Goal: Task Accomplishment & Management: Complete application form

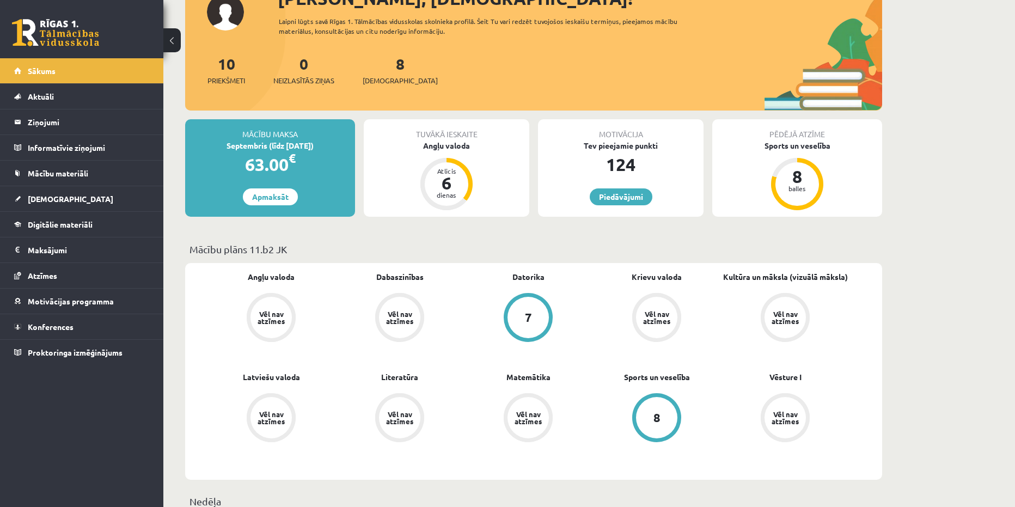
scroll to position [109, 0]
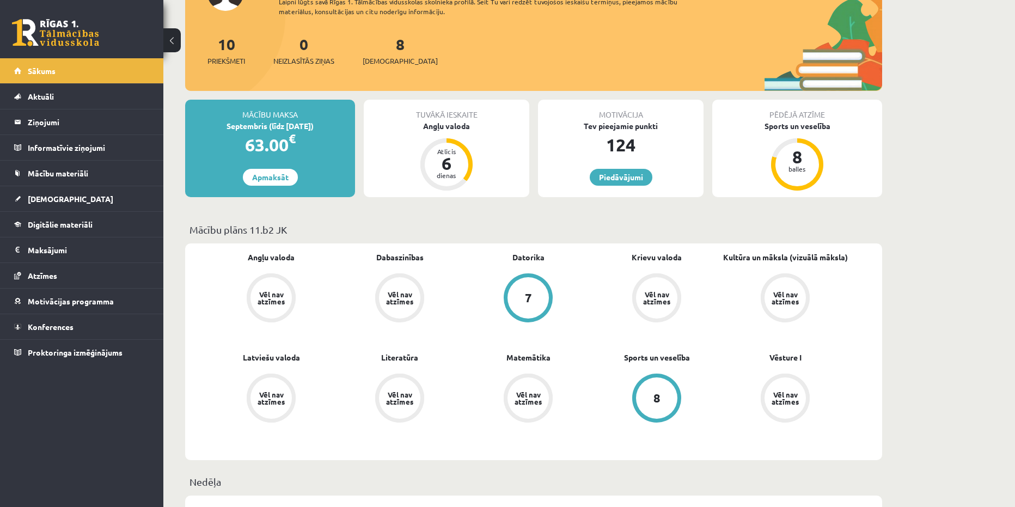
click at [669, 293] on div "Vēl nav atzīmes" at bounding box center [656, 298] width 30 height 14
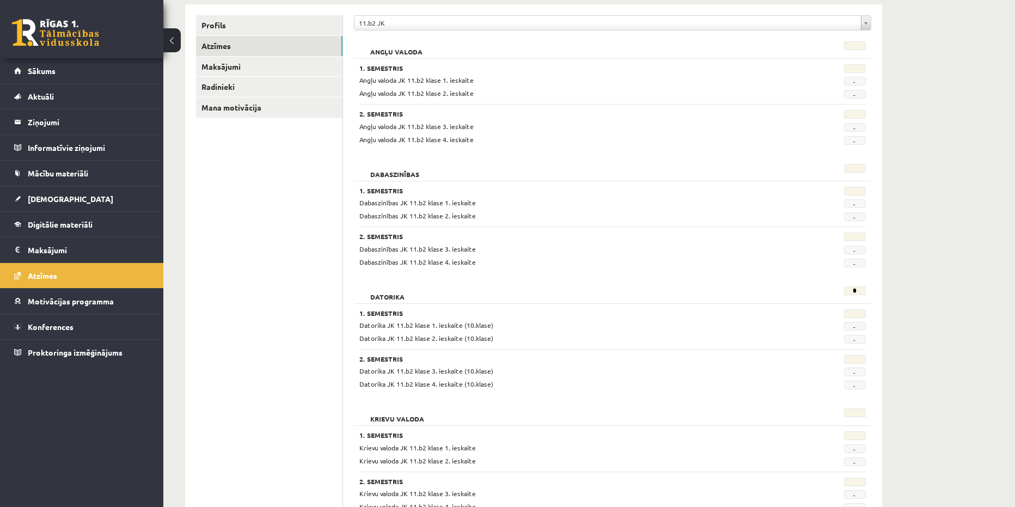
scroll to position [163, 0]
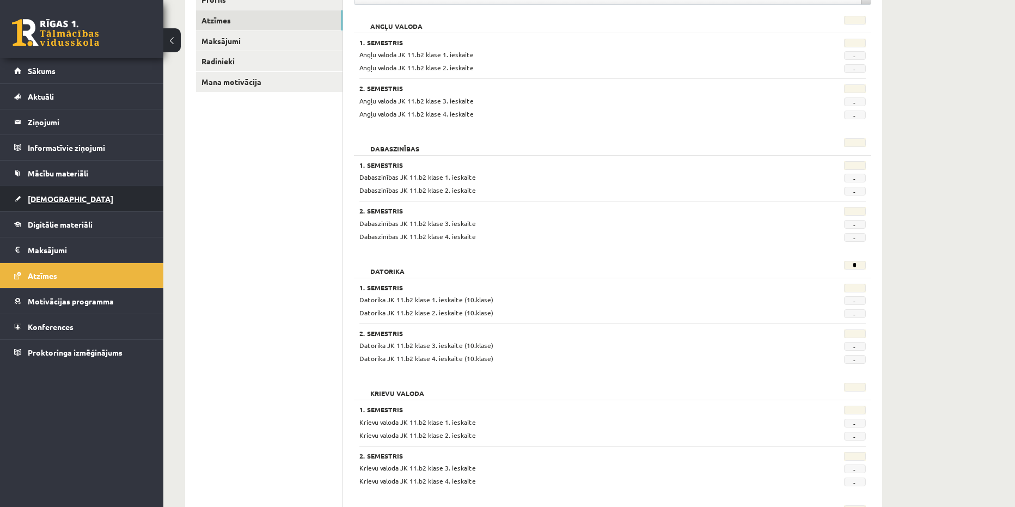
click at [82, 201] on link "[DEMOGRAPHIC_DATA]" at bounding box center [82, 198] width 136 height 25
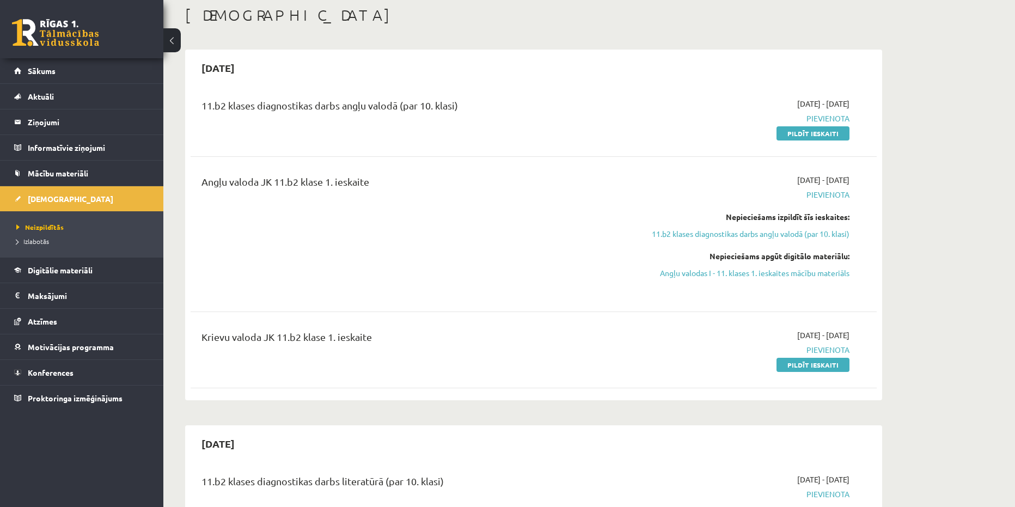
scroll to position [54, 0]
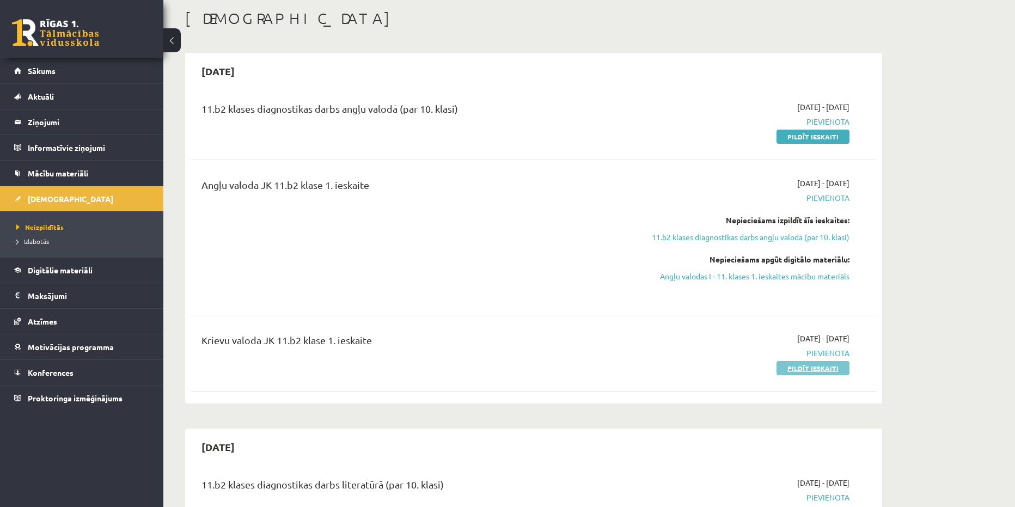
click at [829, 368] on link "Pildīt ieskaiti" at bounding box center [813, 368] width 73 height 14
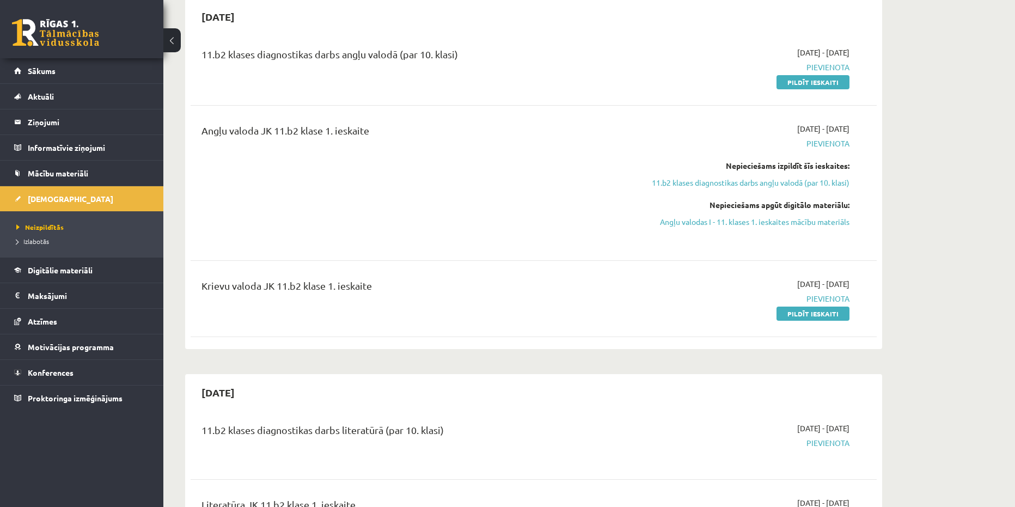
scroll to position [0, 0]
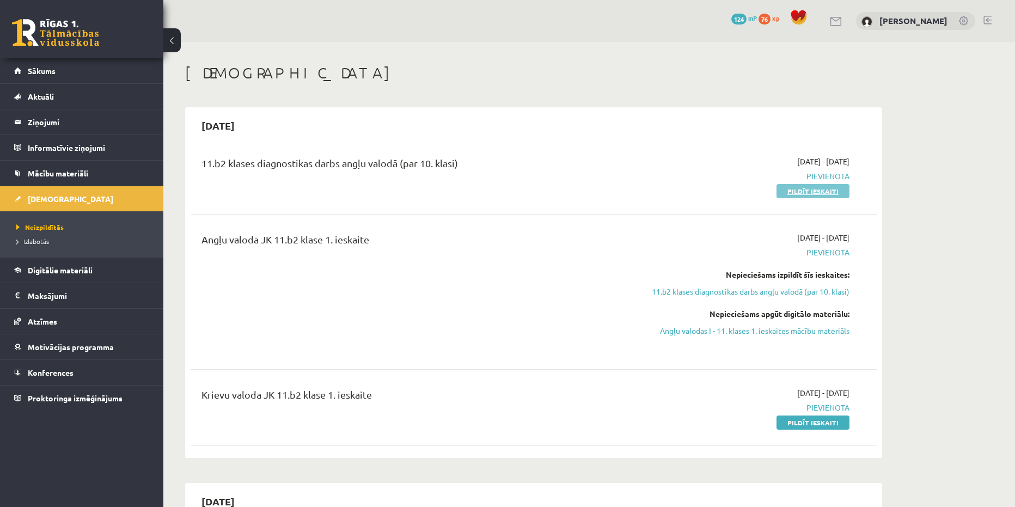
click at [809, 191] on link "Pildīt ieskaiti" at bounding box center [813, 191] width 73 height 14
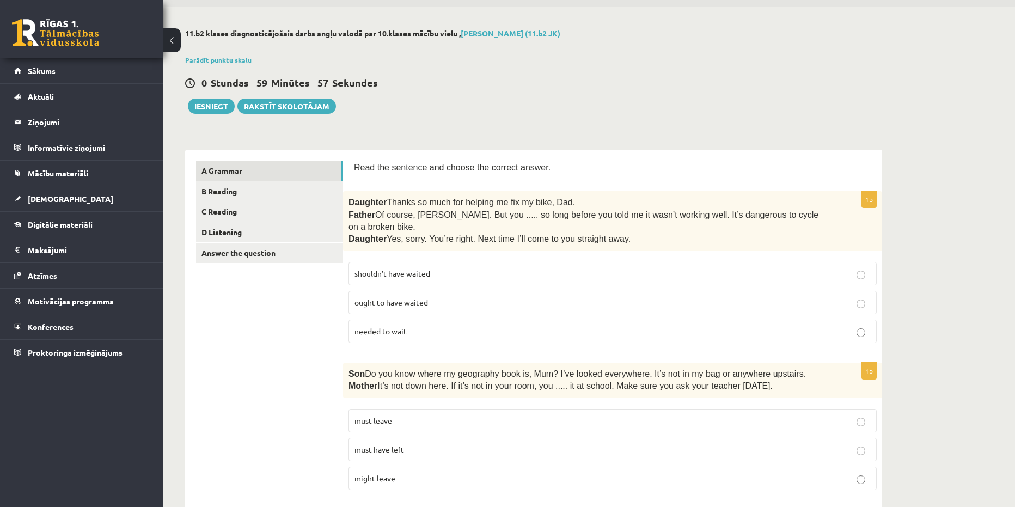
scroll to position [54, 0]
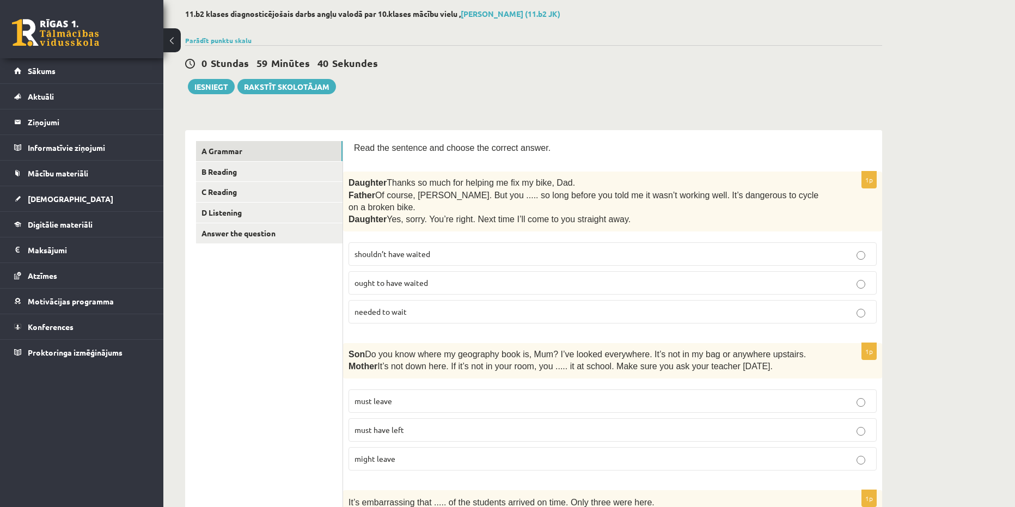
click at [407, 249] on span "shouldn’t have waited" at bounding box center [392, 254] width 76 height 10
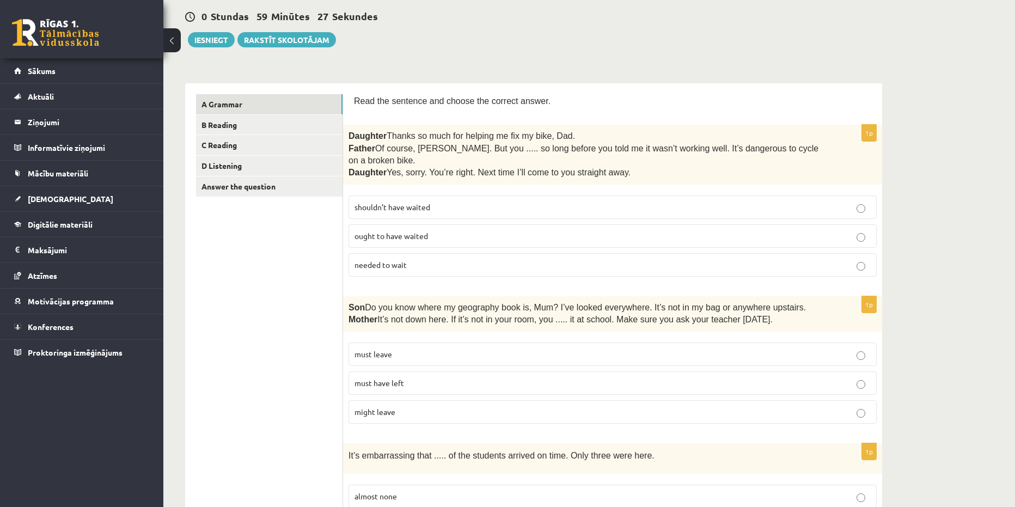
scroll to position [163, 0]
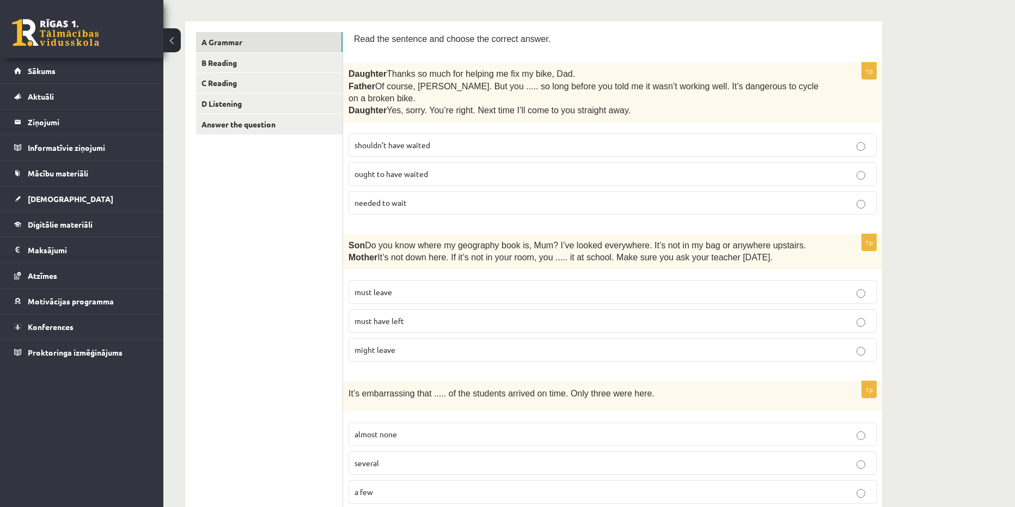
click at [402, 316] on span "must have left" at bounding box center [379, 321] width 50 height 10
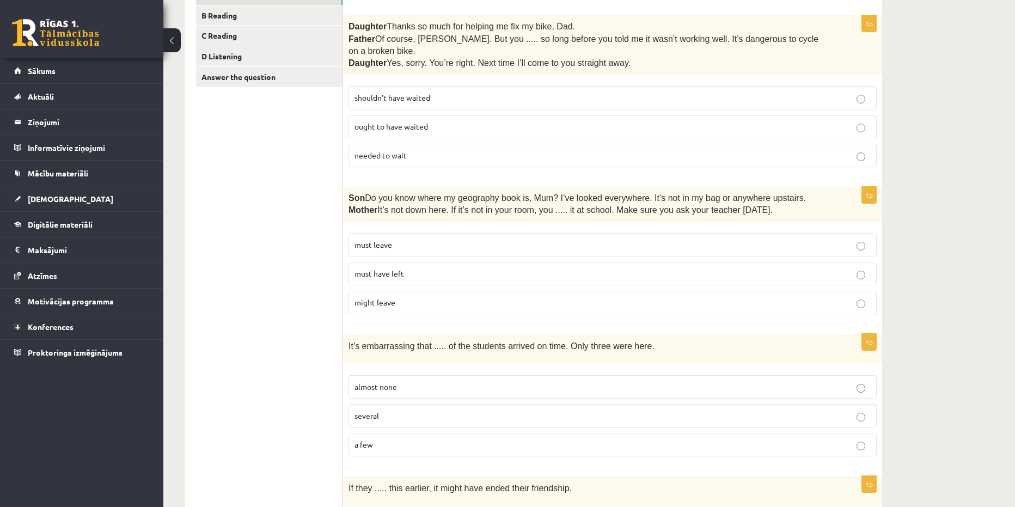
scroll to position [272, 0]
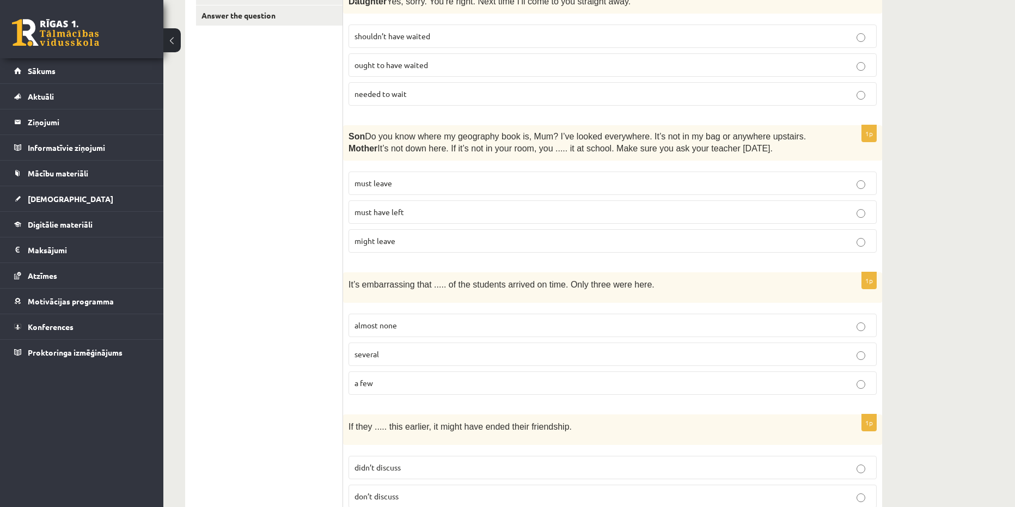
click at [462, 320] on p "almost none" at bounding box center [612, 325] width 516 height 11
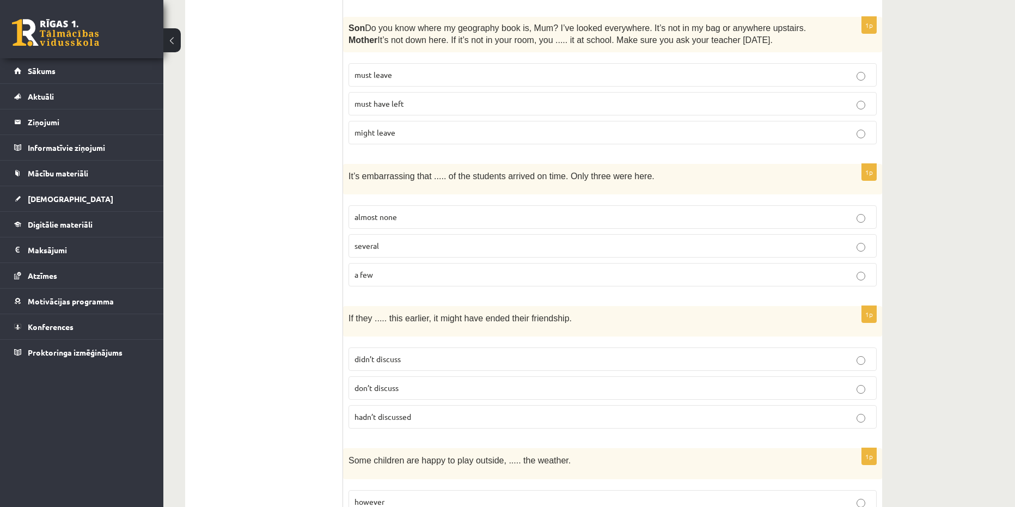
scroll to position [381, 0]
click at [460, 353] on label "didn’t discuss" at bounding box center [613, 358] width 528 height 23
click at [426, 411] on p "hadn’t discussed" at bounding box center [612, 416] width 516 height 11
click at [497, 353] on p "didn’t discuss" at bounding box center [612, 358] width 516 height 11
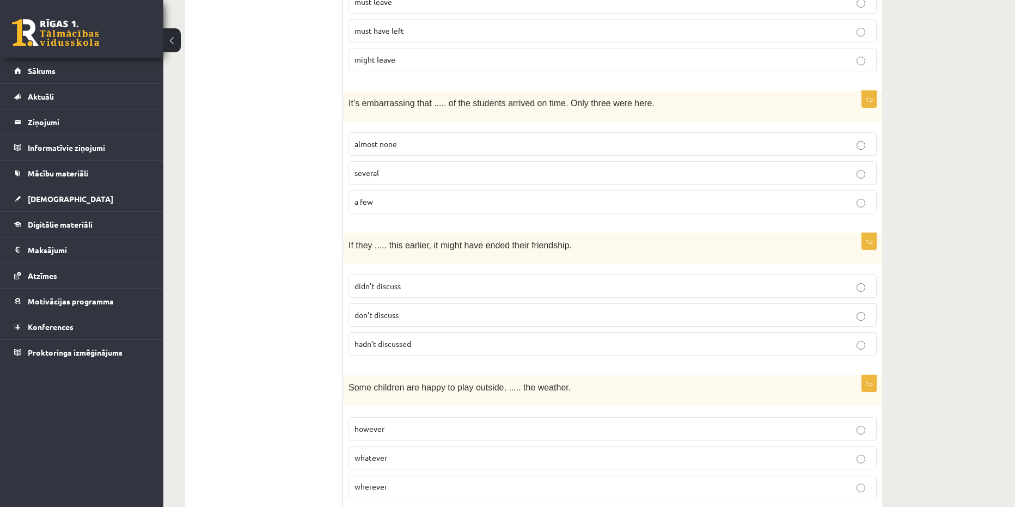
scroll to position [599, 0]
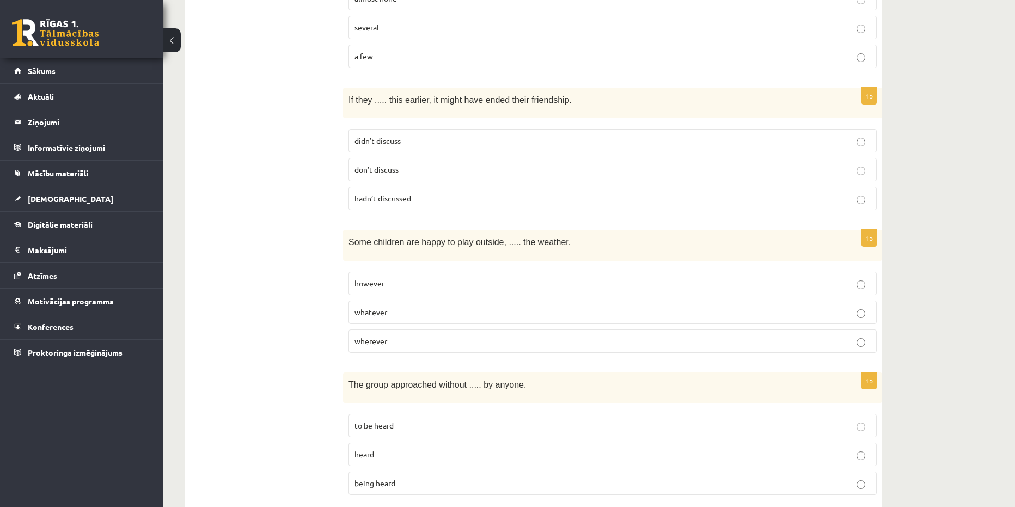
click at [408, 307] on p "whatever" at bounding box center [612, 312] width 516 height 11
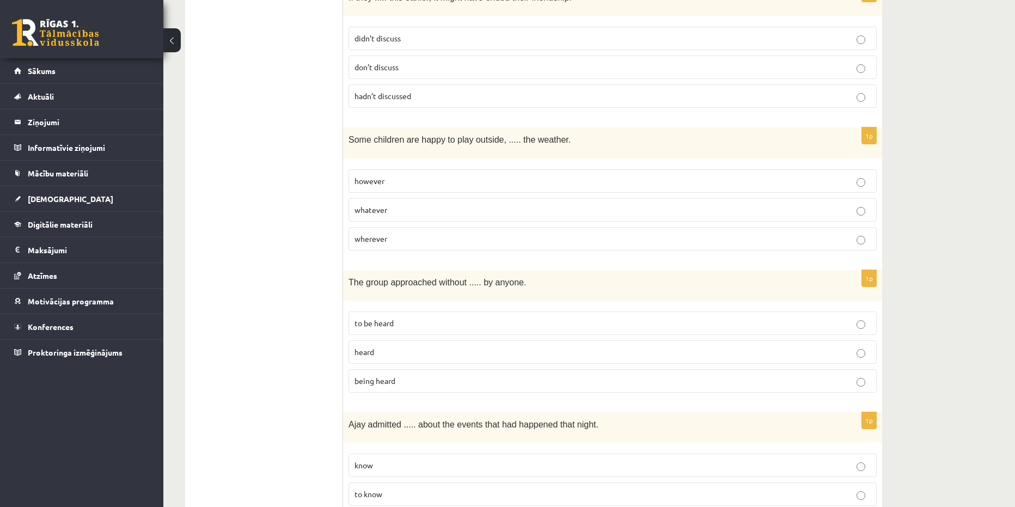
scroll to position [708, 0]
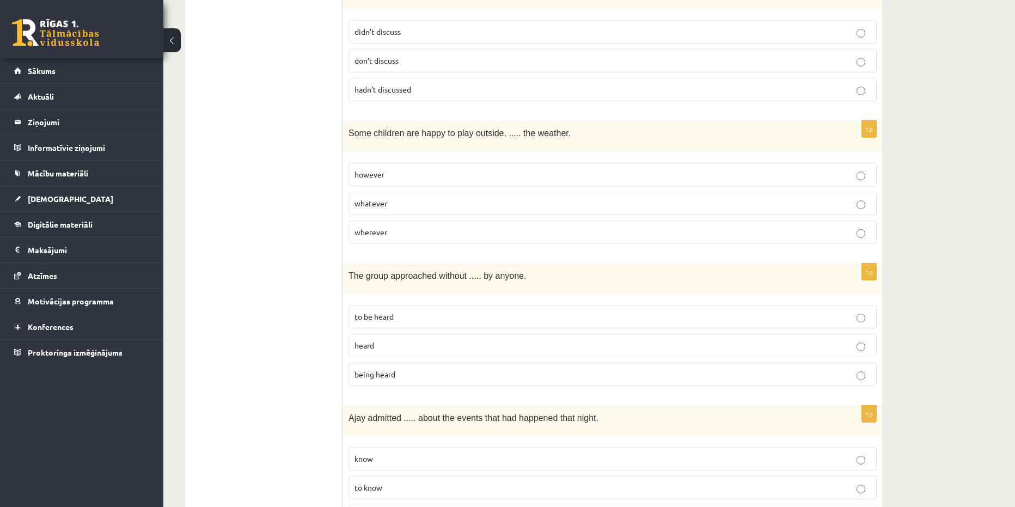
click at [394, 369] on span "being heard" at bounding box center [374, 374] width 41 height 10
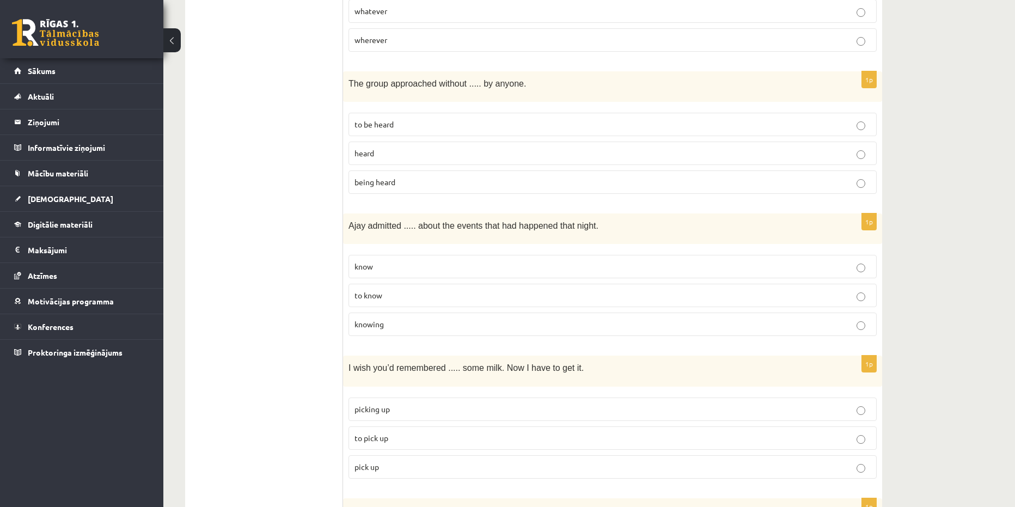
scroll to position [926, 0]
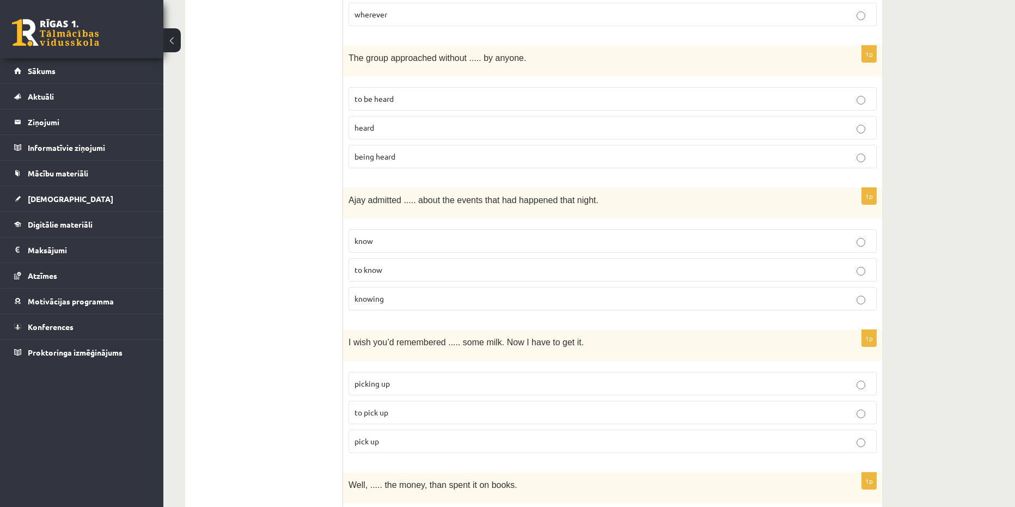
click at [415, 290] on label "knowing" at bounding box center [613, 298] width 528 height 23
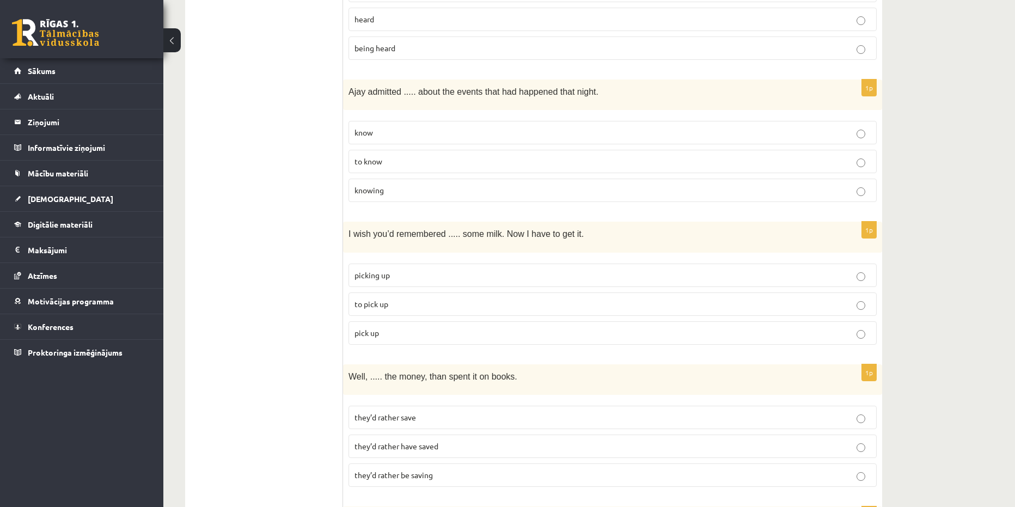
scroll to position [1035, 0]
click at [399, 298] on p "to pick up" at bounding box center [612, 303] width 516 height 11
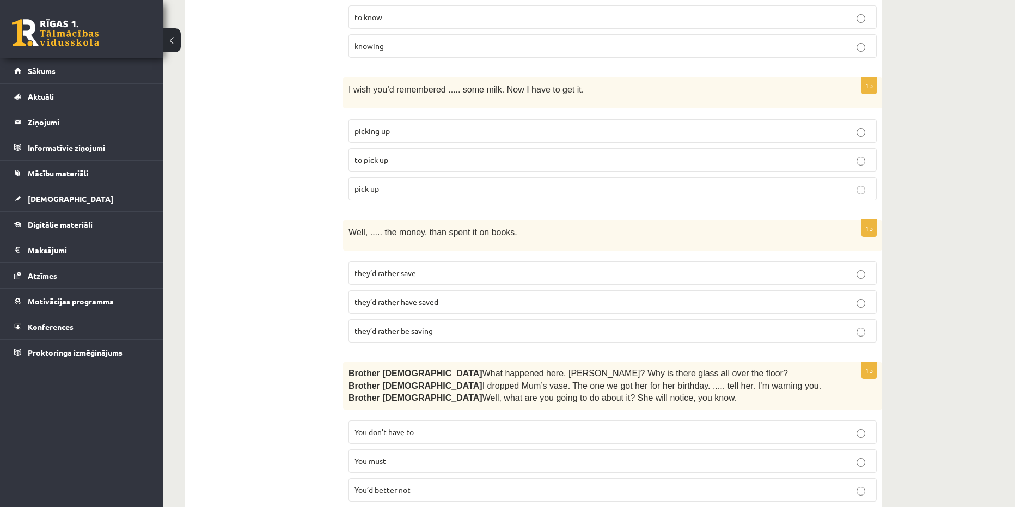
scroll to position [1198, 0]
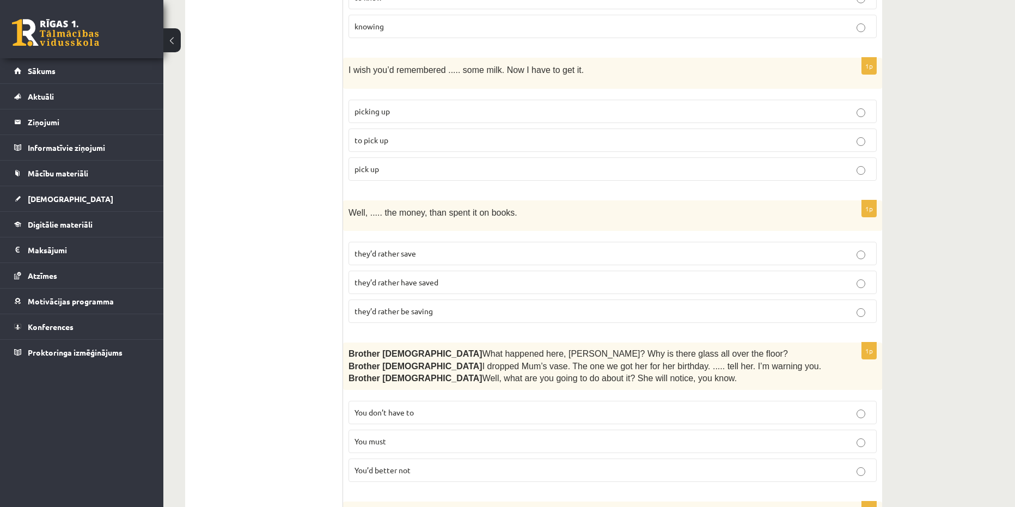
click at [411, 277] on span "they’d rather have saved" at bounding box center [396, 282] width 84 height 10
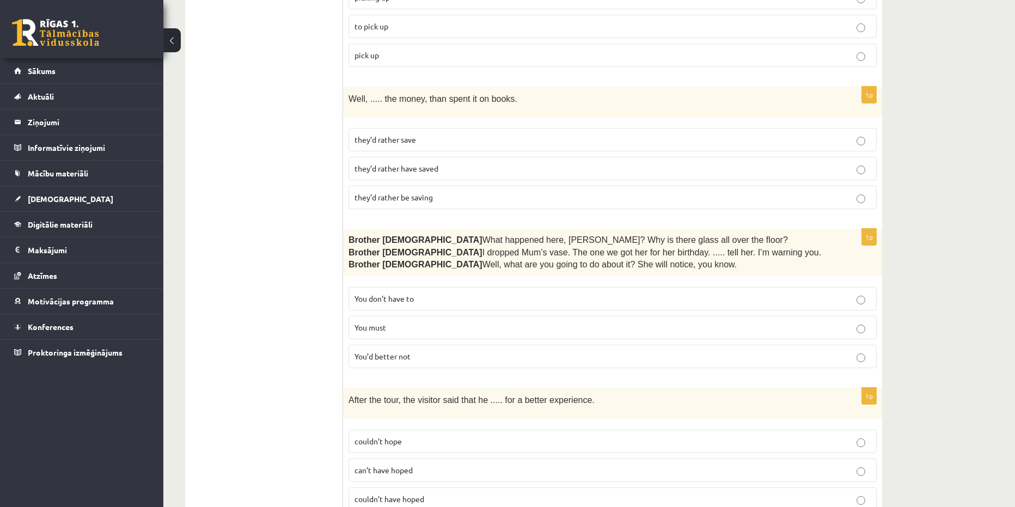
scroll to position [1307, 0]
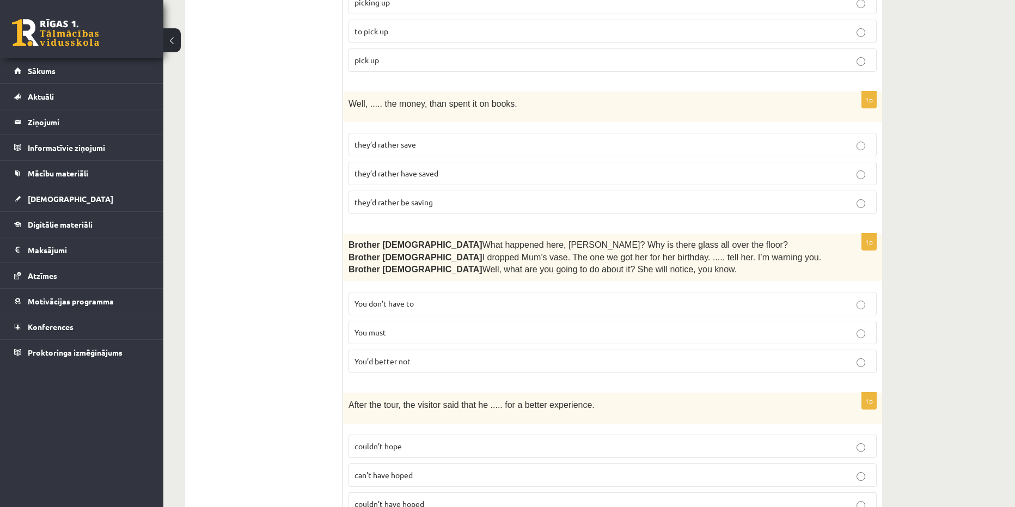
click at [424, 356] on p "You’d better not" at bounding box center [612, 361] width 516 height 11
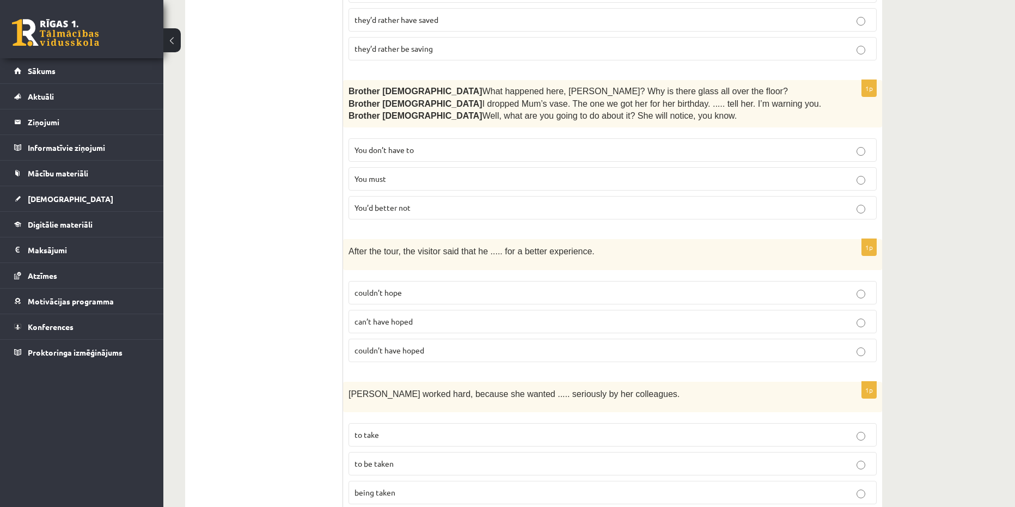
scroll to position [1470, 0]
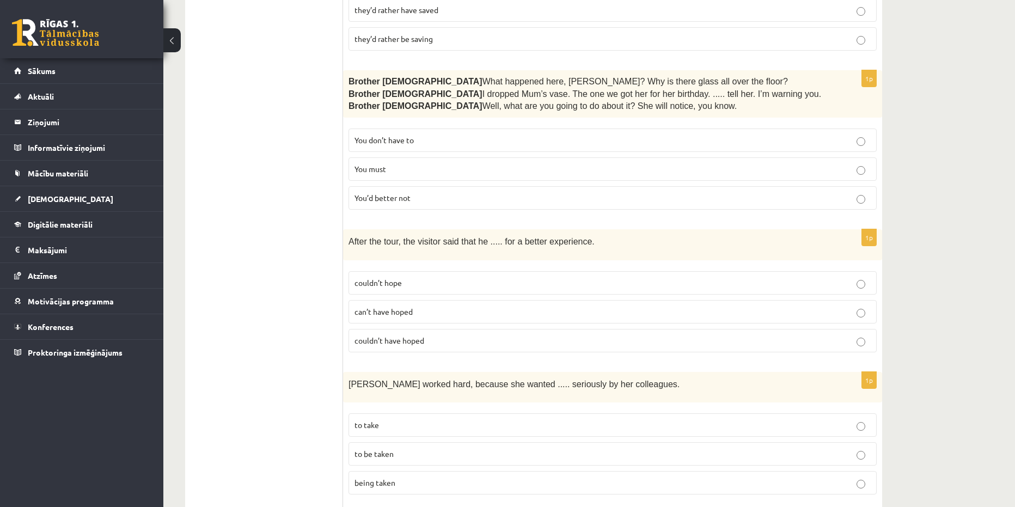
click at [416, 335] on span "couldn’t have hoped" at bounding box center [389, 340] width 70 height 10
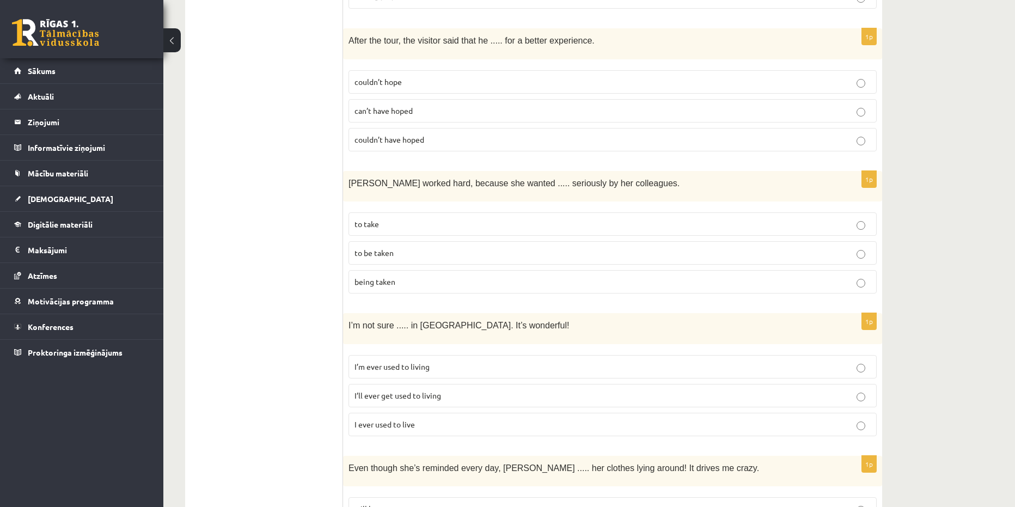
scroll to position [1691, 0]
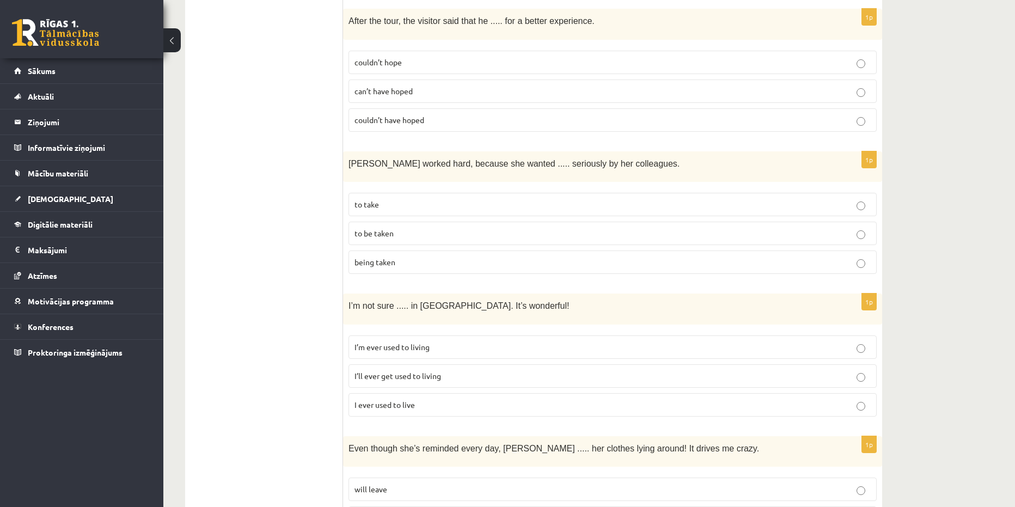
click at [410, 228] on p "to be taken" at bounding box center [612, 233] width 516 height 11
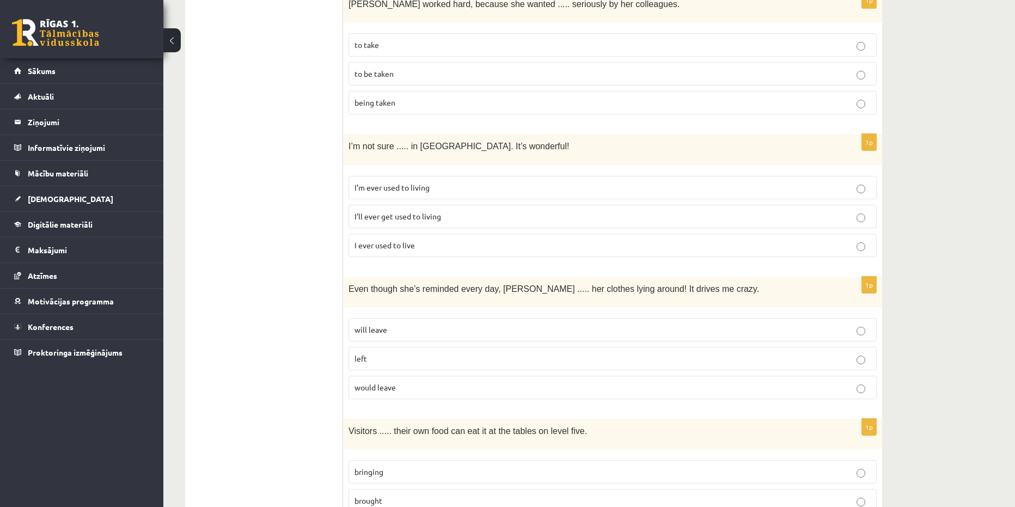
scroll to position [1854, 0]
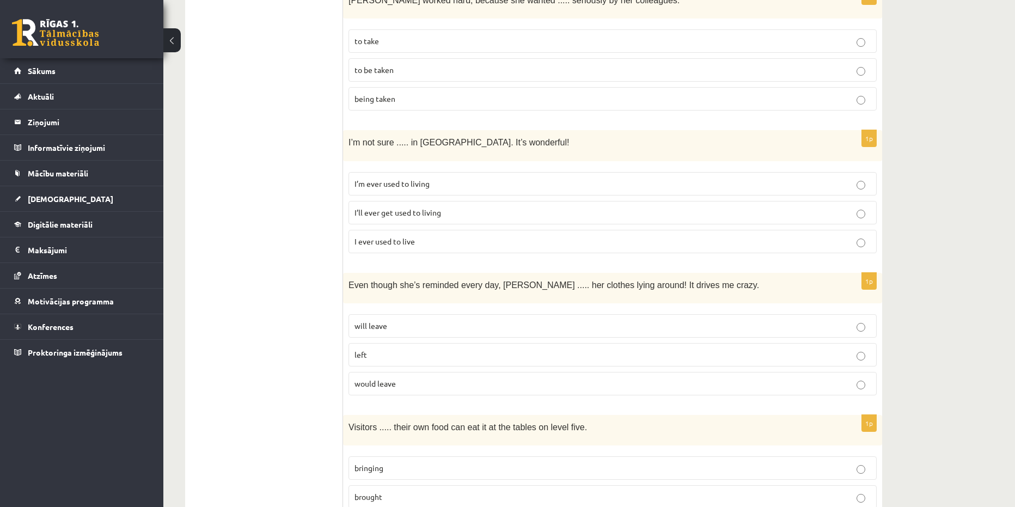
click at [427, 207] on span "I’ll ever get used to living" at bounding box center [397, 212] width 87 height 10
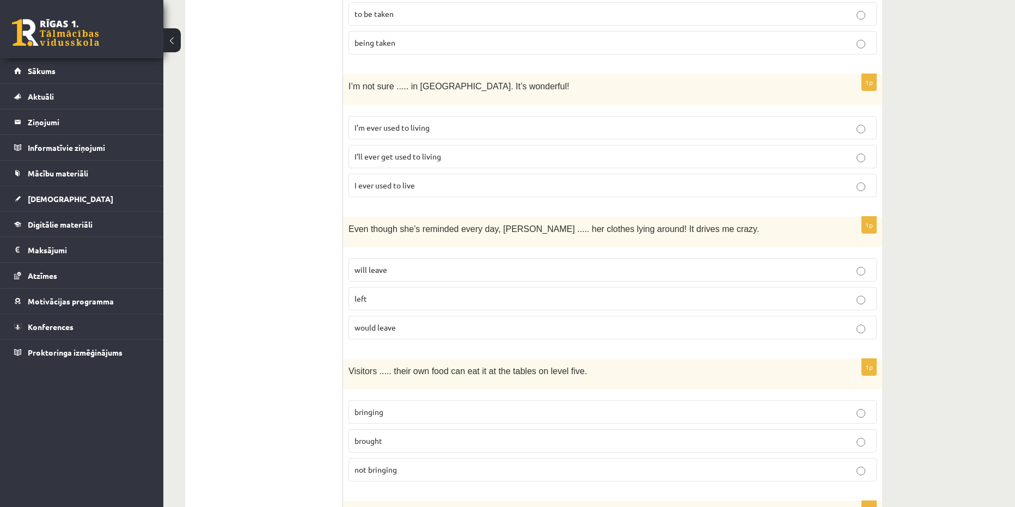
scroll to position [1963, 0]
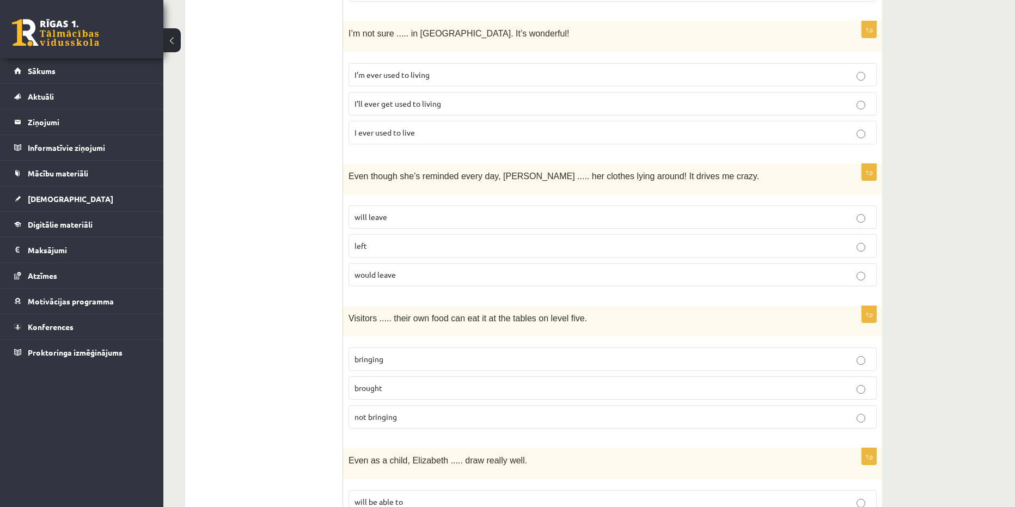
click at [401, 263] on label "would leave" at bounding box center [613, 274] width 528 height 23
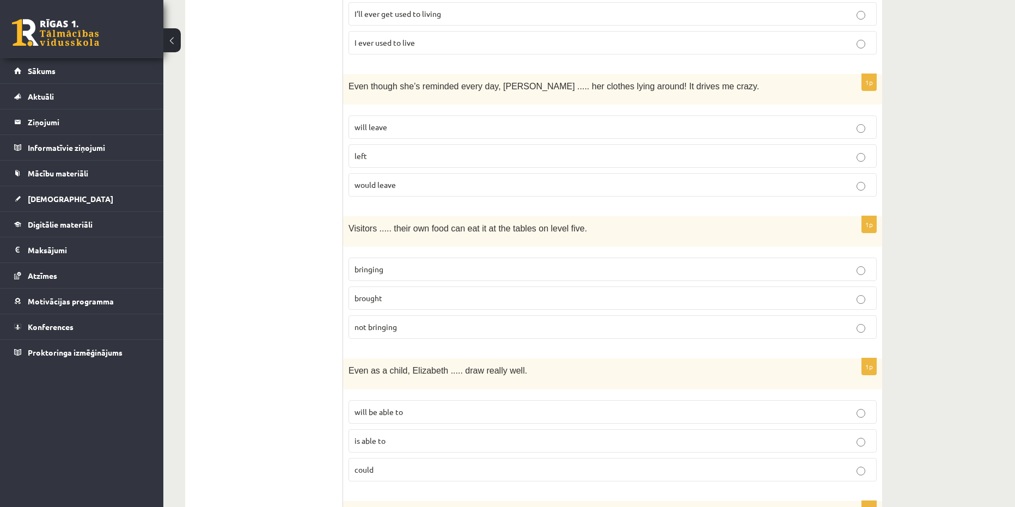
scroll to position [2072, 0]
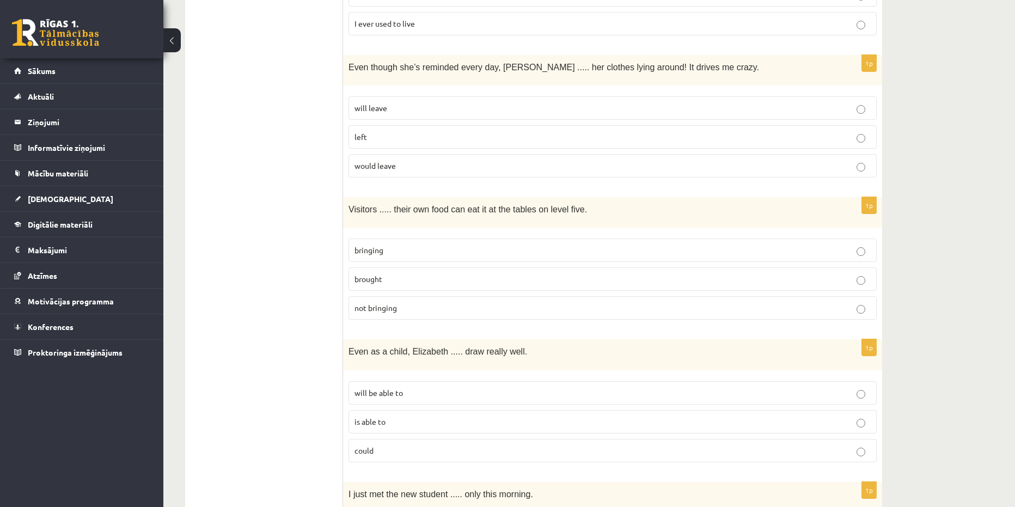
drag, startPoint x: 388, startPoint y: 239, endPoint x: 332, endPoint y: 222, distance: 58.7
click at [490, 244] on p "bringing" at bounding box center [612, 249] width 516 height 11
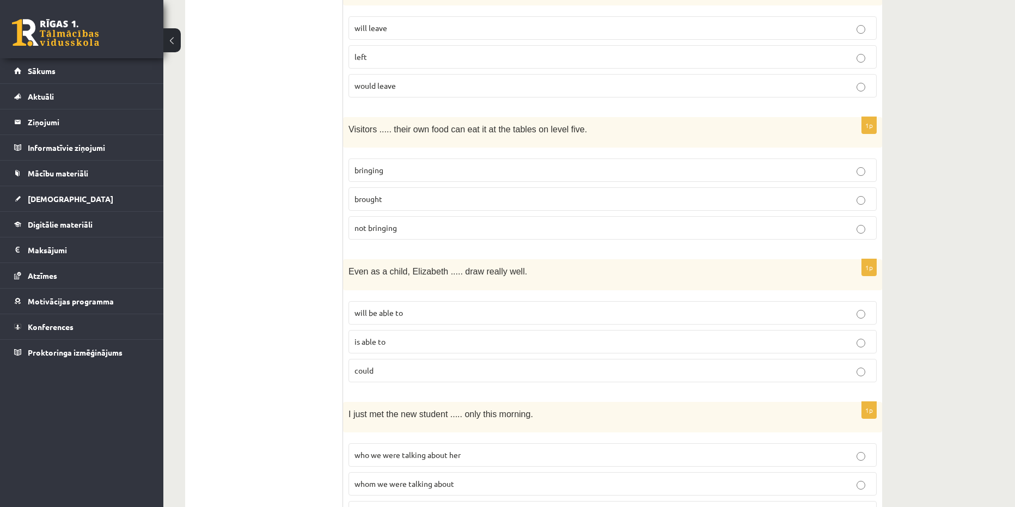
scroll to position [2235, 0]
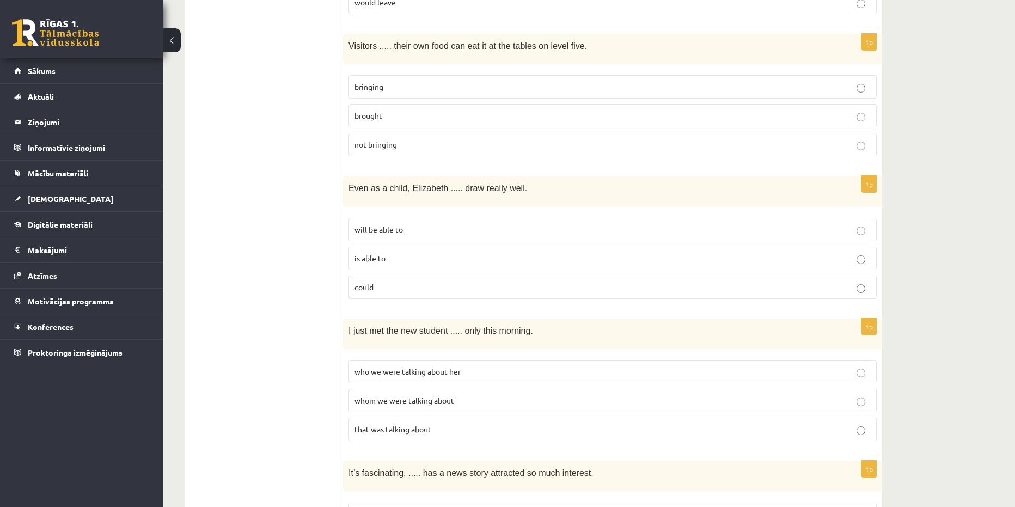
click at [392, 253] on p "is able to" at bounding box center [612, 258] width 516 height 11
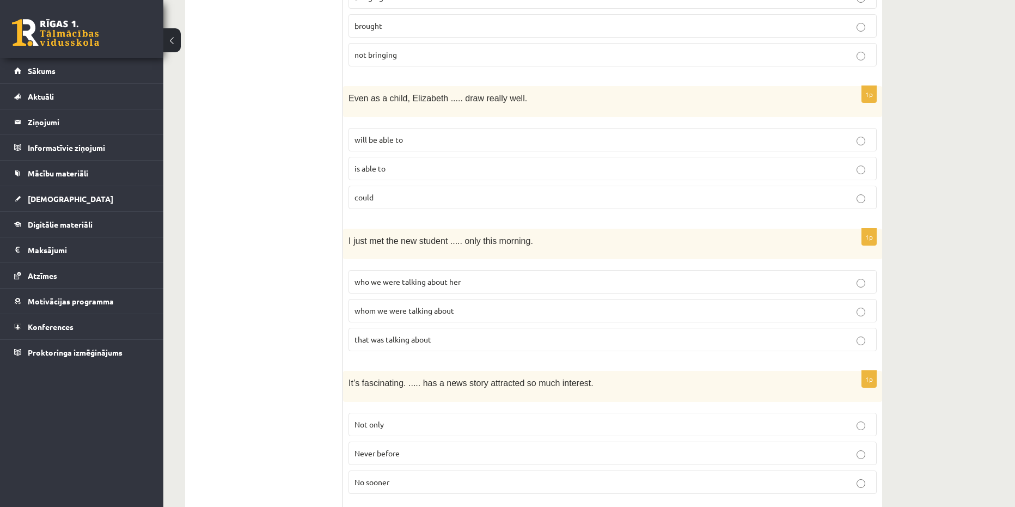
scroll to position [2399, 0]
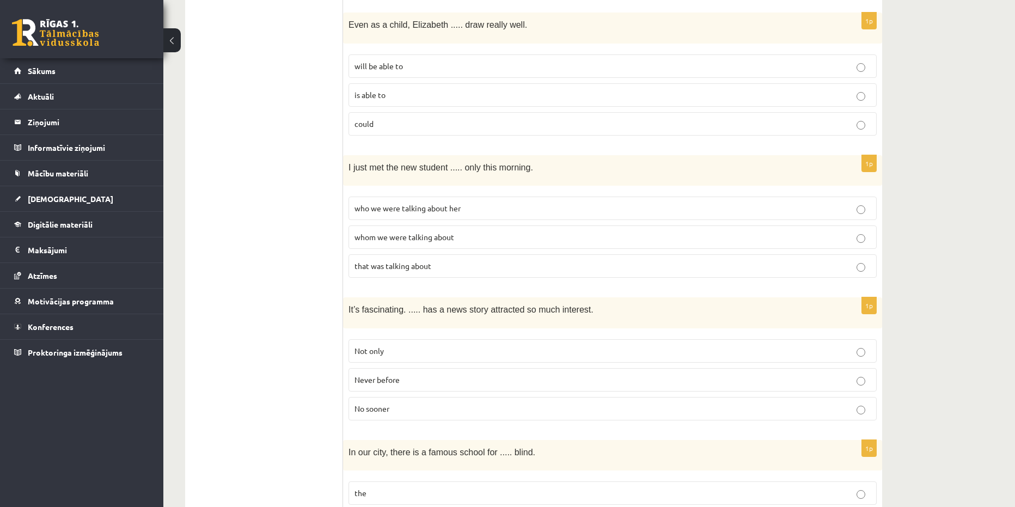
click at [420, 232] on span "whom we were talking about" at bounding box center [404, 237] width 100 height 10
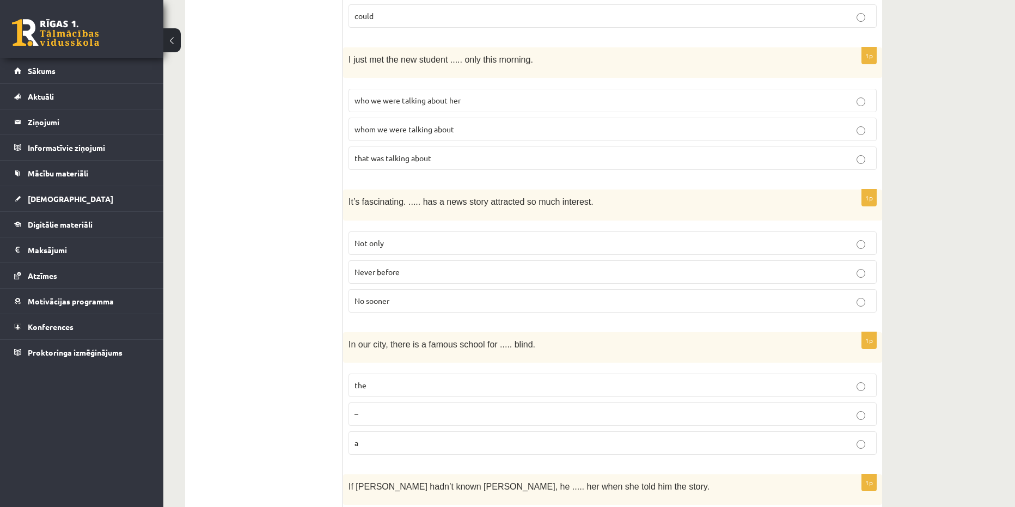
scroll to position [2508, 0]
click at [394, 262] on fieldset "Not only Never before No sooner" at bounding box center [613, 270] width 528 height 90
click at [389, 266] on span "Never before" at bounding box center [376, 271] width 45 height 10
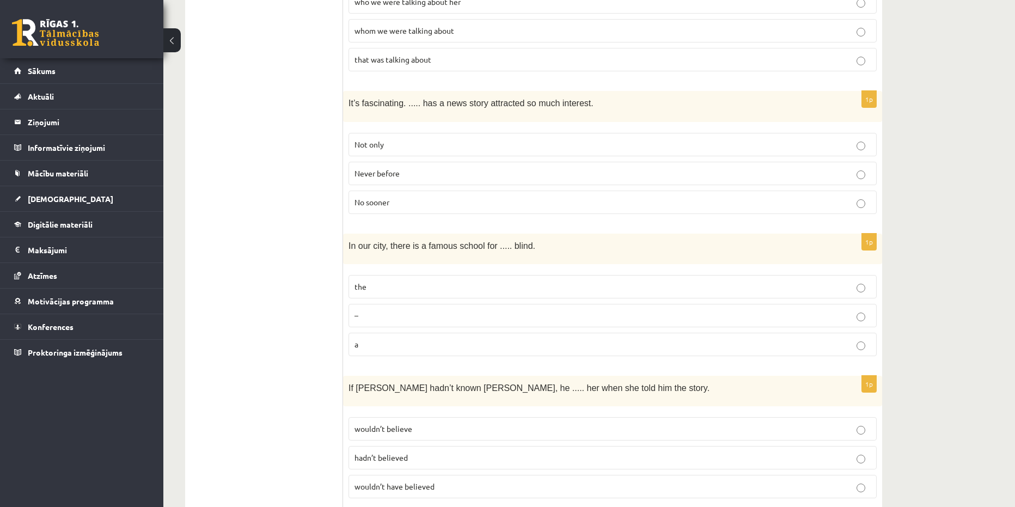
scroll to position [2617, 0]
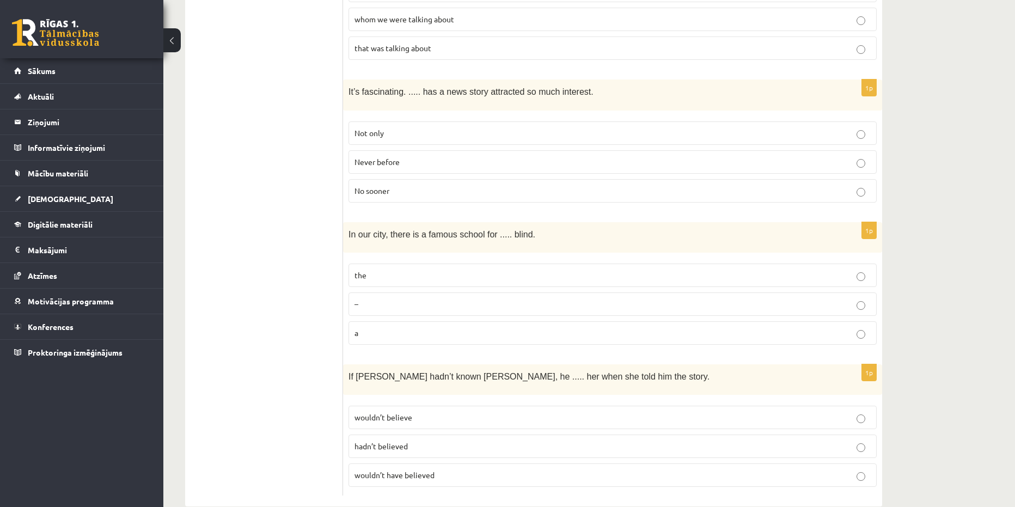
click at [442, 321] on label "a" at bounding box center [613, 332] width 528 height 23
click at [418, 470] on span "wouldn’t have believed" at bounding box center [394, 475] width 80 height 10
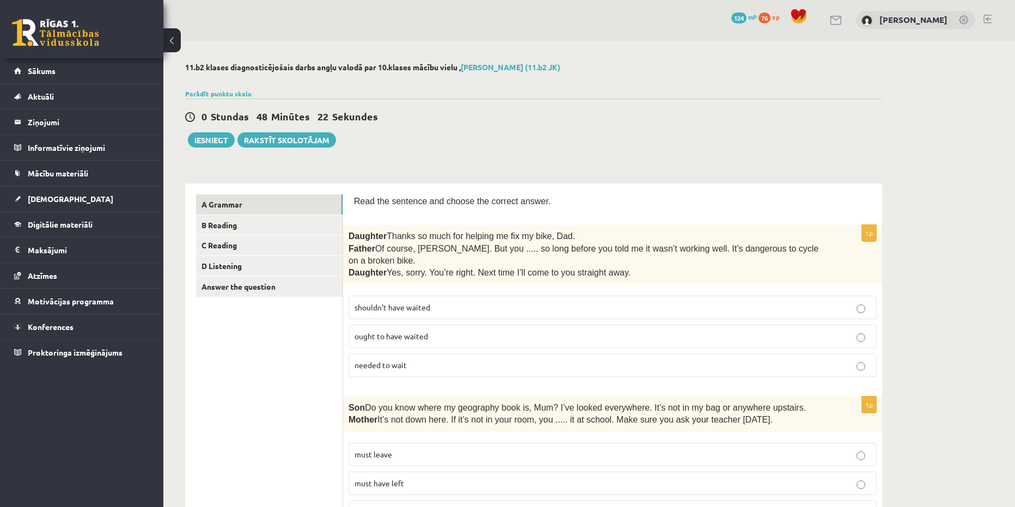
scroll to position [0, 0]
click at [286, 234] on link "B Reading" at bounding box center [269, 226] width 146 height 20
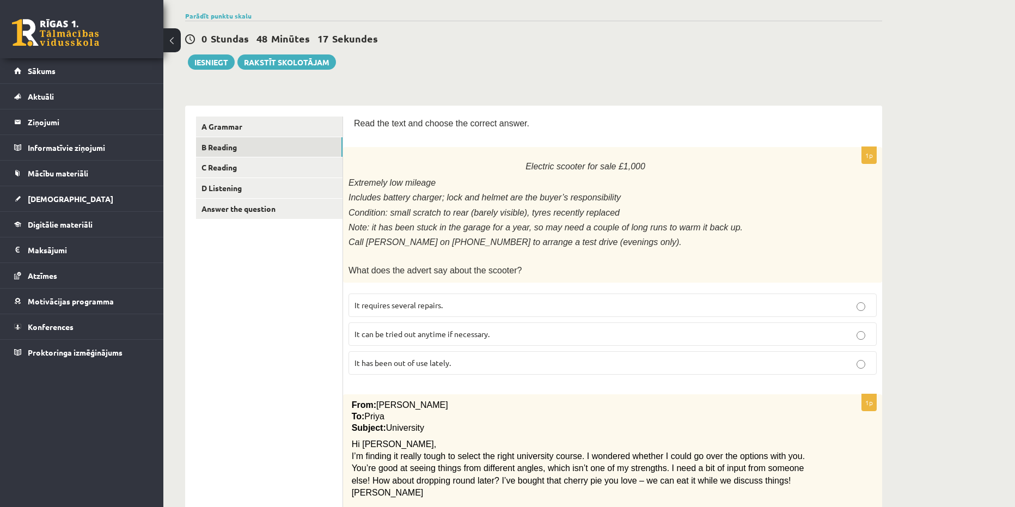
scroll to position [54, 0]
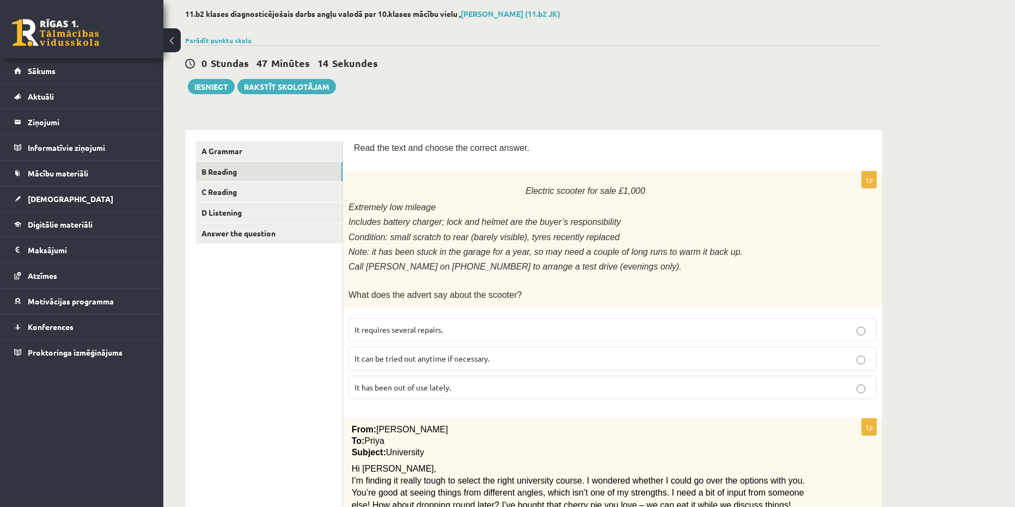
click at [415, 383] on span "It has been out of use lately." at bounding box center [402, 387] width 96 height 10
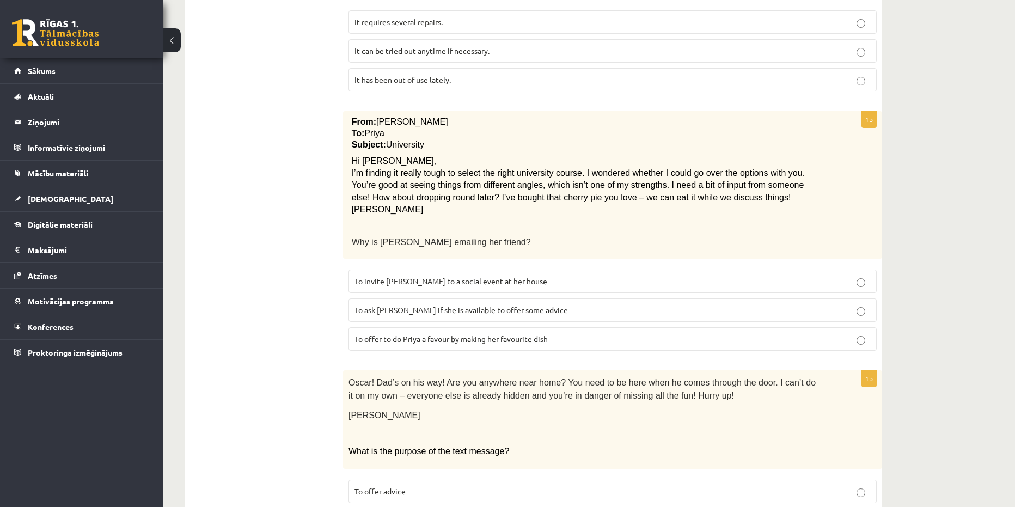
scroll to position [381, 0]
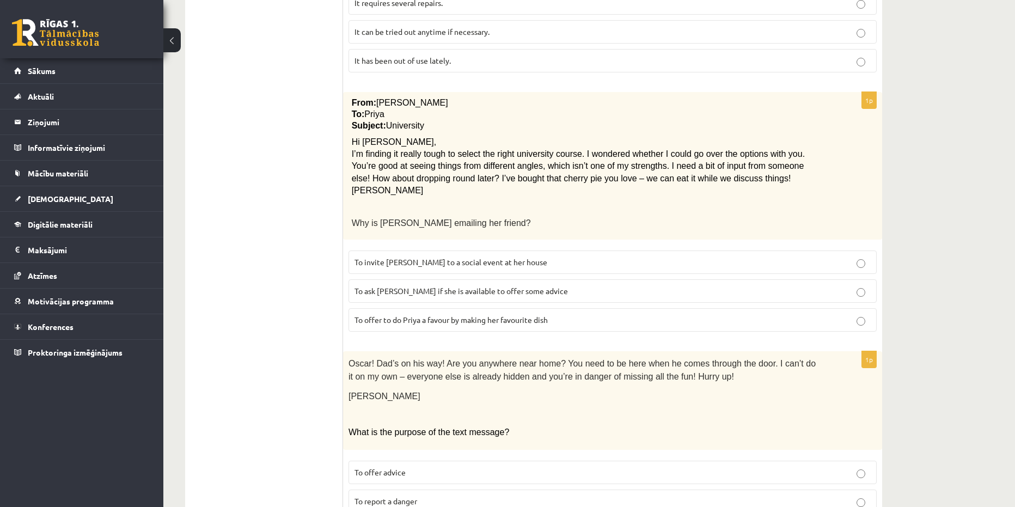
click at [515, 292] on p "To ask Priya if she is available to offer some advice" at bounding box center [612, 290] width 516 height 11
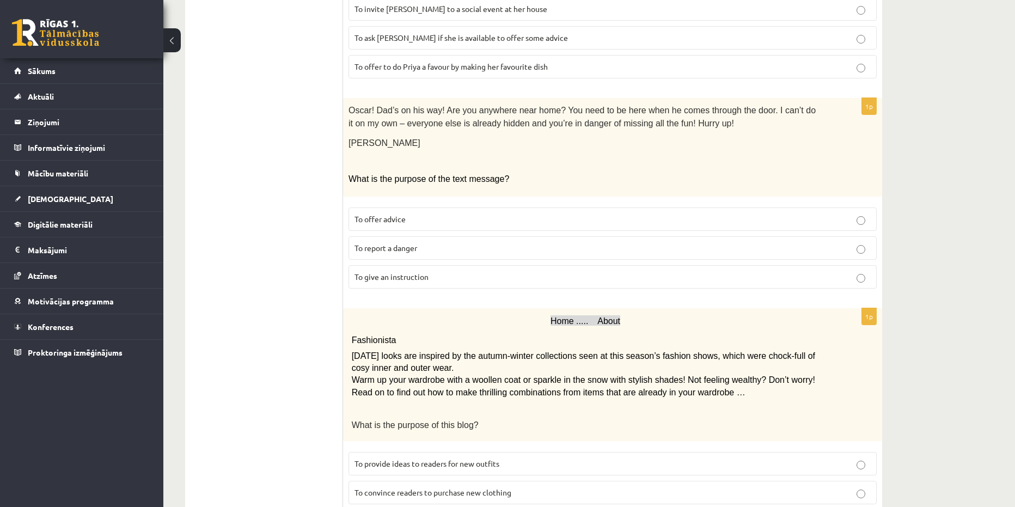
scroll to position [653, 0]
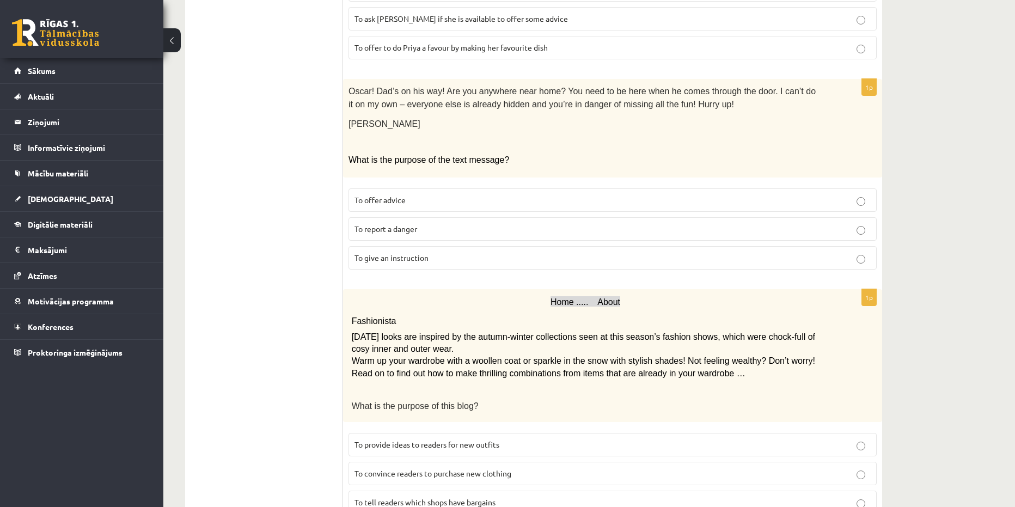
click at [452, 227] on p "To report a danger" at bounding box center [612, 228] width 516 height 11
click at [450, 235] on fieldset "To offer advice To report a danger To give an instruction" at bounding box center [613, 228] width 528 height 90
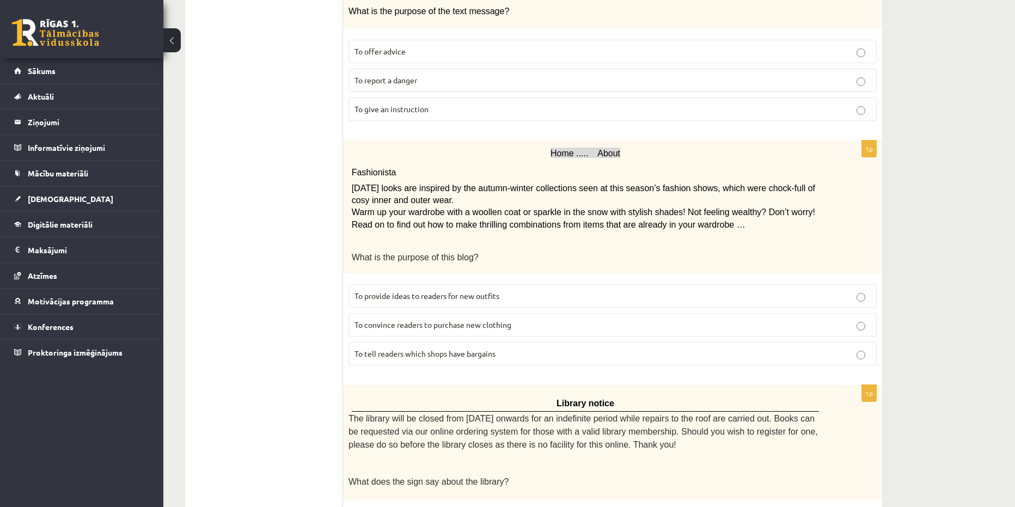
scroll to position [817, 0]
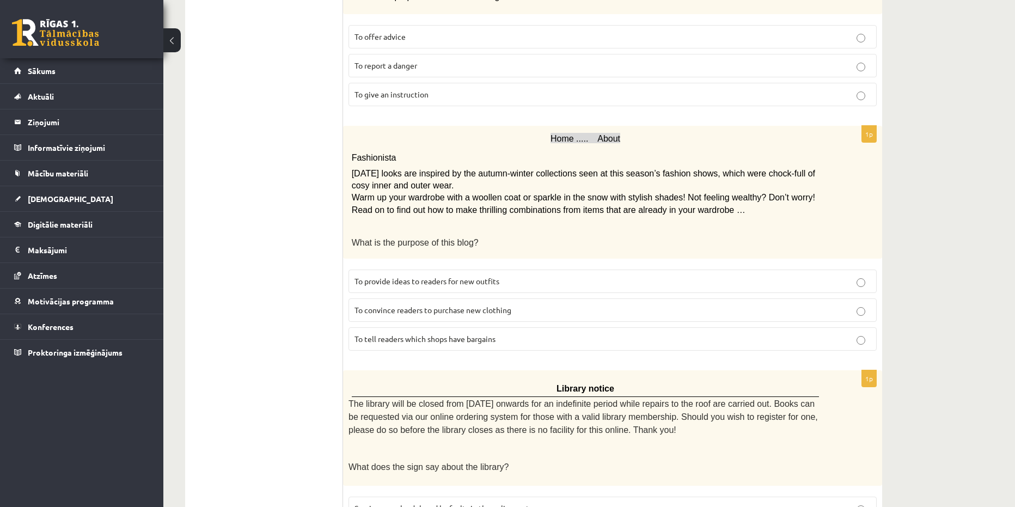
click at [387, 280] on label "To provide ideas to readers for new outfits" at bounding box center [613, 281] width 528 height 23
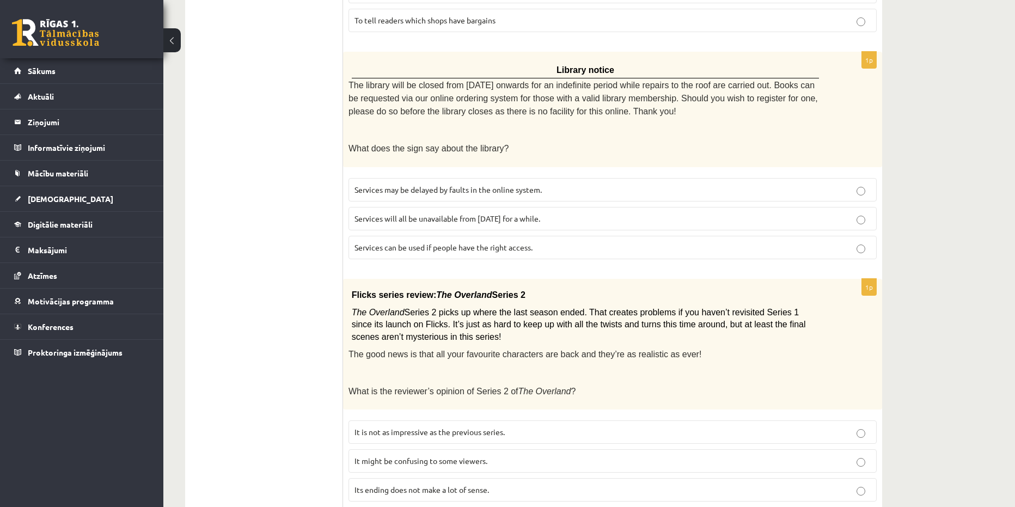
scroll to position [1158, 0]
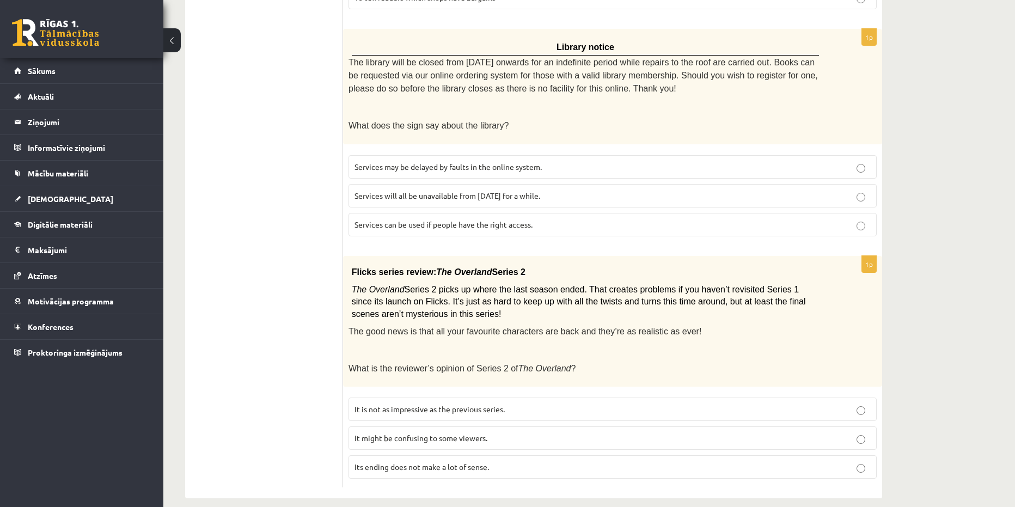
click at [466, 191] on label "Services will all be unavailable from Monday for a while." at bounding box center [613, 195] width 528 height 23
click at [464, 219] on span "Services can be used if people have the right access." at bounding box center [443, 224] width 178 height 10
click at [424, 433] on span "It might be confusing to some viewers." at bounding box center [420, 438] width 133 height 10
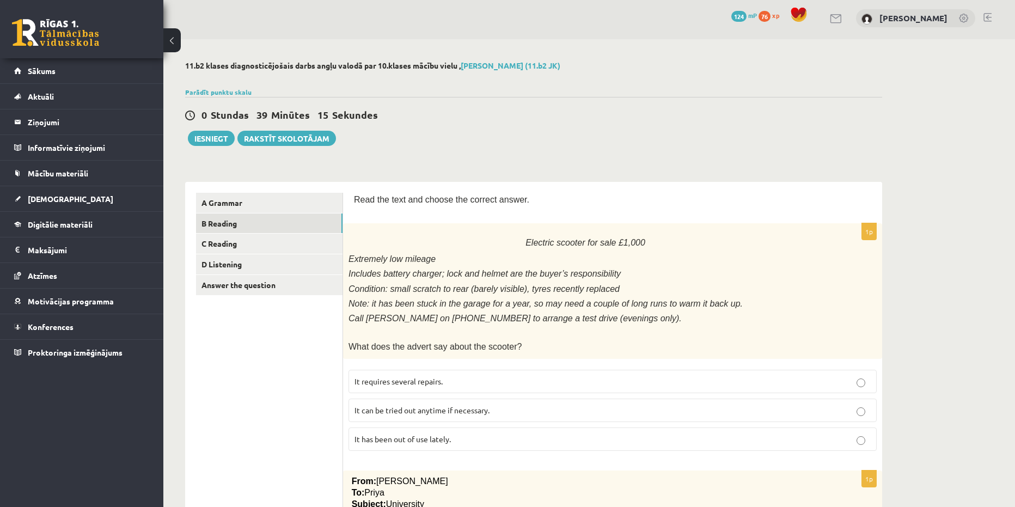
scroll to position [0, 0]
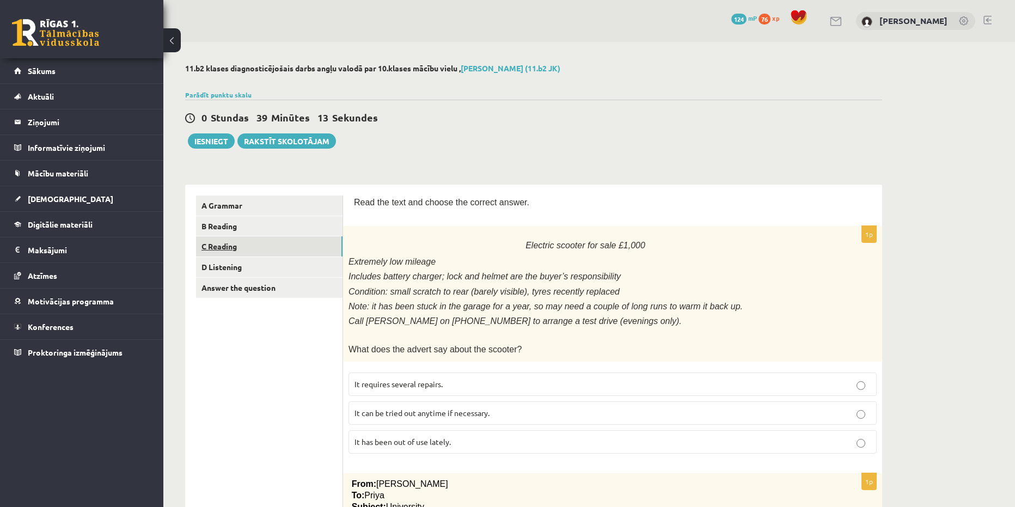
click at [278, 242] on link "C Reading" at bounding box center [269, 246] width 146 height 20
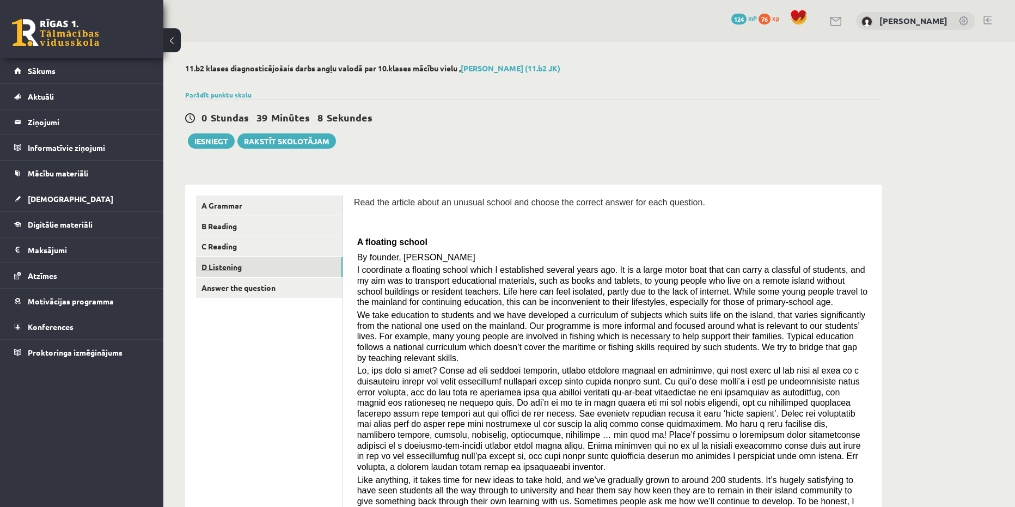
click at [327, 273] on link "D Listening" at bounding box center [269, 267] width 146 height 20
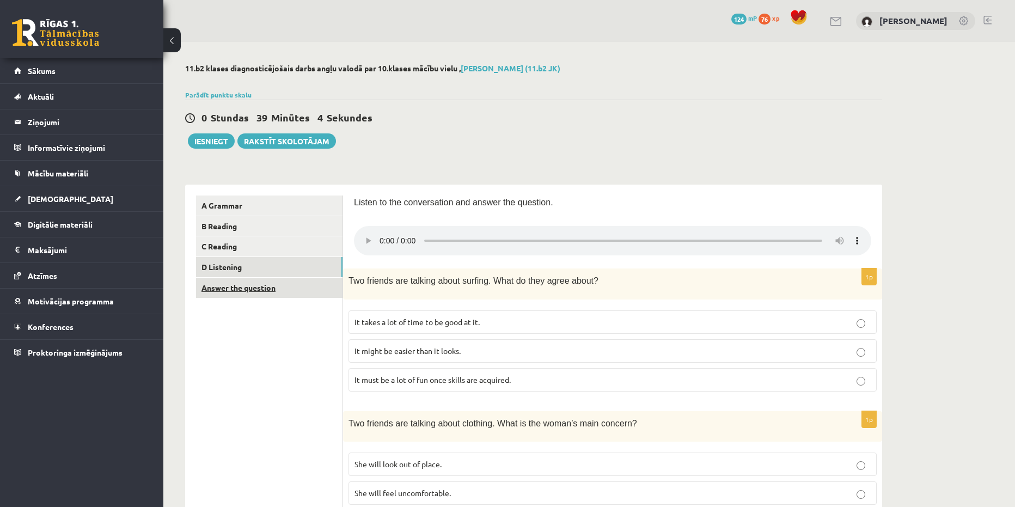
click at [297, 288] on link "Answer the question" at bounding box center [269, 288] width 146 height 20
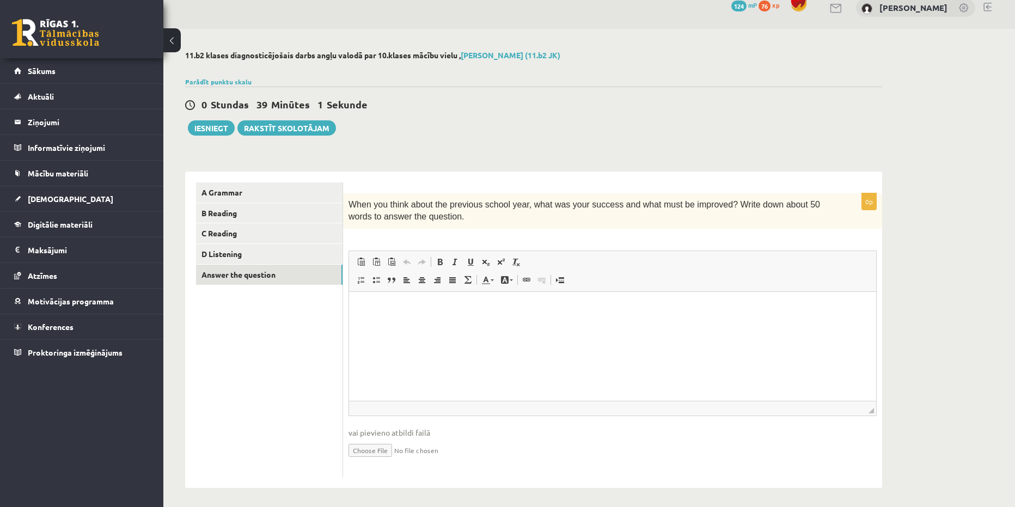
scroll to position [17, 0]
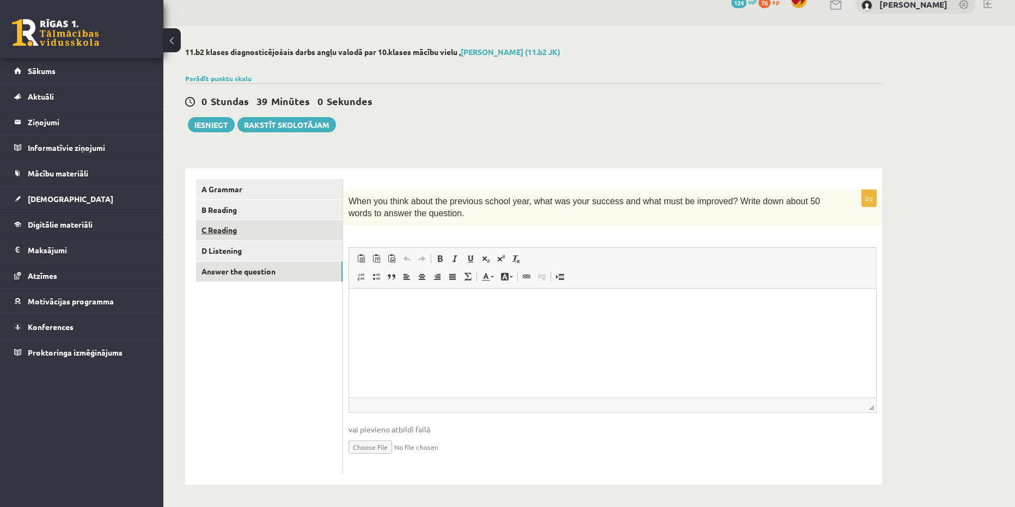
click at [231, 237] on link "C Reading" at bounding box center [269, 230] width 146 height 20
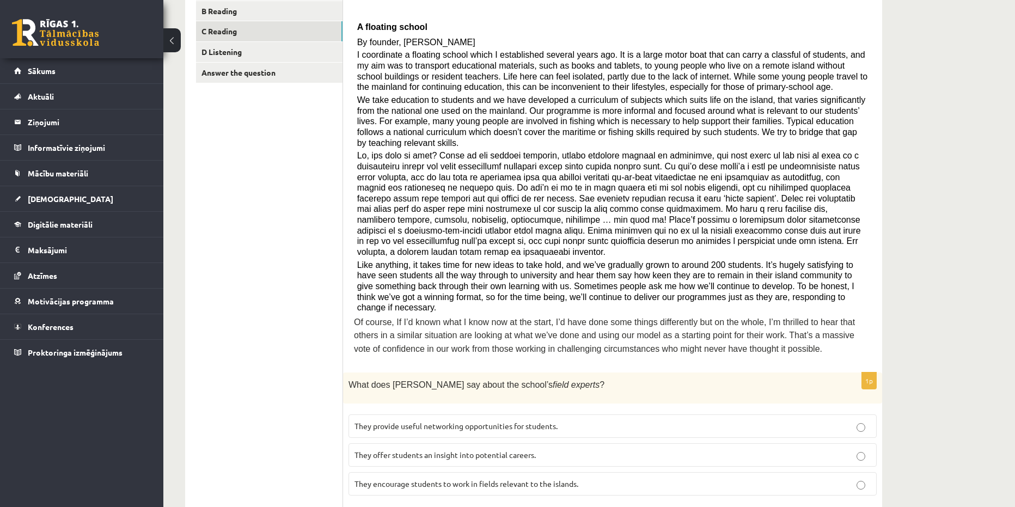
scroll to position [235, 0]
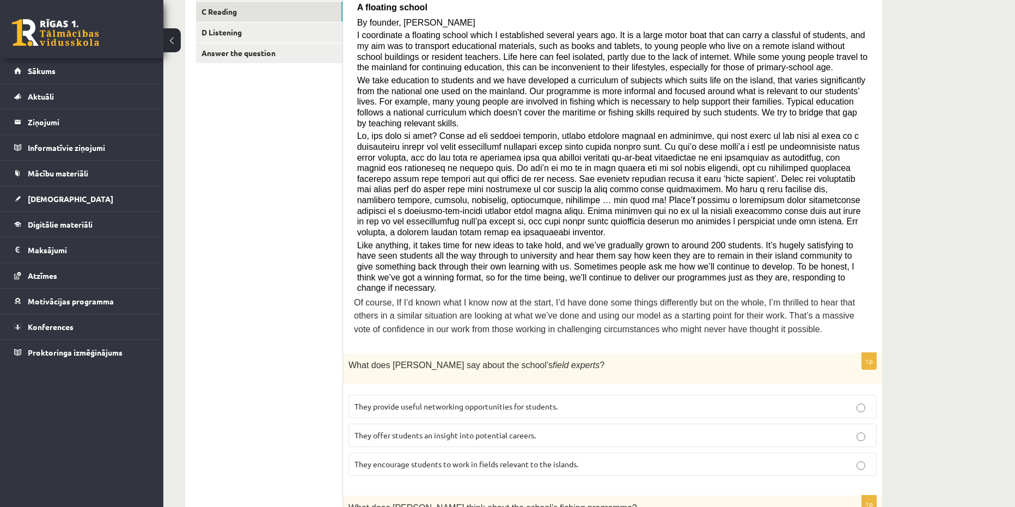
click at [392, 424] on label "They offer students an insight into potential careers." at bounding box center [613, 435] width 528 height 23
click at [511, 459] on span "They encourage students to work in fields relevant to the islands." at bounding box center [466, 464] width 224 height 10
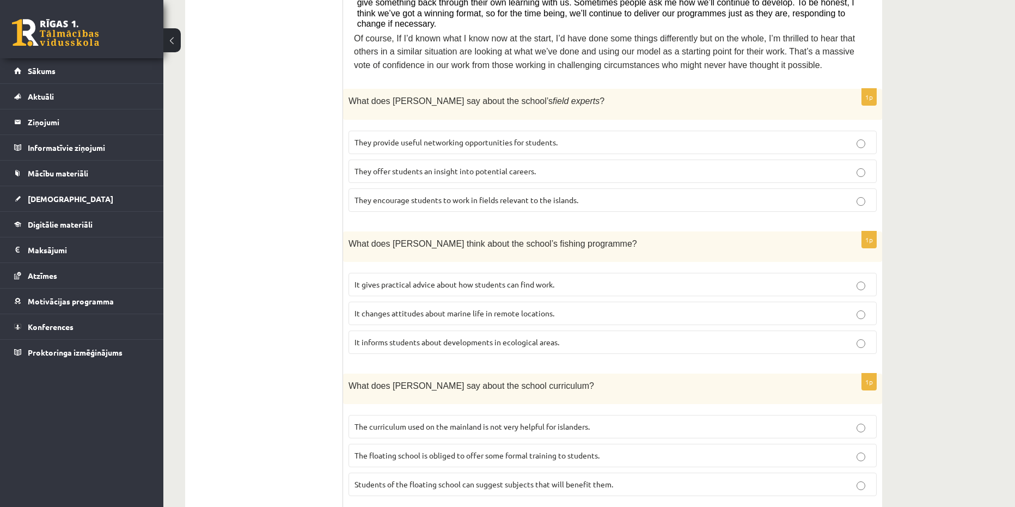
scroll to position [484, 0]
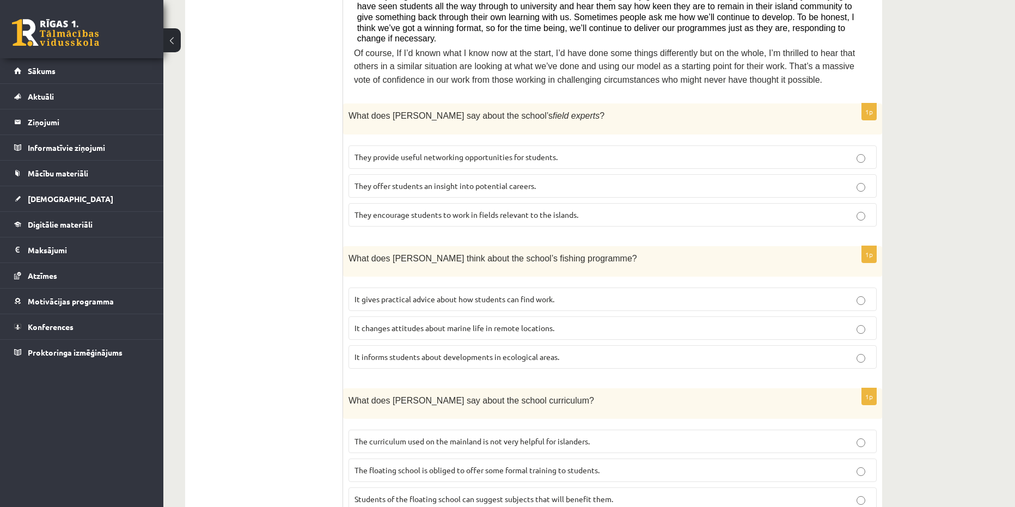
click at [474, 351] on p "It informs students about developments in ecological areas." at bounding box center [612, 356] width 516 height 11
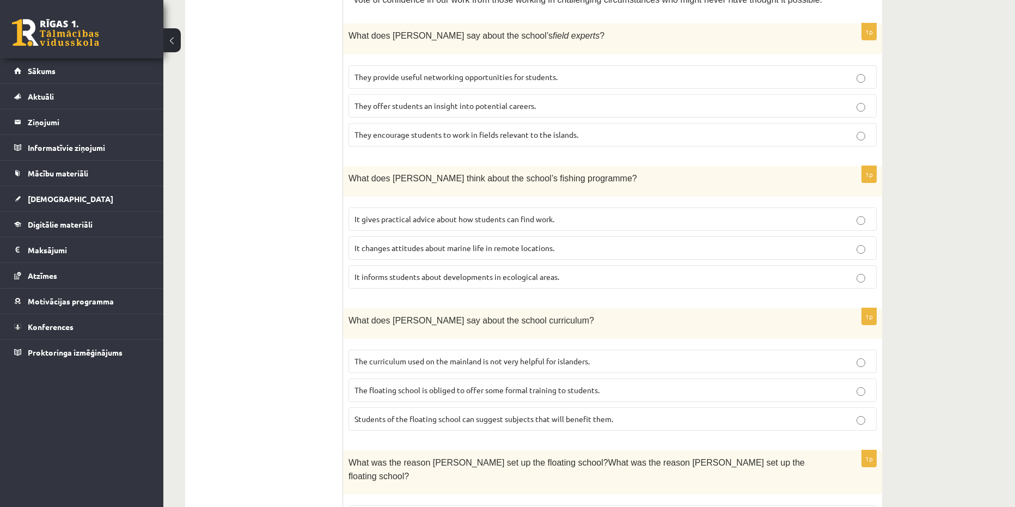
scroll to position [647, 0]
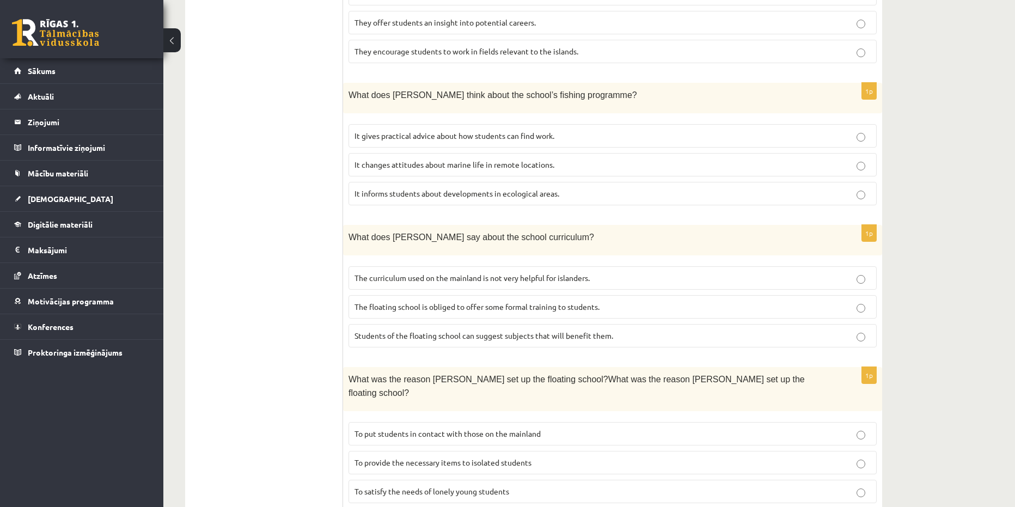
click at [512, 273] on span "The curriculum used on the mainland is not very helpful for islanders." at bounding box center [471, 278] width 235 height 10
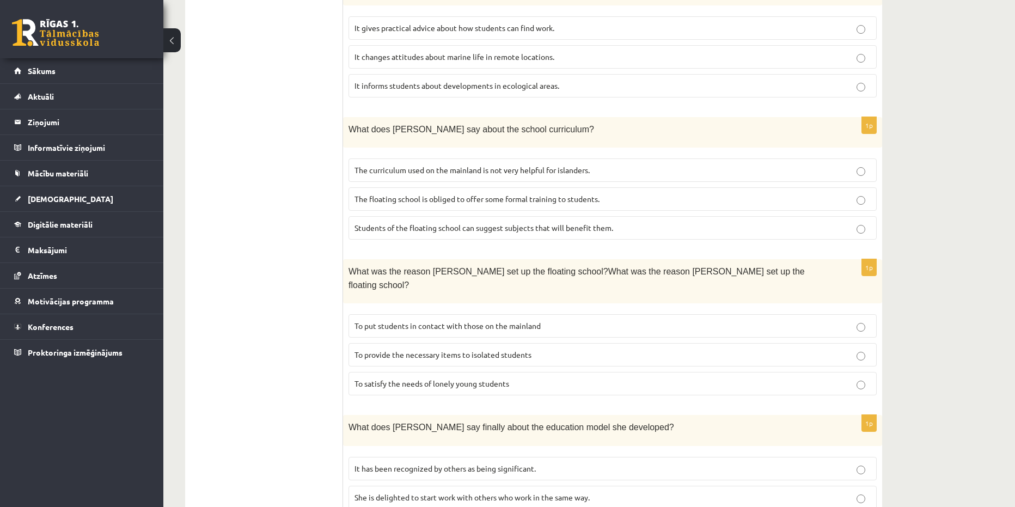
scroll to position [756, 0]
click at [565, 319] on p "To put students in contact with those on the mainland" at bounding box center [612, 324] width 516 height 11
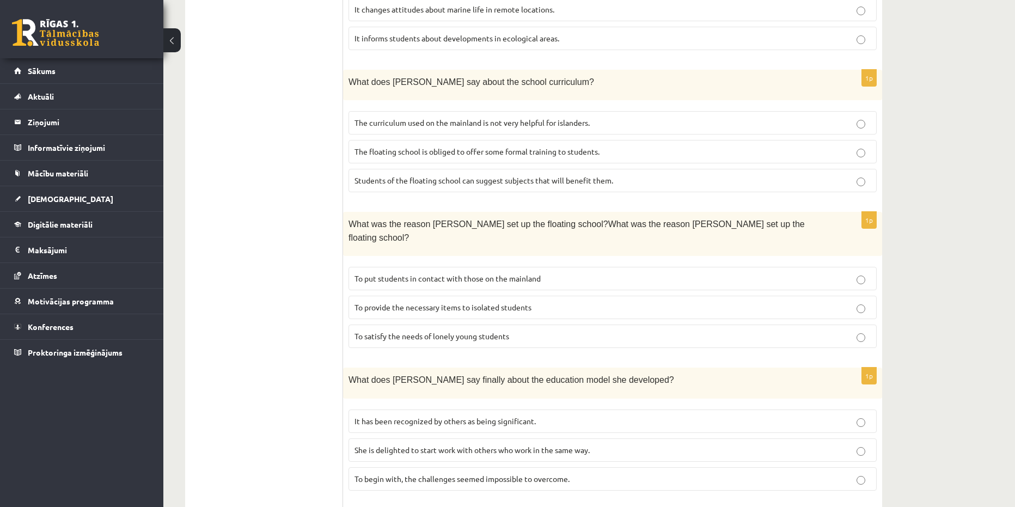
scroll to position [920, 0]
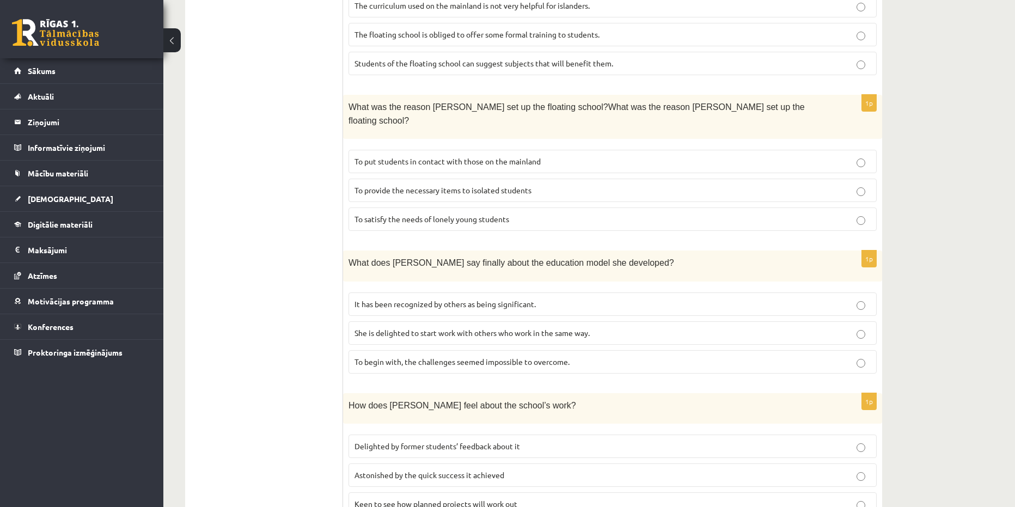
click at [480, 470] on span "Astonished by the quick success it achieved" at bounding box center [429, 475] width 150 height 10
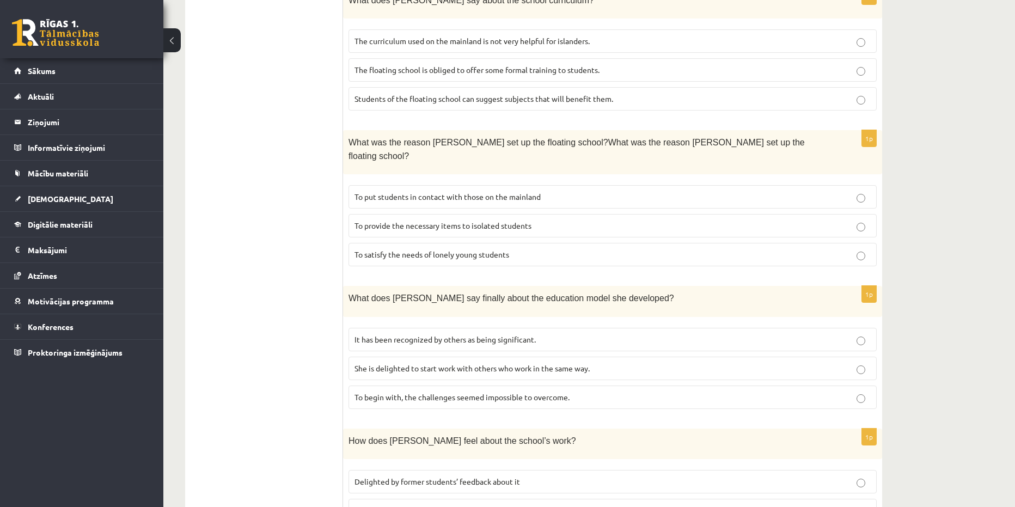
scroll to position [865, 0]
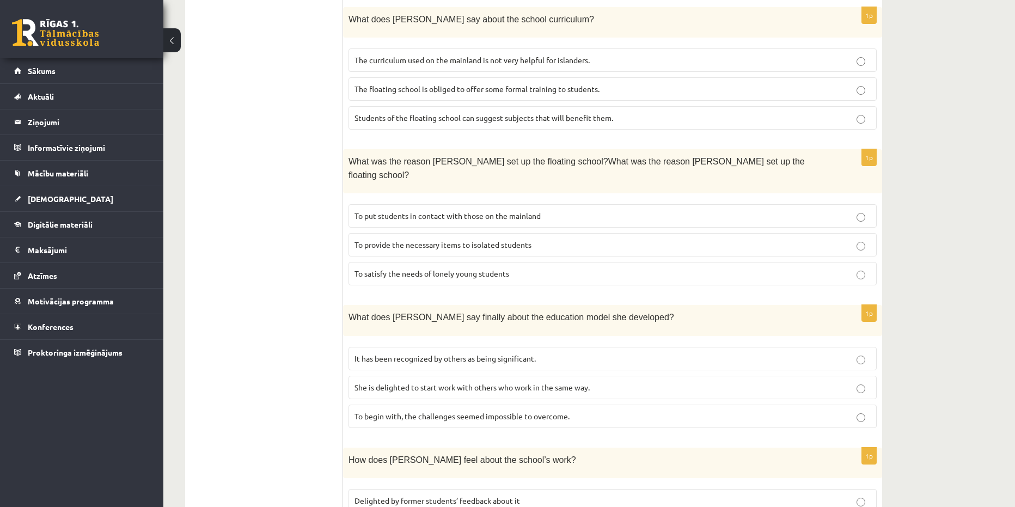
click at [500, 353] on p "It has been recognized by others as being significant." at bounding box center [612, 358] width 516 height 11
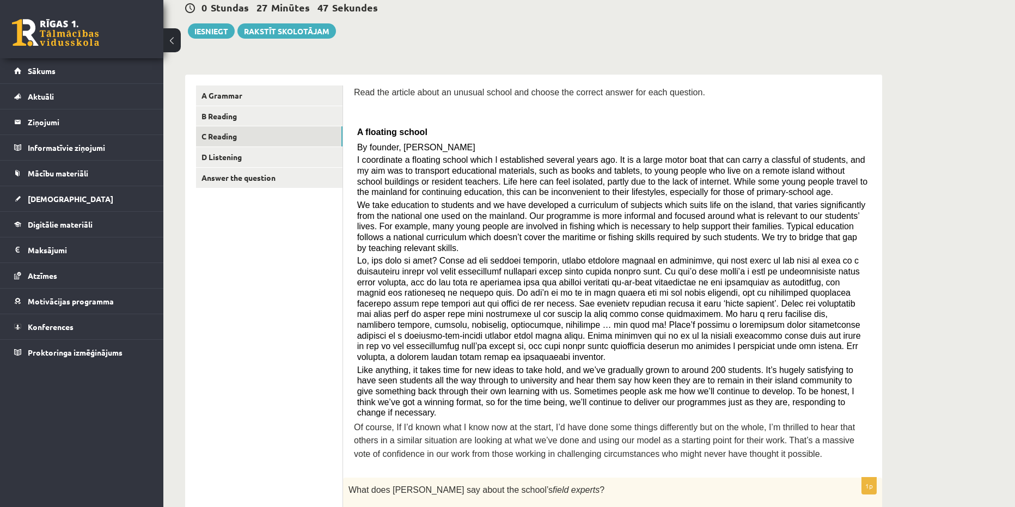
scroll to position [0, 0]
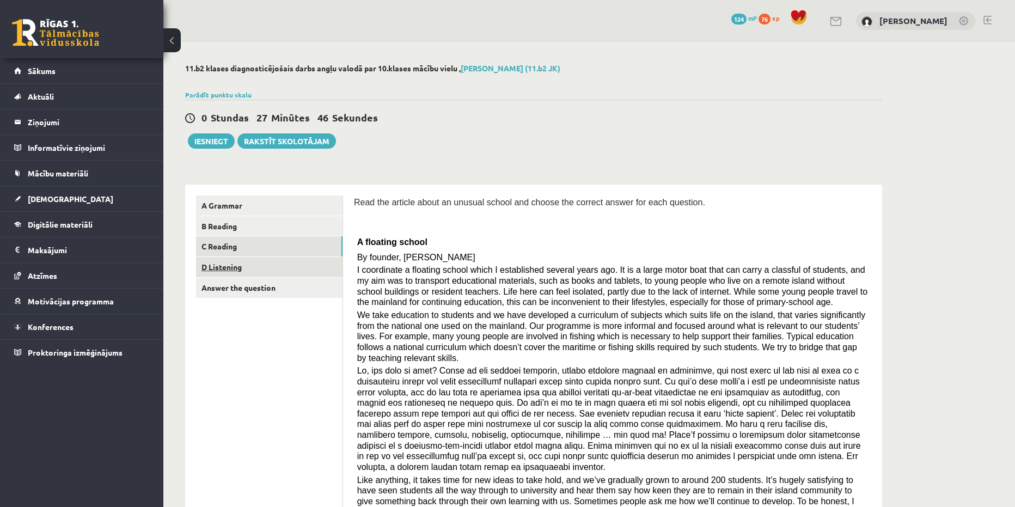
click at [256, 263] on link "D Listening" at bounding box center [269, 267] width 146 height 20
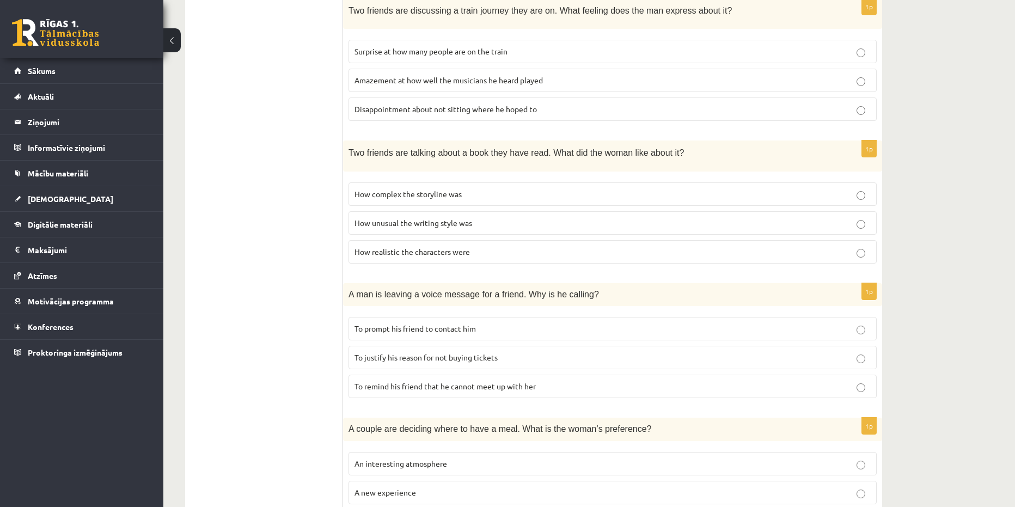
scroll to position [621, 0]
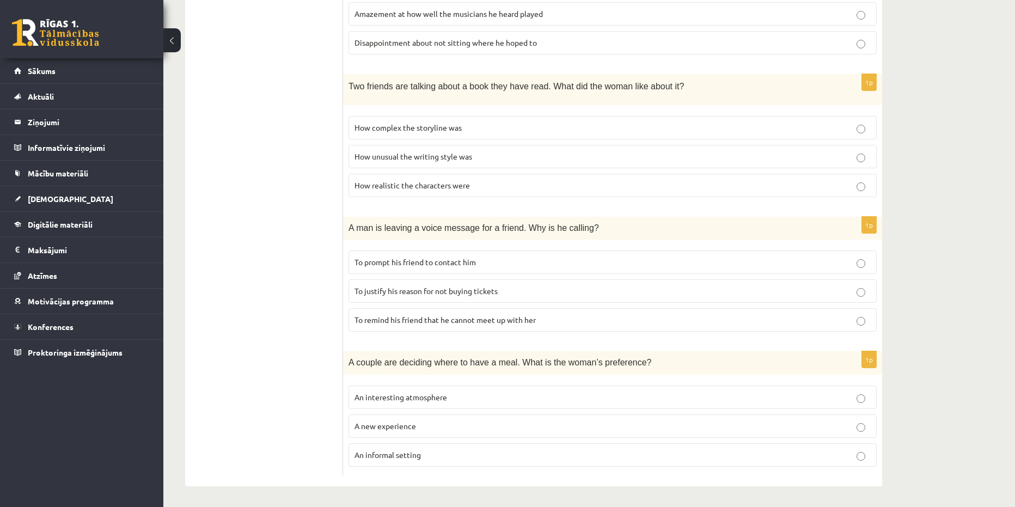
click at [428, 460] on label "An informal setting" at bounding box center [613, 454] width 528 height 23
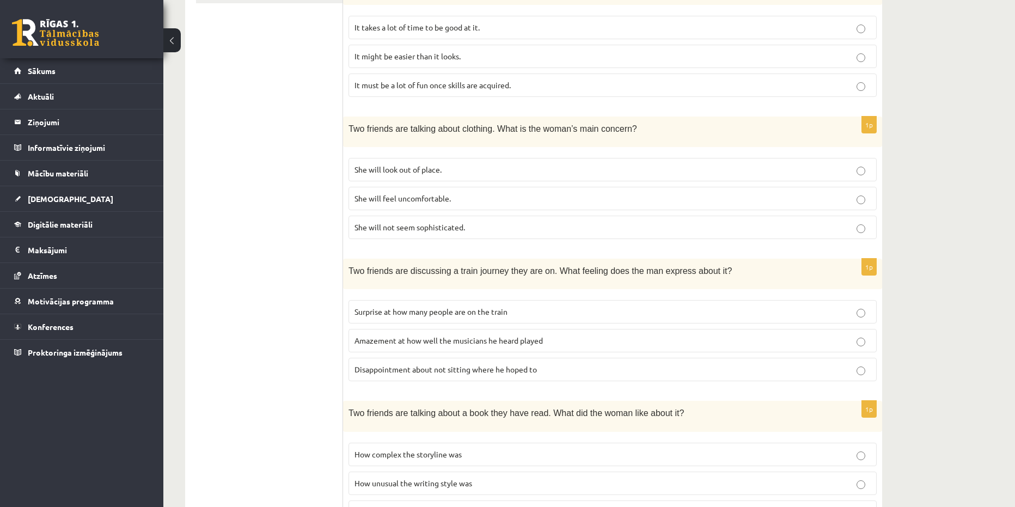
scroll to position [77, 0]
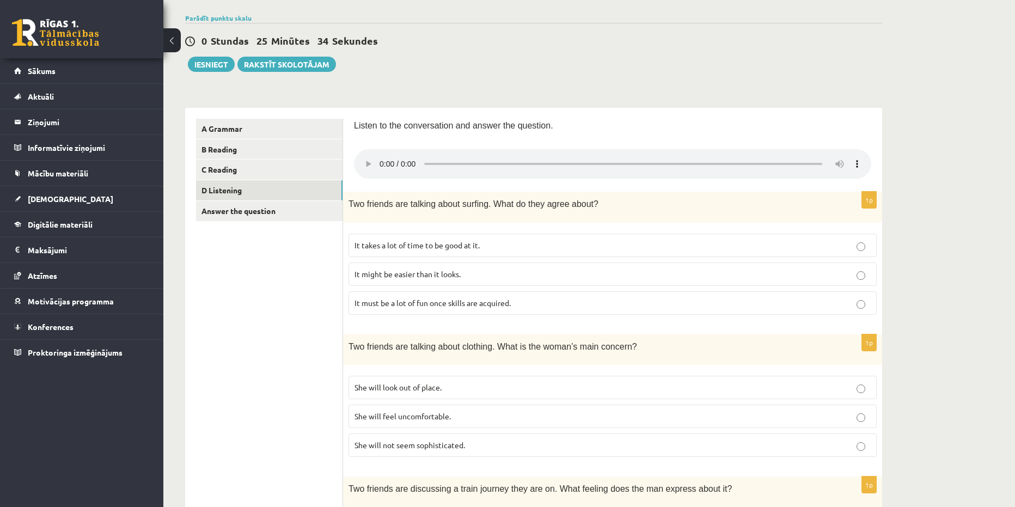
click at [479, 251] on label "It takes a lot of time to be good at it." at bounding box center [613, 245] width 528 height 23
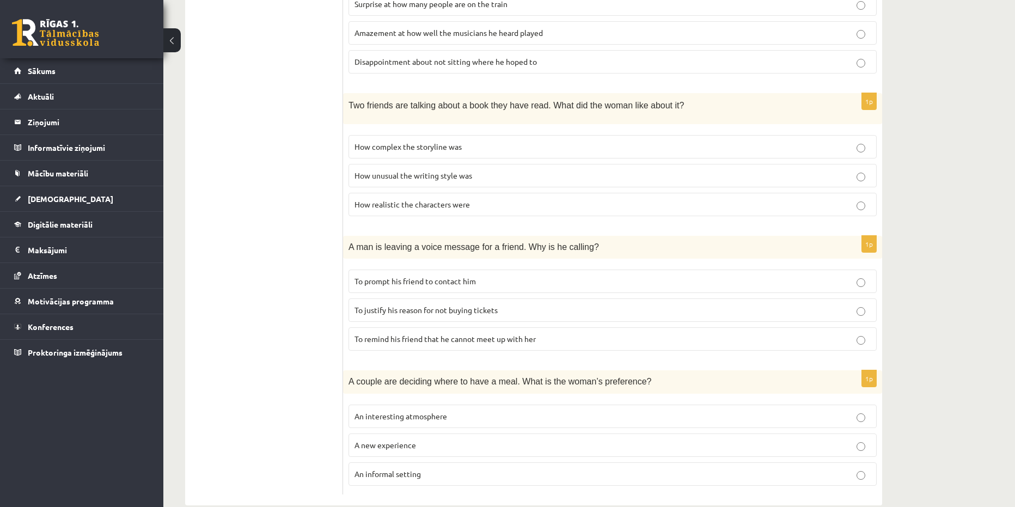
scroll to position [621, 0]
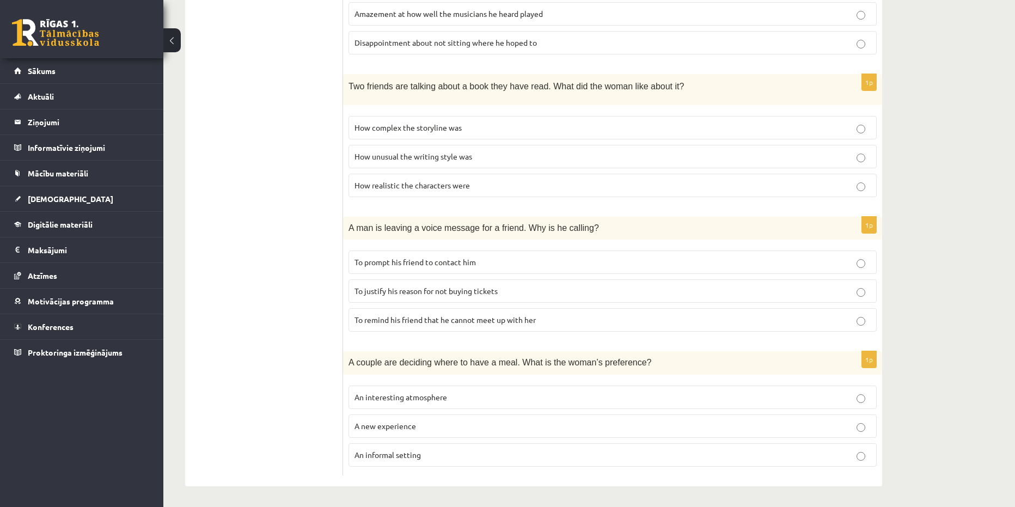
click at [432, 294] on p "To justify his reason for not buying tickets" at bounding box center [612, 290] width 516 height 11
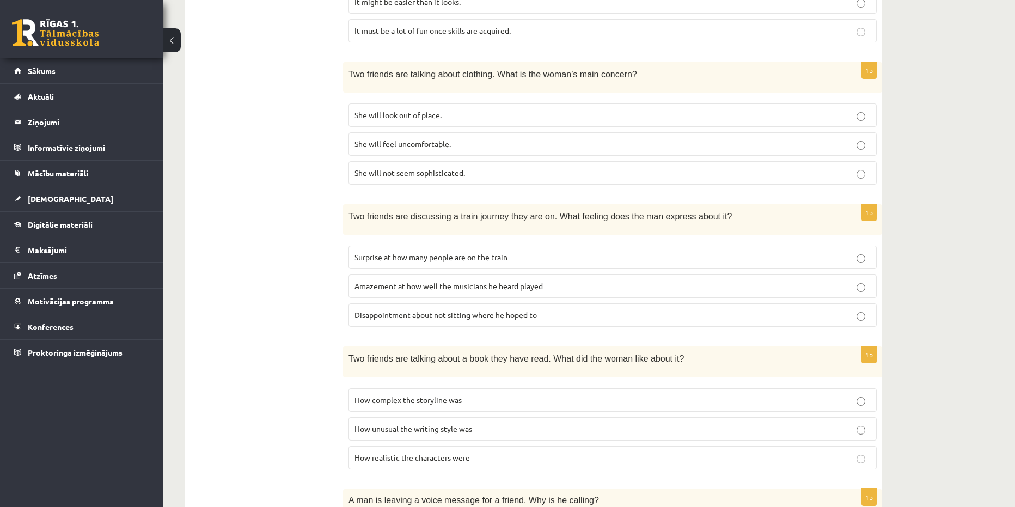
scroll to position [404, 0]
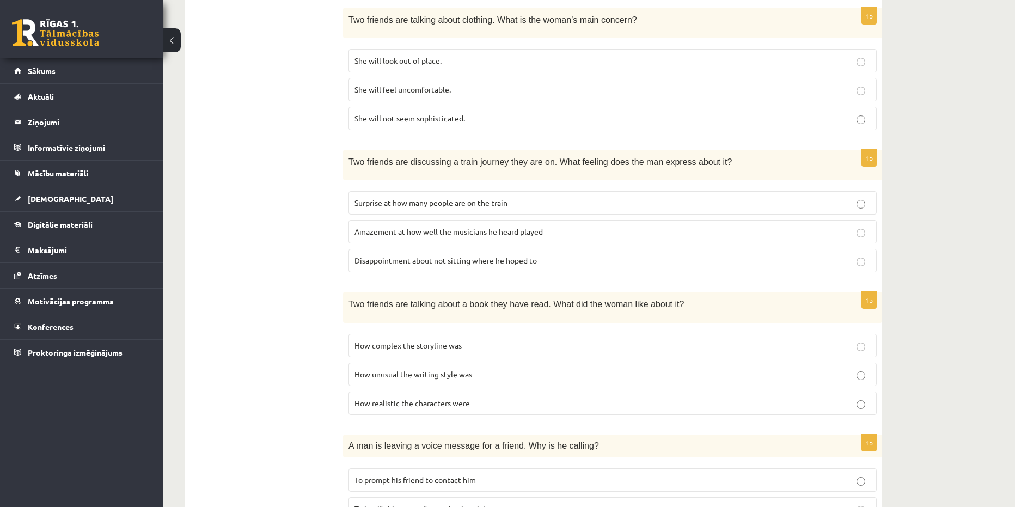
click at [428, 406] on p "How realistic the characters were" at bounding box center [612, 403] width 516 height 11
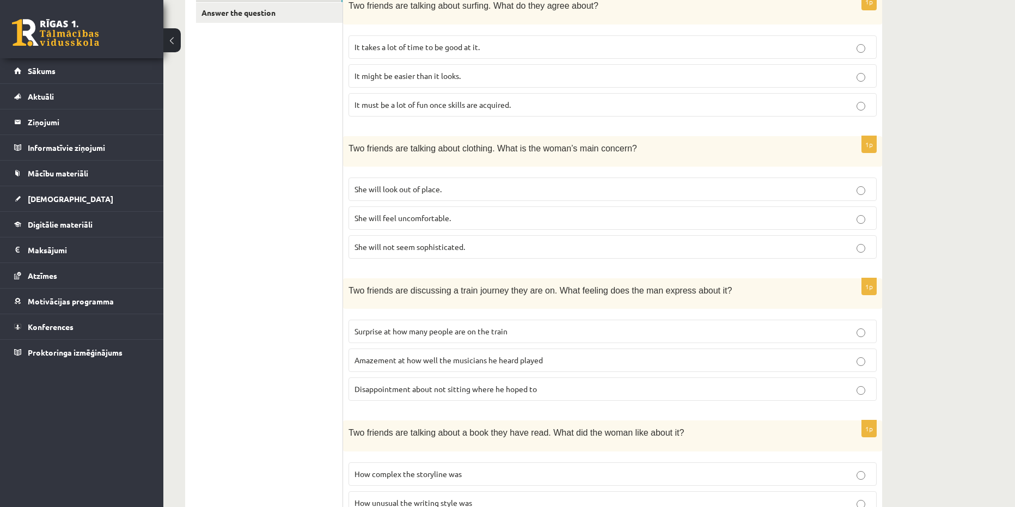
scroll to position [295, 0]
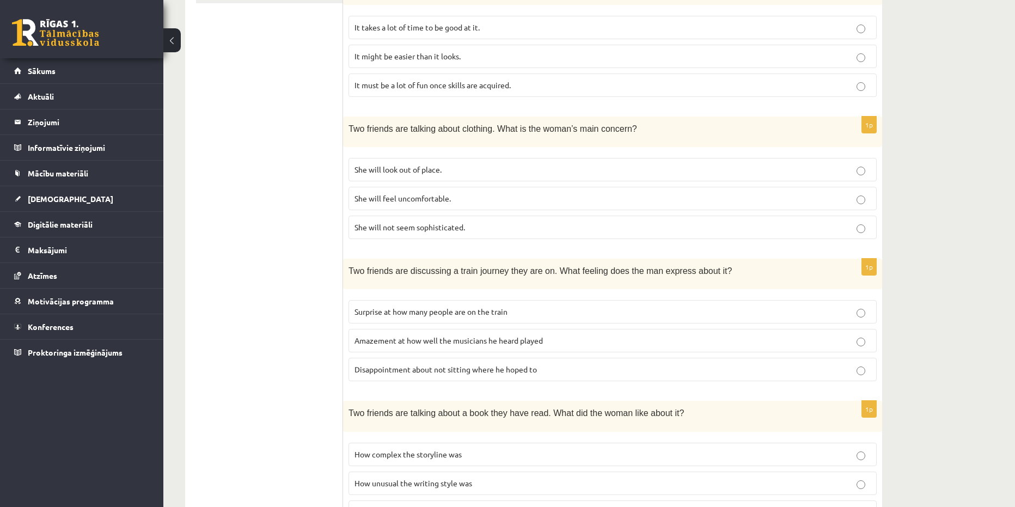
click at [441, 228] on span "She will not seem sophisticated." at bounding box center [409, 227] width 111 height 10
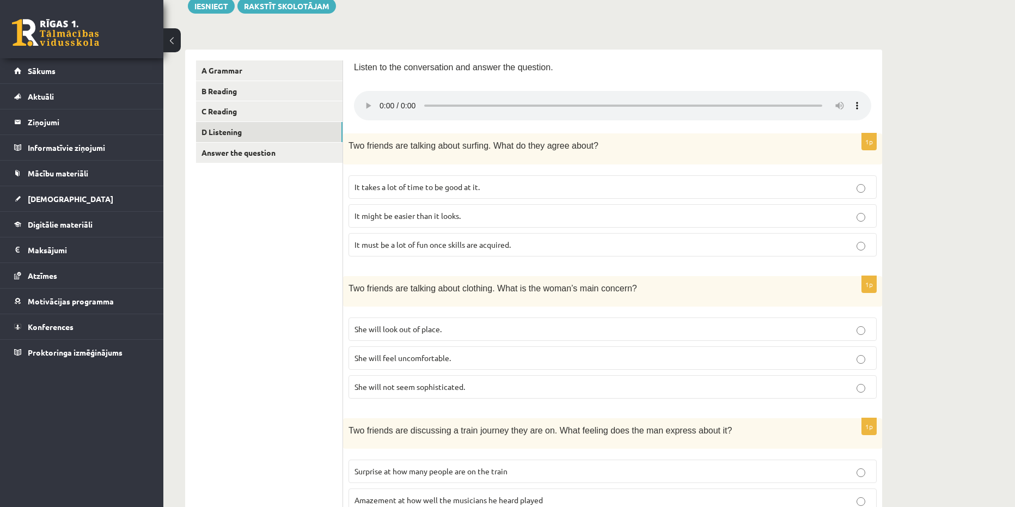
scroll to position [186, 0]
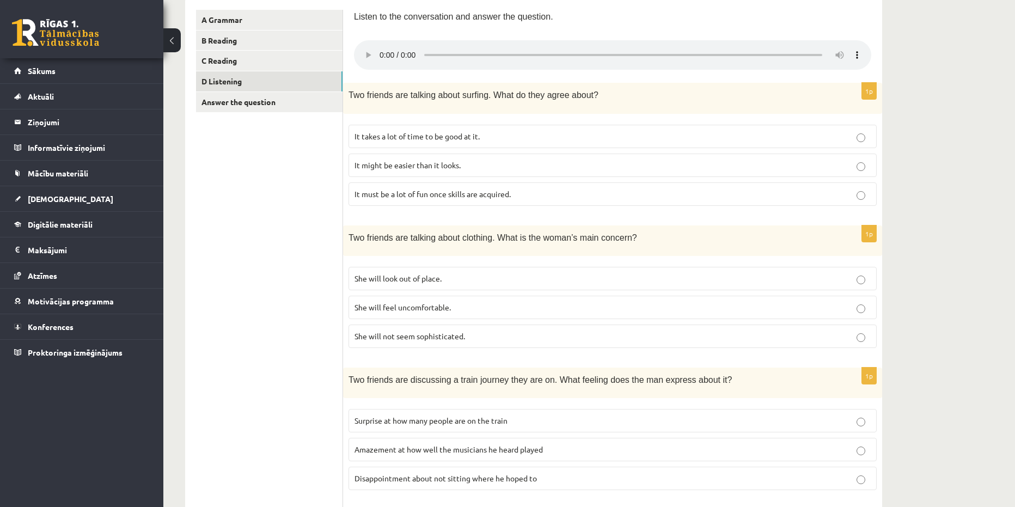
click at [449, 276] on p "She will look out of place." at bounding box center [612, 278] width 516 height 11
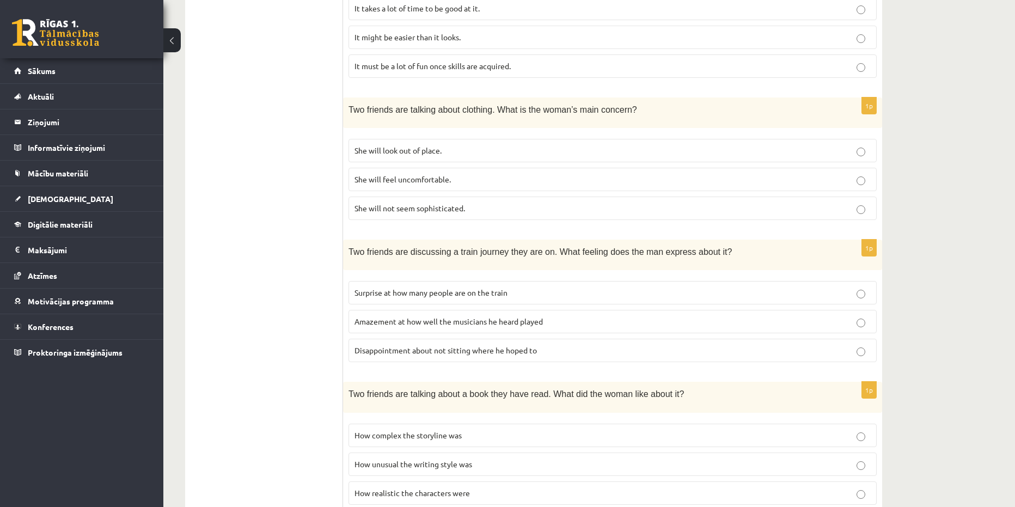
scroll to position [295, 0]
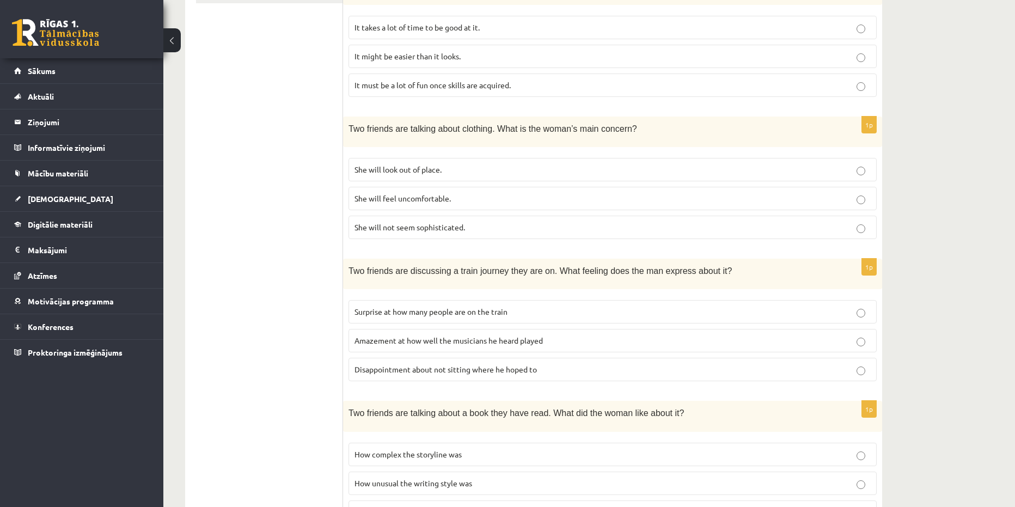
click at [437, 374] on p "Disappointment about not sitting where he hoped to" at bounding box center [612, 369] width 516 height 11
click at [515, 349] on label "Amazement at how well the musicians he heard played" at bounding box center [613, 340] width 528 height 23
click at [512, 376] on label "Disappointment about not sitting where he hoped to" at bounding box center [613, 369] width 528 height 23
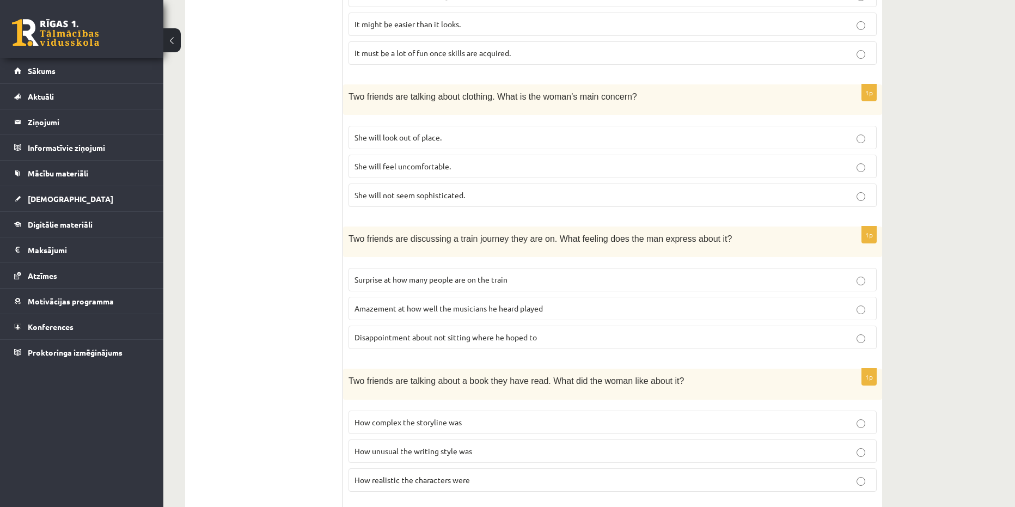
scroll to position [109, 0]
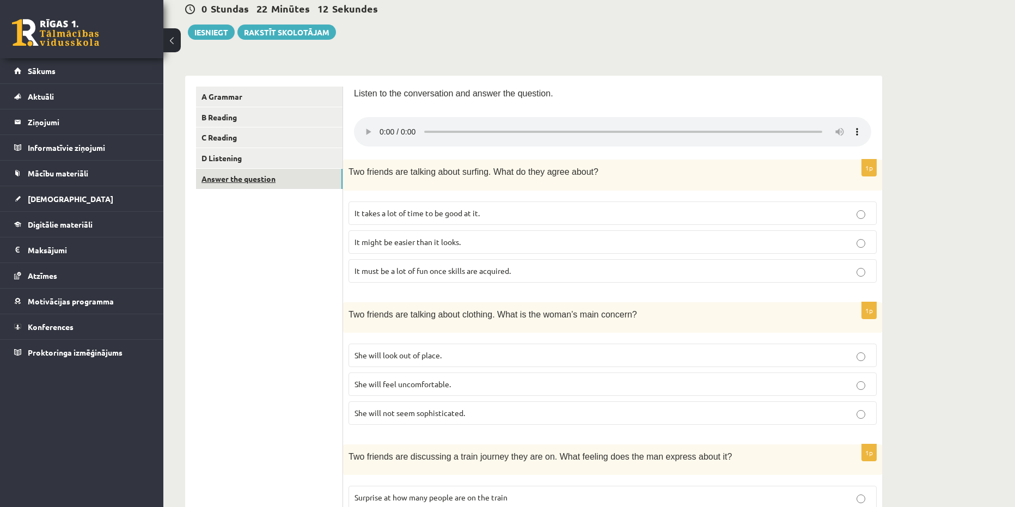
click at [295, 180] on link "Answer the question" at bounding box center [269, 179] width 146 height 20
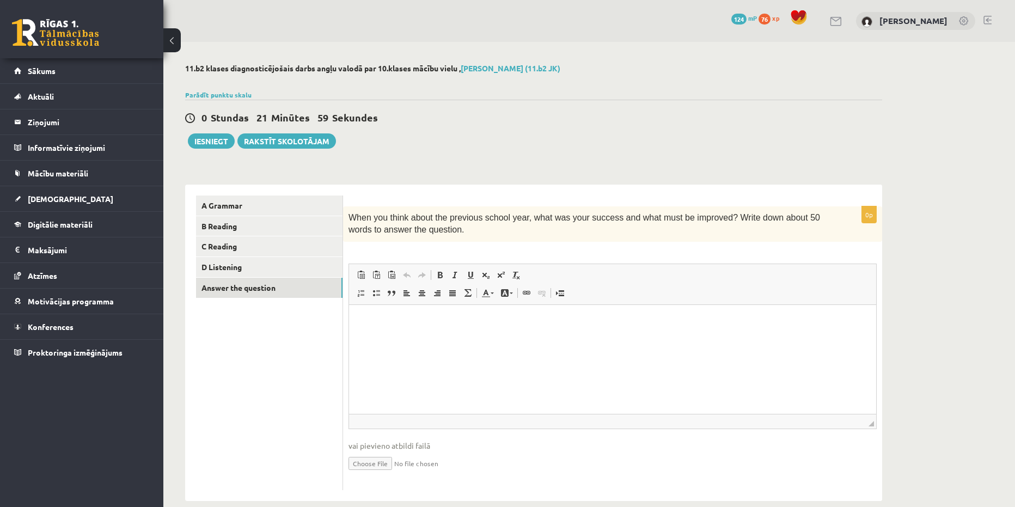
scroll to position [17, 0]
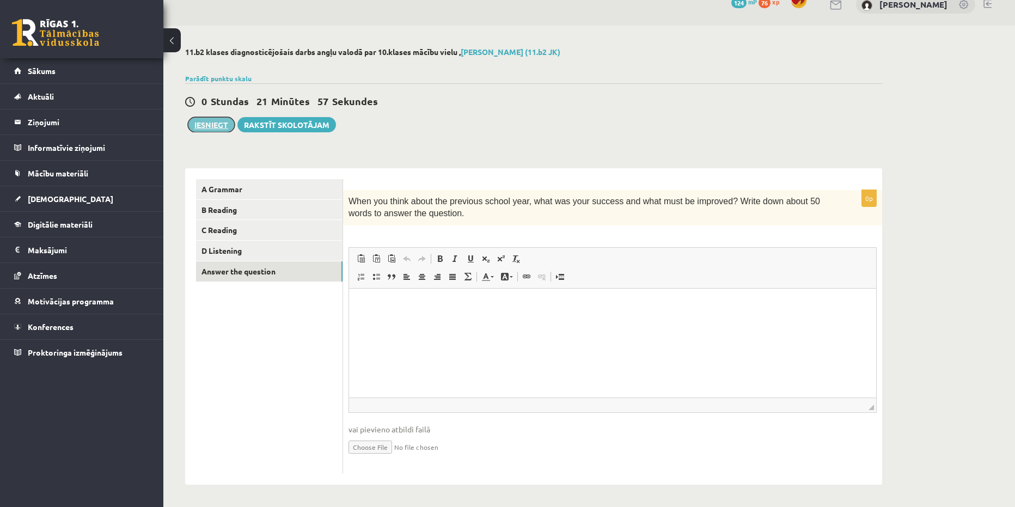
click at [221, 126] on button "Iesniegt" at bounding box center [211, 124] width 47 height 15
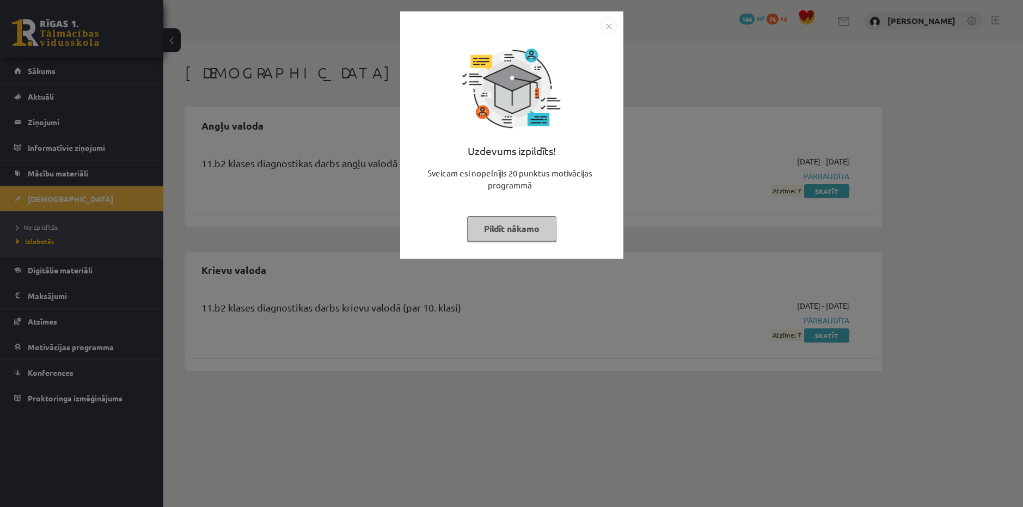
click at [610, 27] on img "Close" at bounding box center [609, 26] width 16 height 16
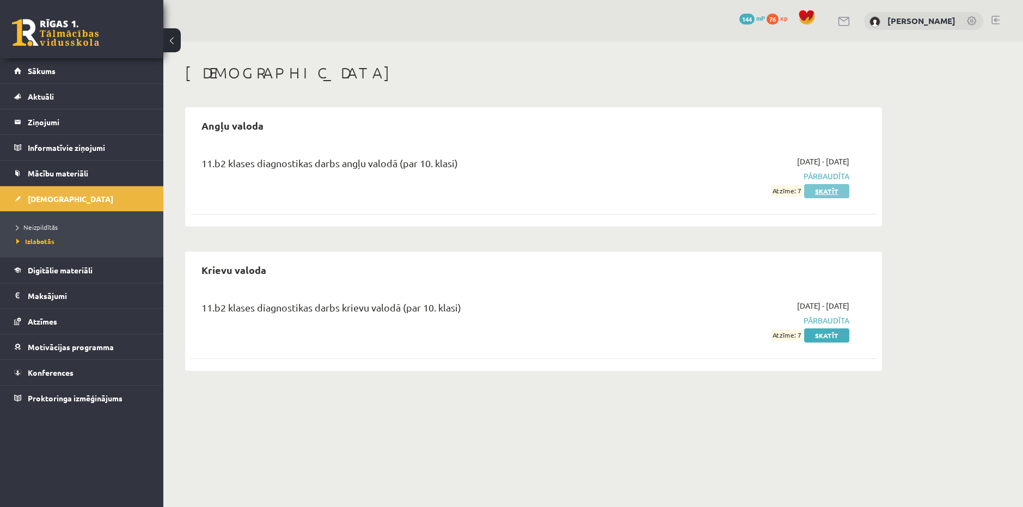
click at [840, 193] on link "Skatīt" at bounding box center [826, 191] width 45 height 14
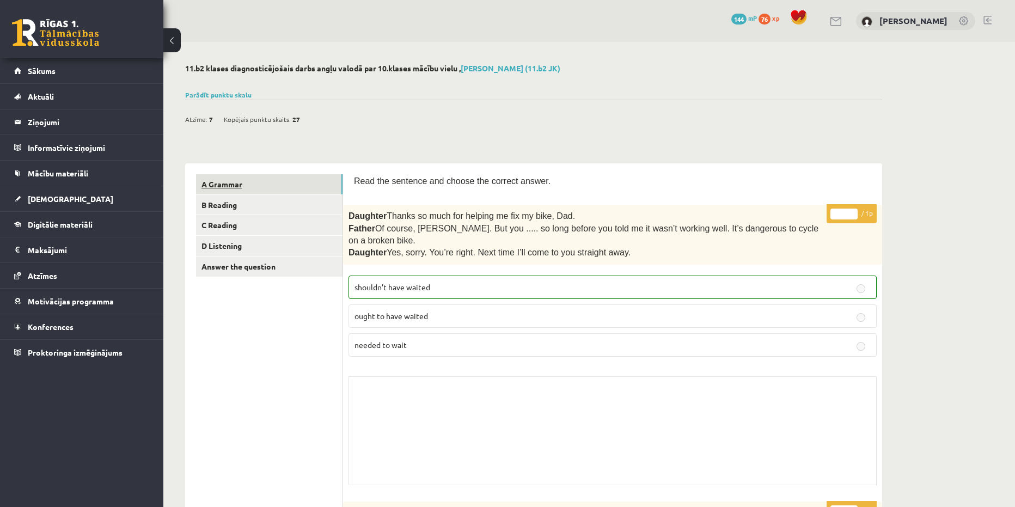
click at [293, 187] on link "A Grammar" at bounding box center [269, 184] width 146 height 20
click at [255, 210] on link "B Reading" at bounding box center [269, 205] width 146 height 20
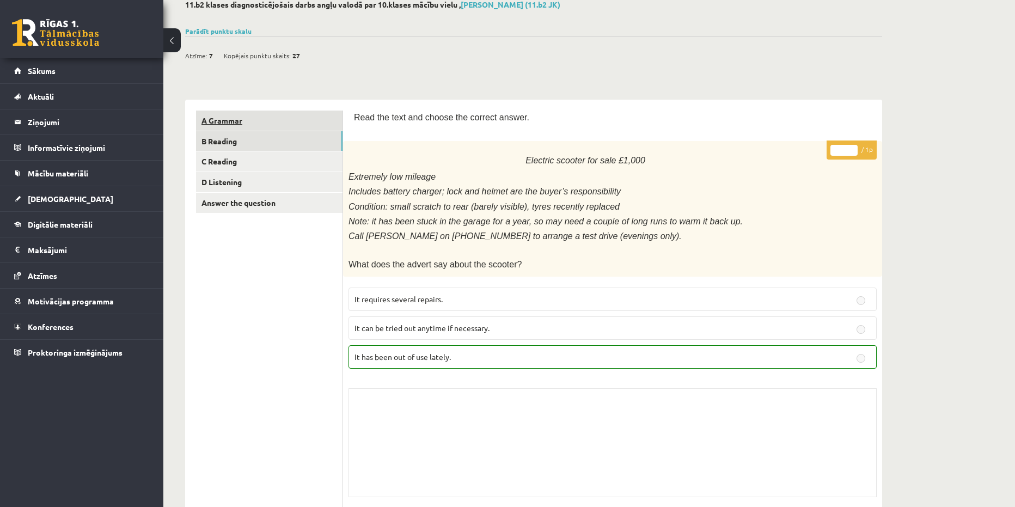
scroll to position [36, 0]
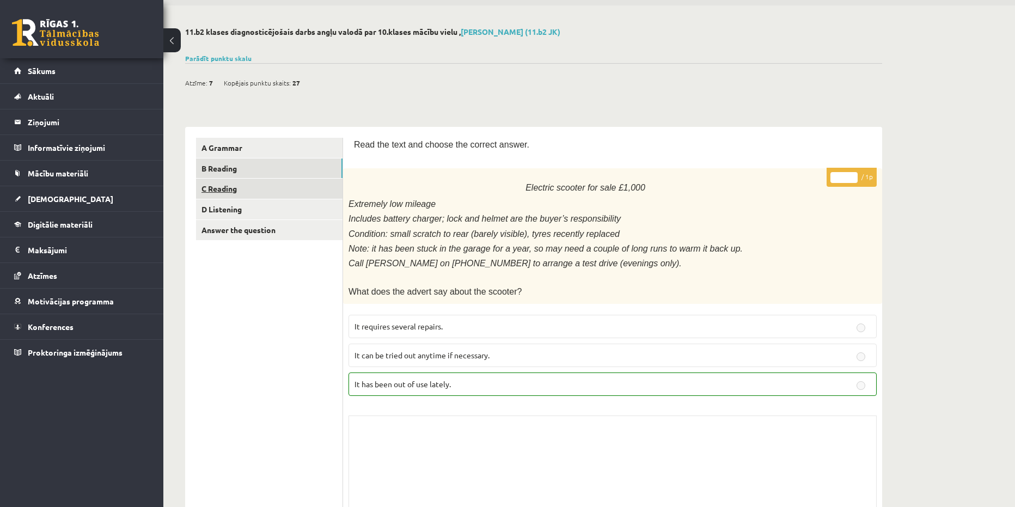
click at [251, 190] on link "C Reading" at bounding box center [269, 189] width 146 height 20
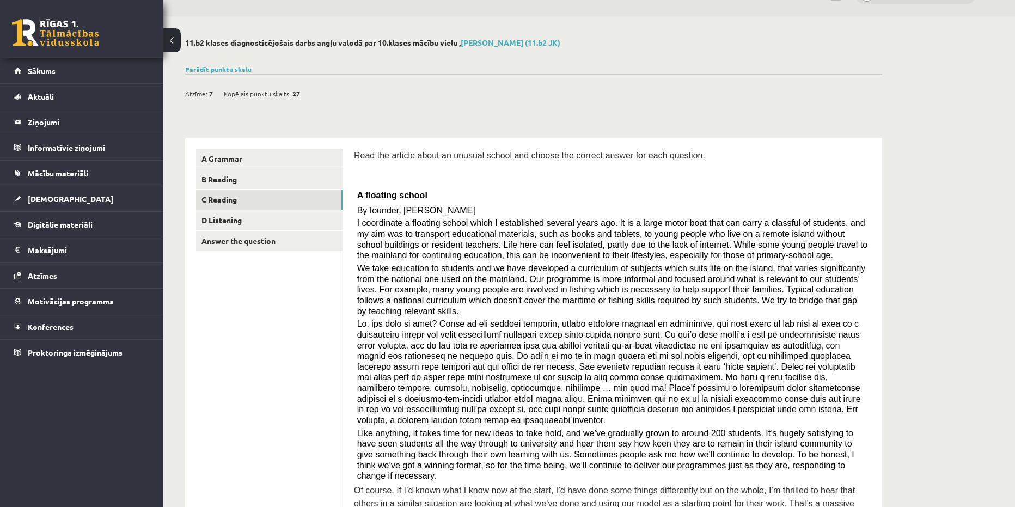
scroll to position [15, 0]
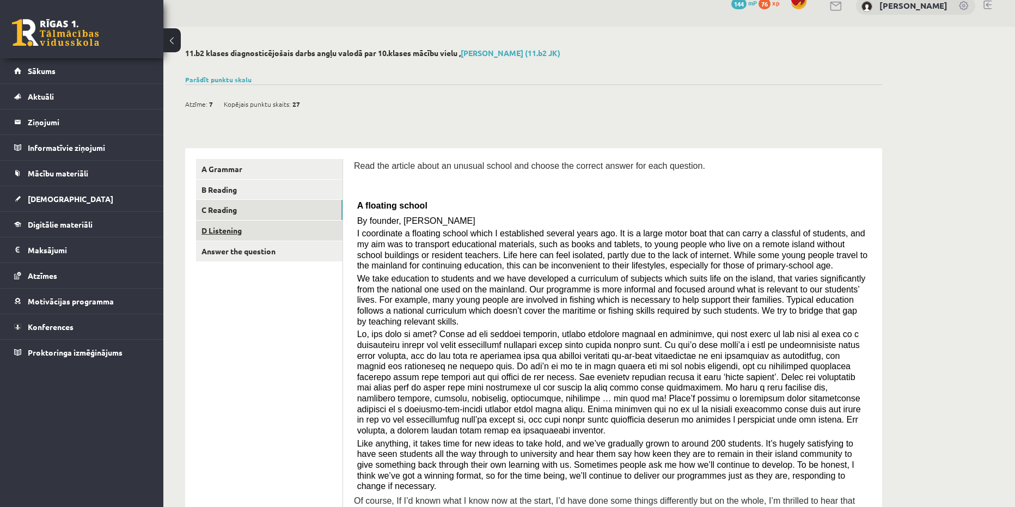
click at [288, 230] on link "D Listening" at bounding box center [269, 231] width 146 height 20
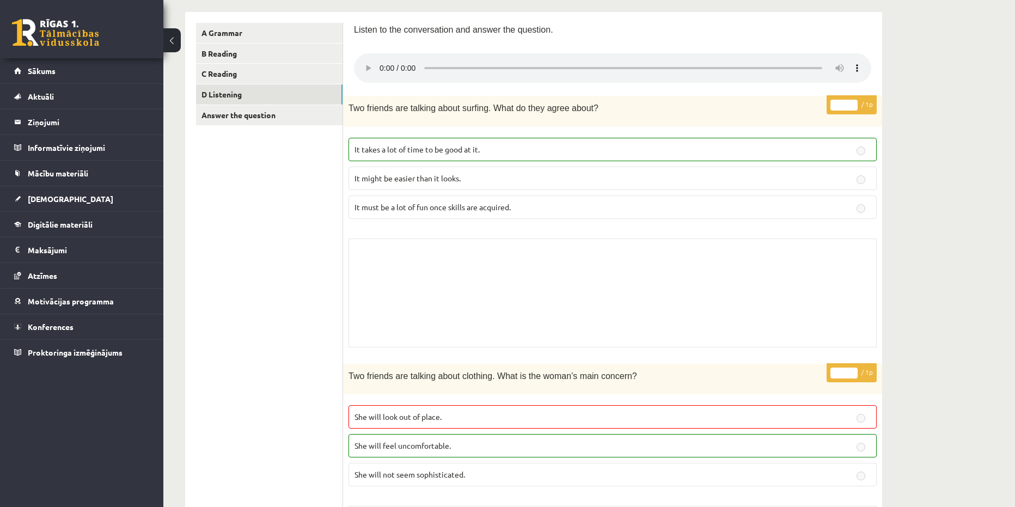
scroll to position [0, 0]
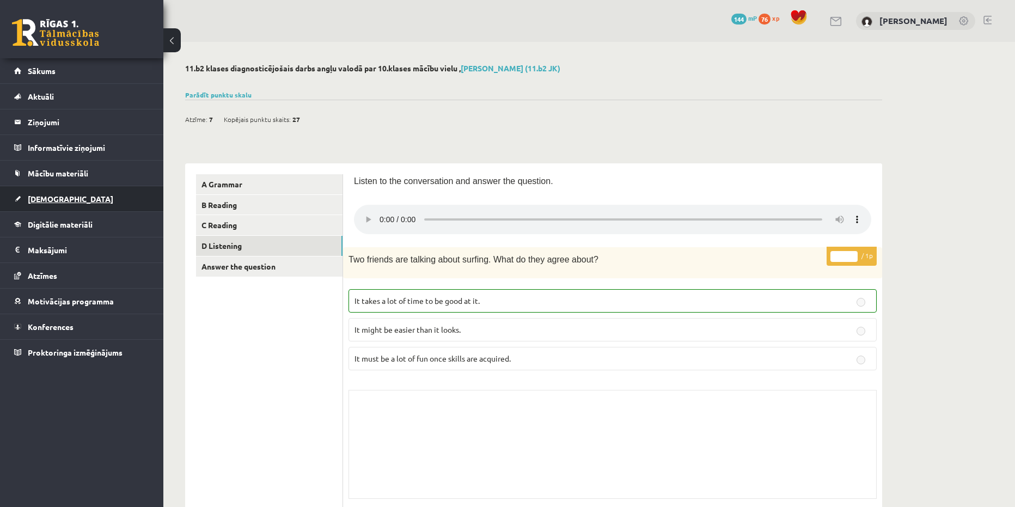
click at [96, 194] on link "[DEMOGRAPHIC_DATA]" at bounding box center [82, 198] width 136 height 25
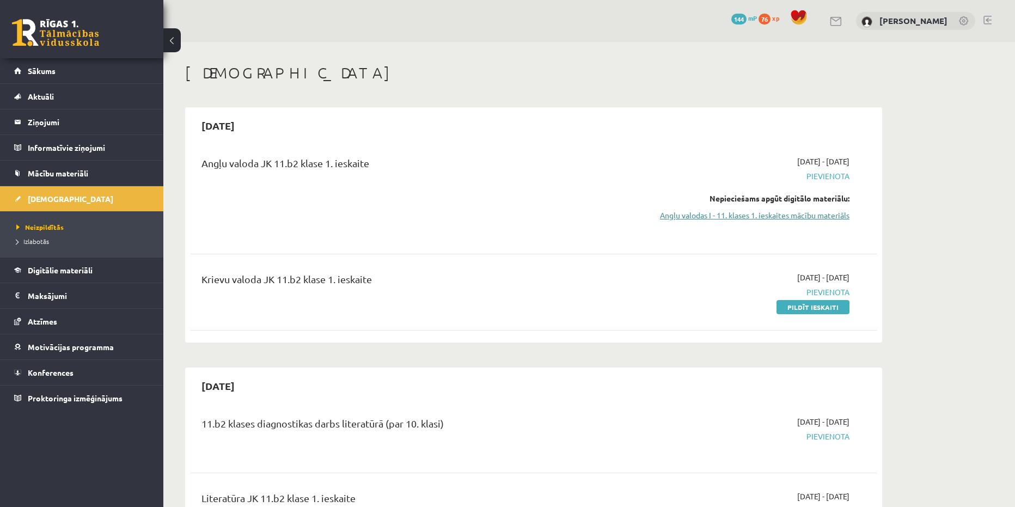
click at [793, 215] on link "Angļu valodas I - 11. klases 1. ieskaites mācību materiāls" at bounding box center [746, 215] width 205 height 11
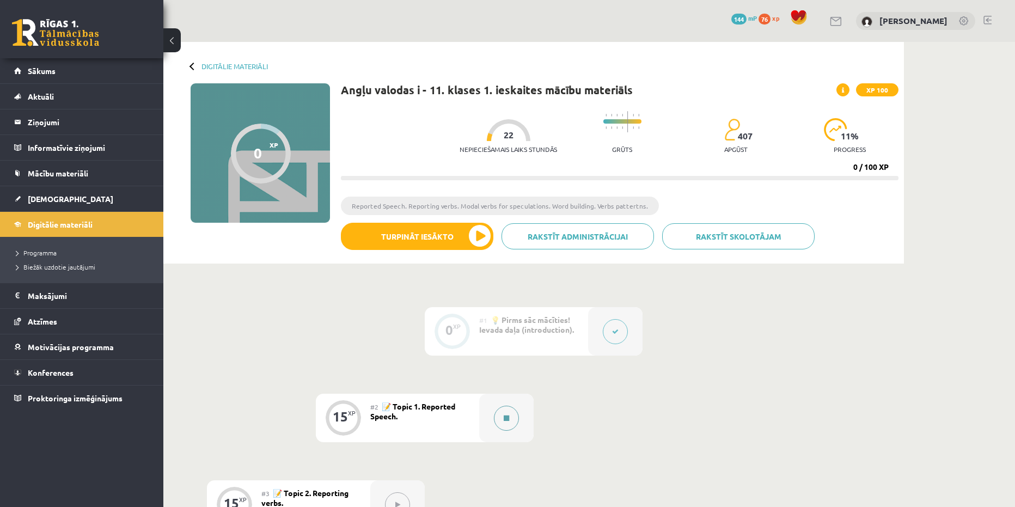
click at [504, 427] on button at bounding box center [506, 418] width 25 height 25
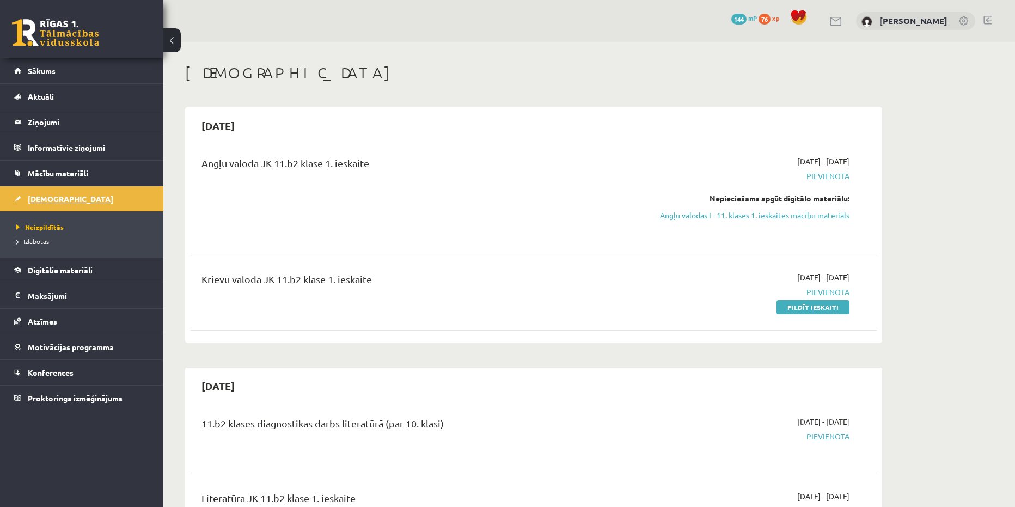
click at [38, 204] on link "[DEMOGRAPHIC_DATA]" at bounding box center [82, 198] width 136 height 25
click at [767, 218] on link "Angļu valodas I - 11. klases 1. ieskaites mācību materiāls" at bounding box center [746, 215] width 205 height 11
click at [709, 216] on link "Angļu valodas I - 11. klases 1. ieskaites mācību materiāls" at bounding box center [746, 215] width 205 height 11
click at [701, 215] on link "Angļu valodas I - 11. klases 1. ieskaites mācību materiāls" at bounding box center [746, 215] width 205 height 11
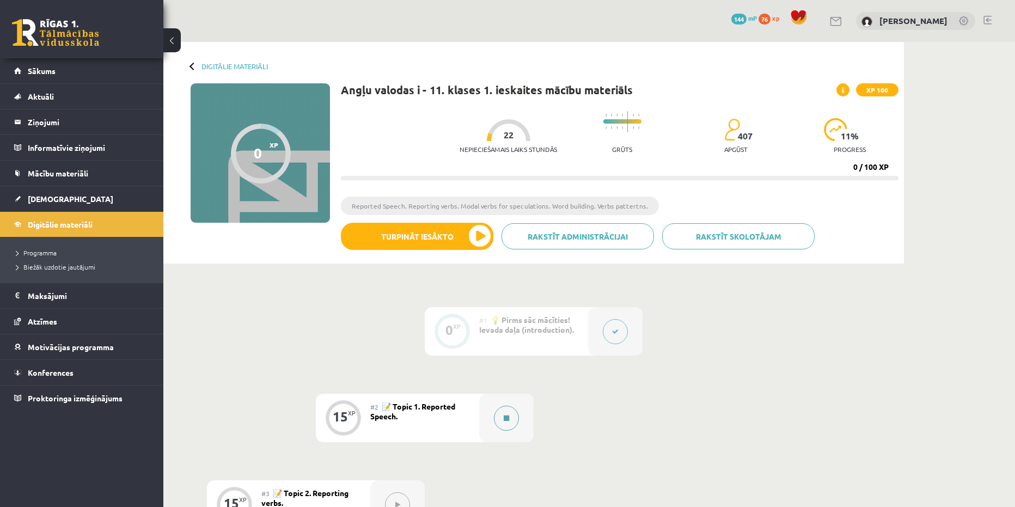
click at [506, 411] on button at bounding box center [506, 418] width 25 height 25
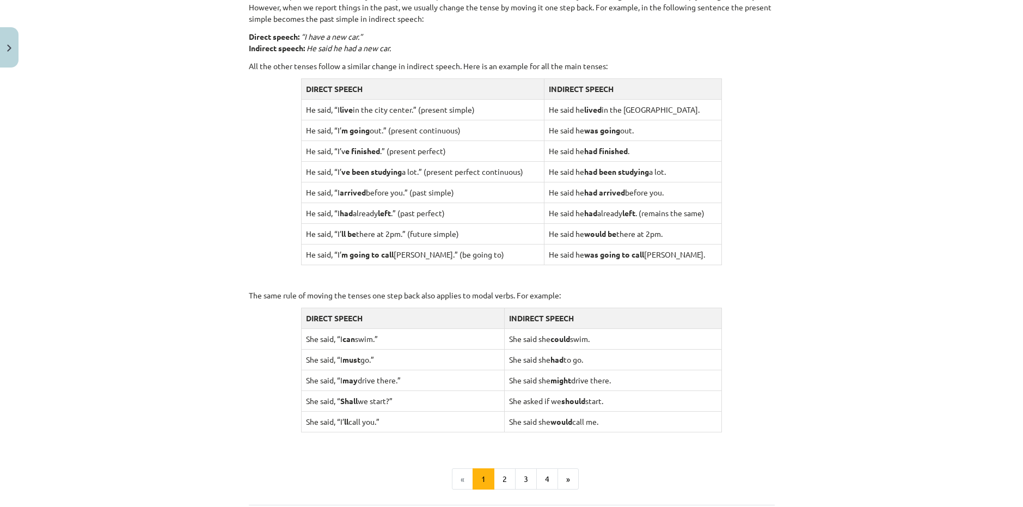
scroll to position [856, 0]
click at [510, 483] on button "2" at bounding box center [505, 480] width 22 height 22
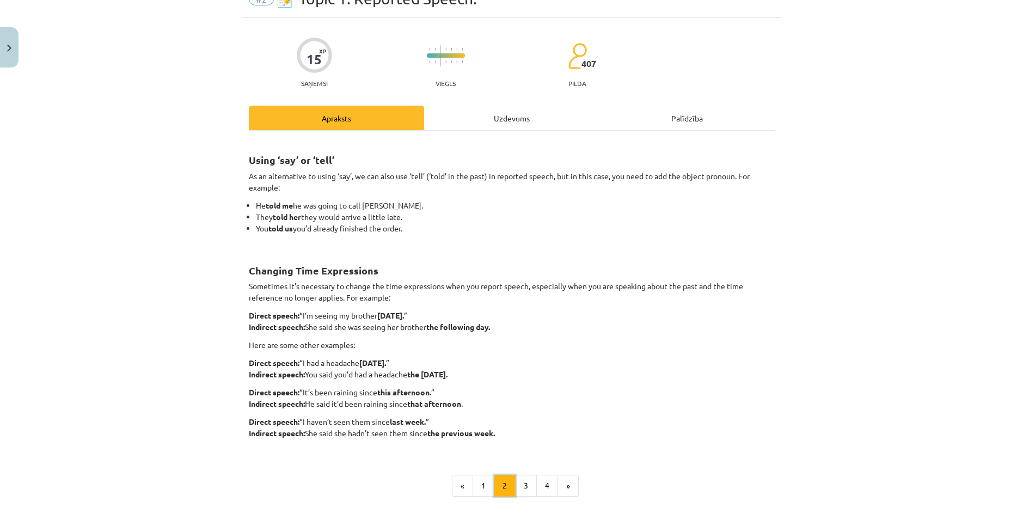
scroll to position [109, 0]
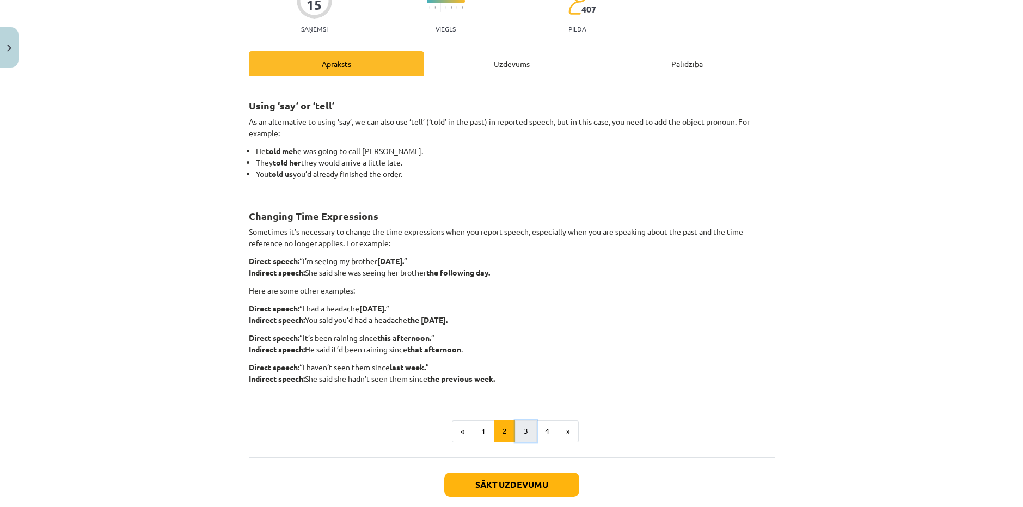
click at [518, 429] on button "3" at bounding box center [526, 431] width 22 height 22
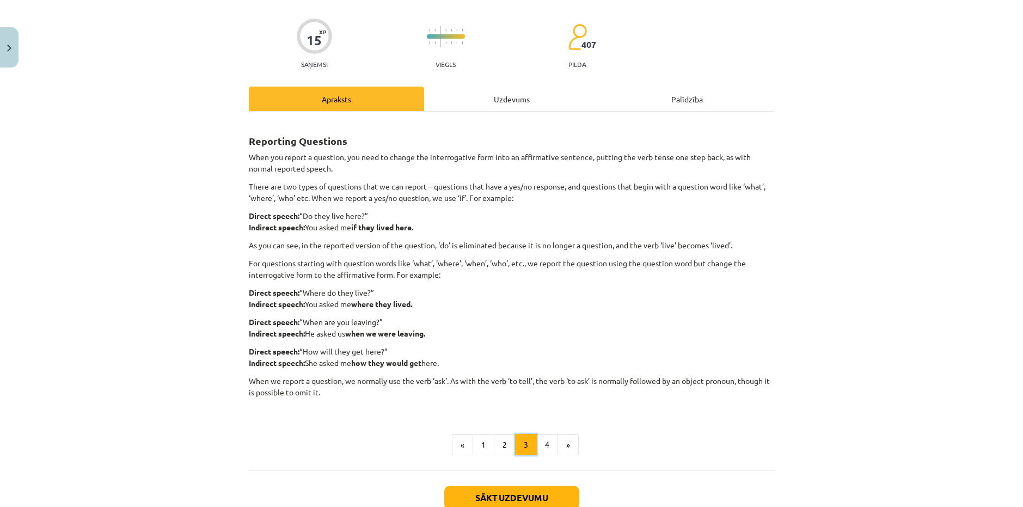
scroll to position [93, 0]
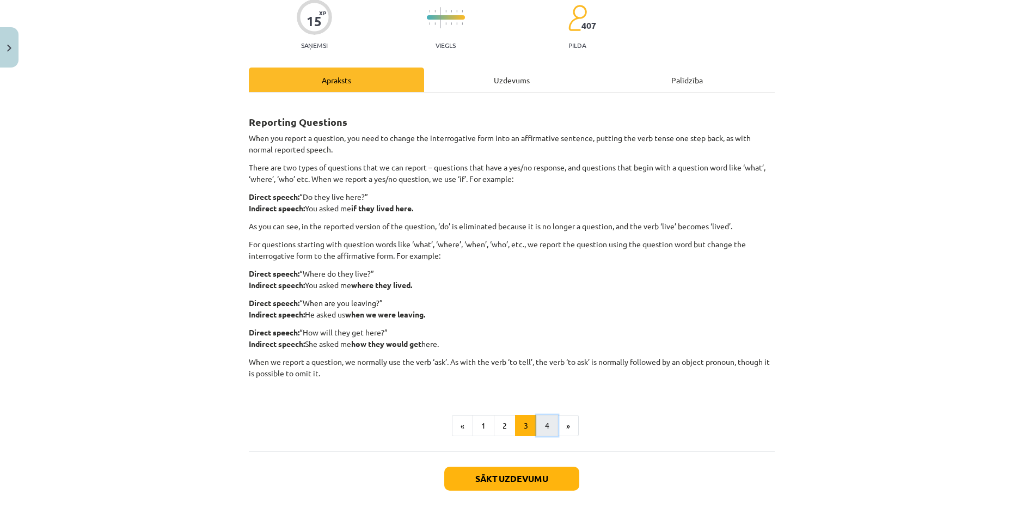
click at [540, 432] on button "4" at bounding box center [547, 426] width 22 height 22
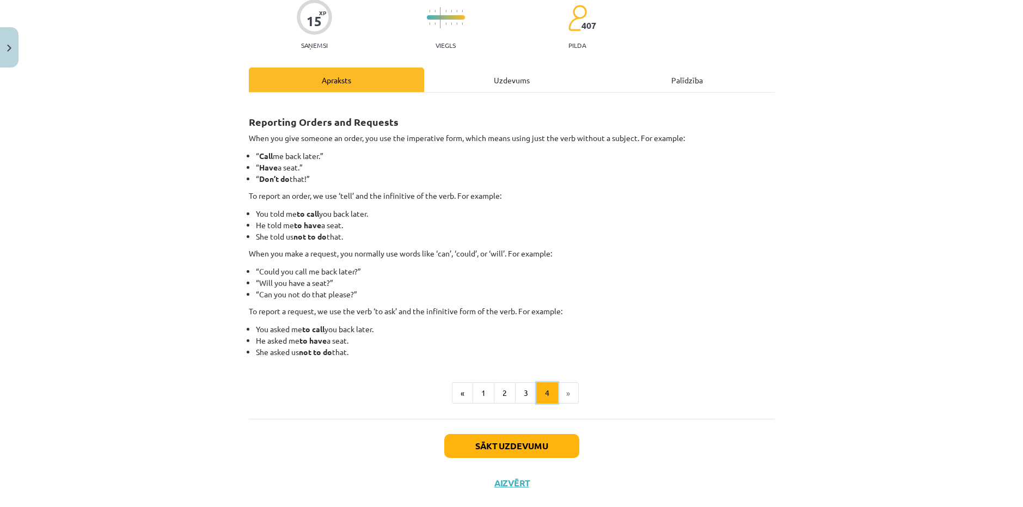
scroll to position [114, 0]
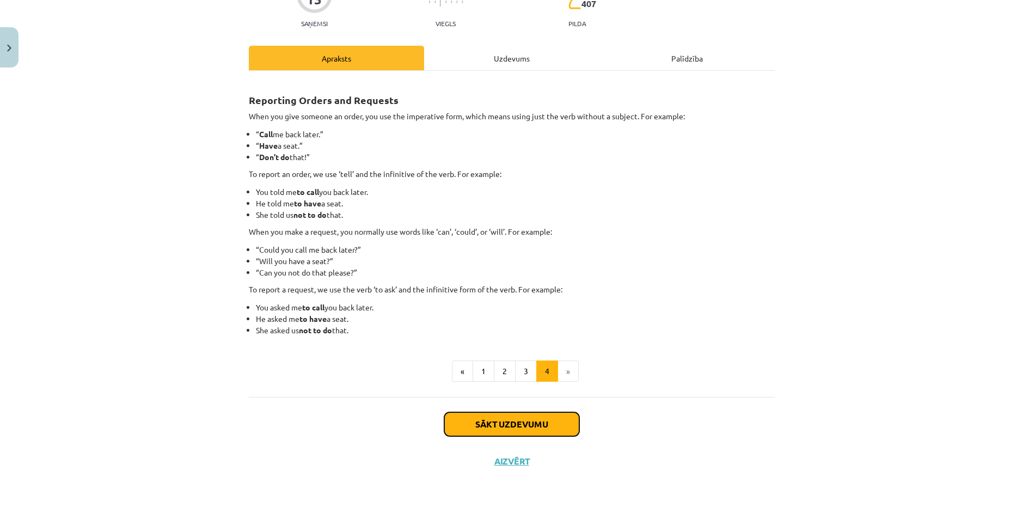
click at [500, 429] on button "Sākt uzdevumu" at bounding box center [511, 424] width 135 height 24
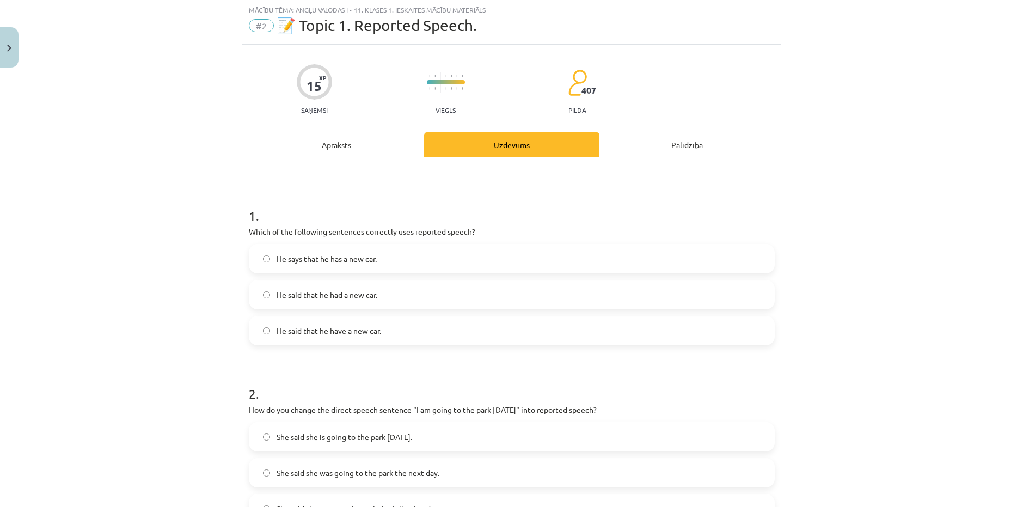
scroll to position [27, 0]
click at [350, 345] on div "He said that he have a new car." at bounding box center [512, 330] width 526 height 29
click at [341, 337] on span "He said that he have a new car." at bounding box center [329, 331] width 105 height 11
click at [365, 288] on label "He said that he had a new car." at bounding box center [512, 295] width 524 height 27
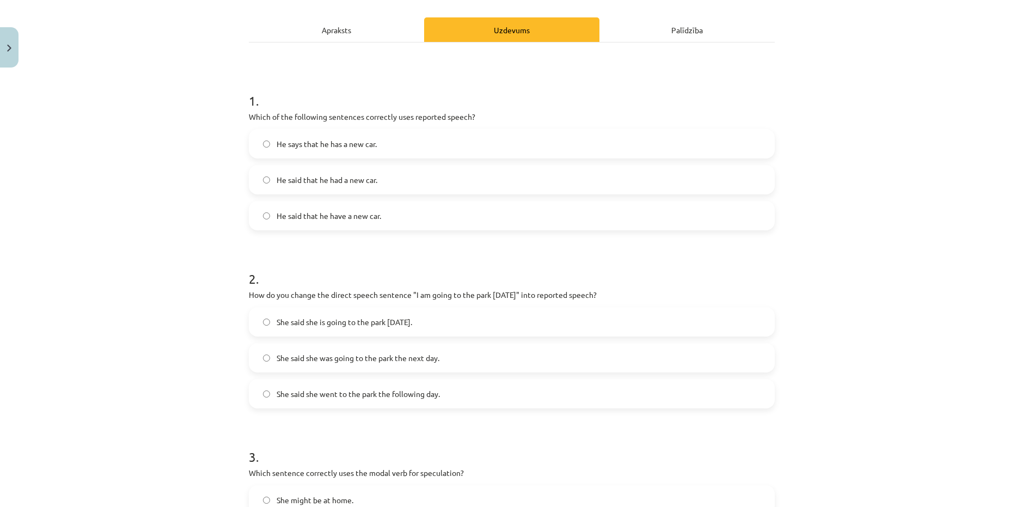
scroll to position [191, 0]
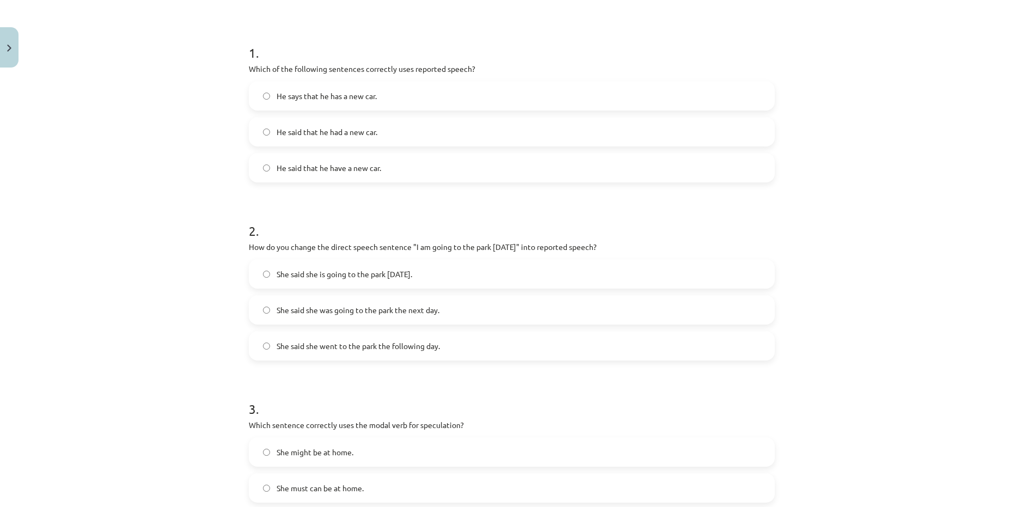
click at [396, 315] on span "She said she was going to the park the next day." at bounding box center [358, 309] width 163 height 11
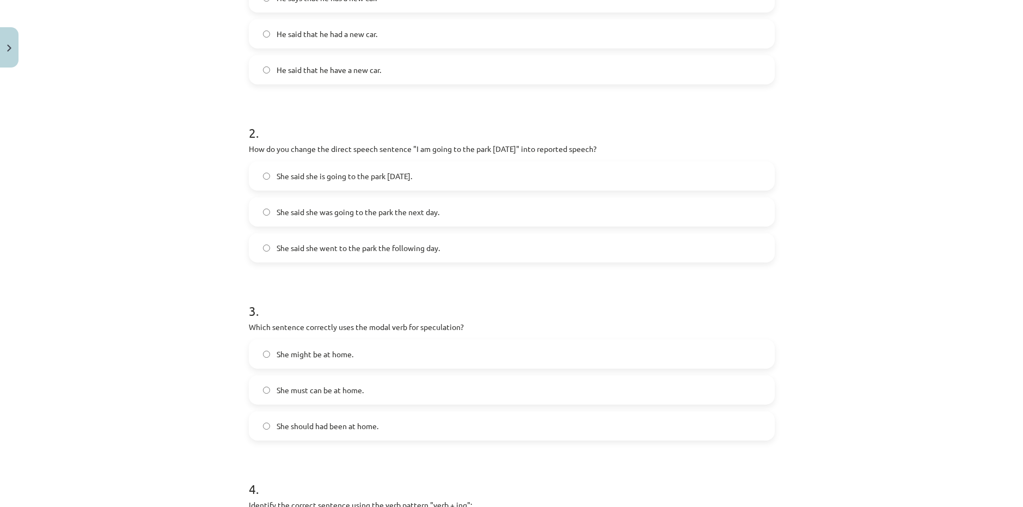
scroll to position [299, 0]
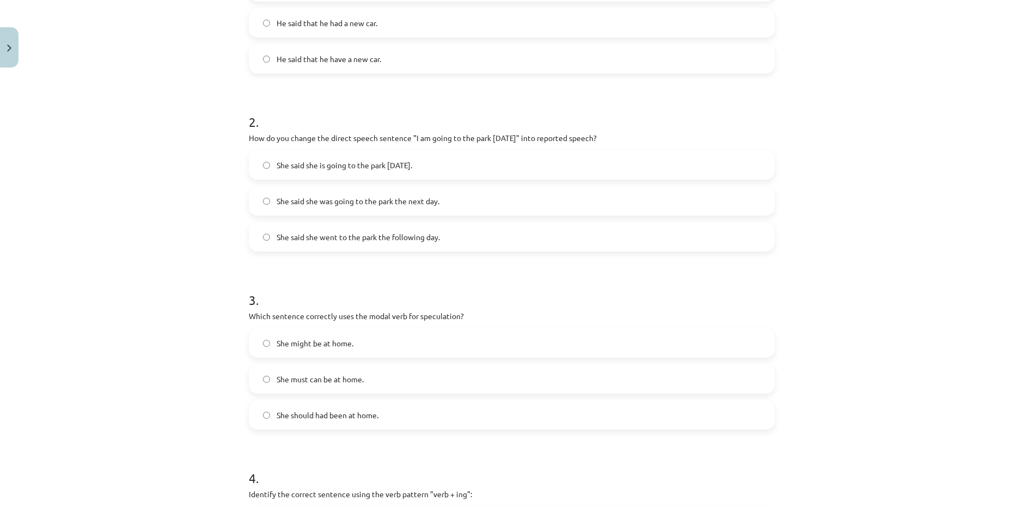
click at [349, 355] on label "She might be at home." at bounding box center [512, 342] width 524 height 27
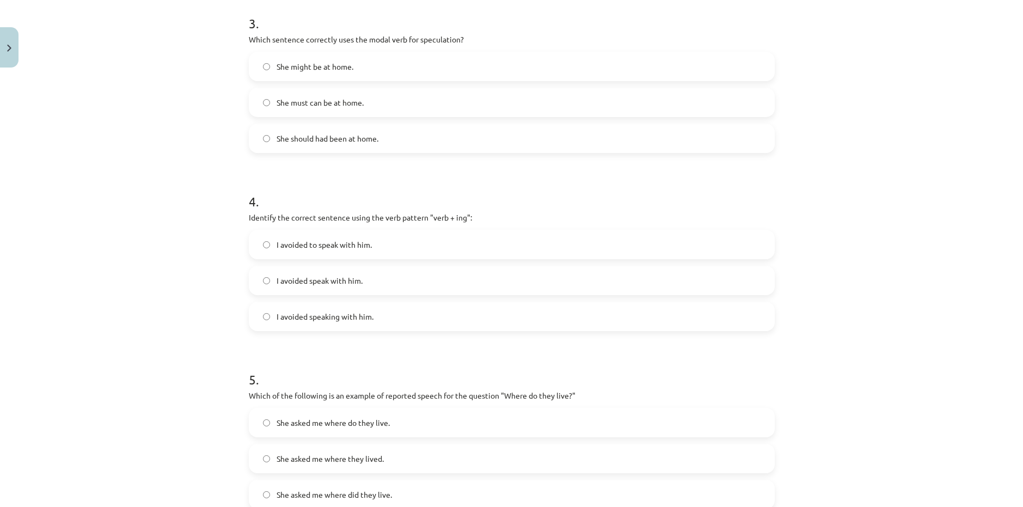
scroll to position [596, 0]
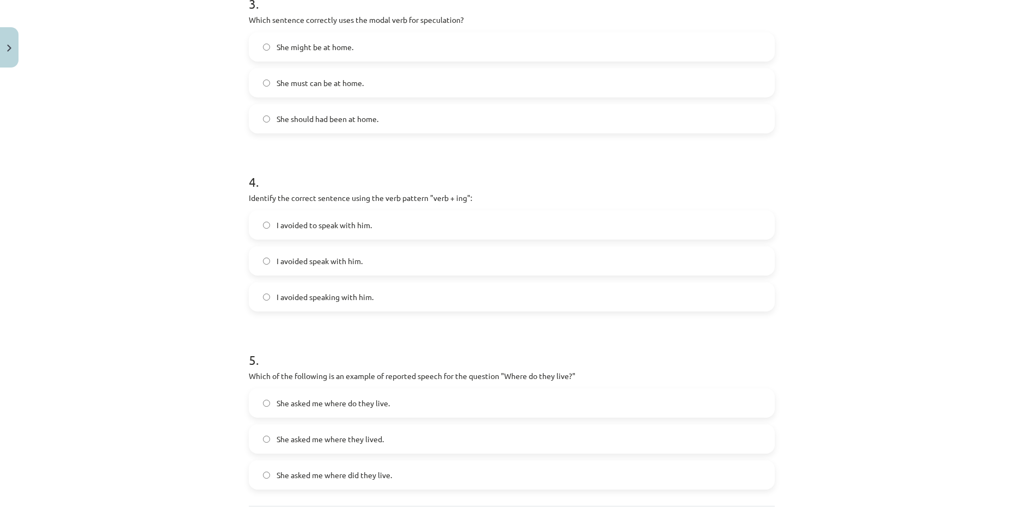
click at [359, 305] on label "I avoided speaking with him." at bounding box center [512, 296] width 524 height 27
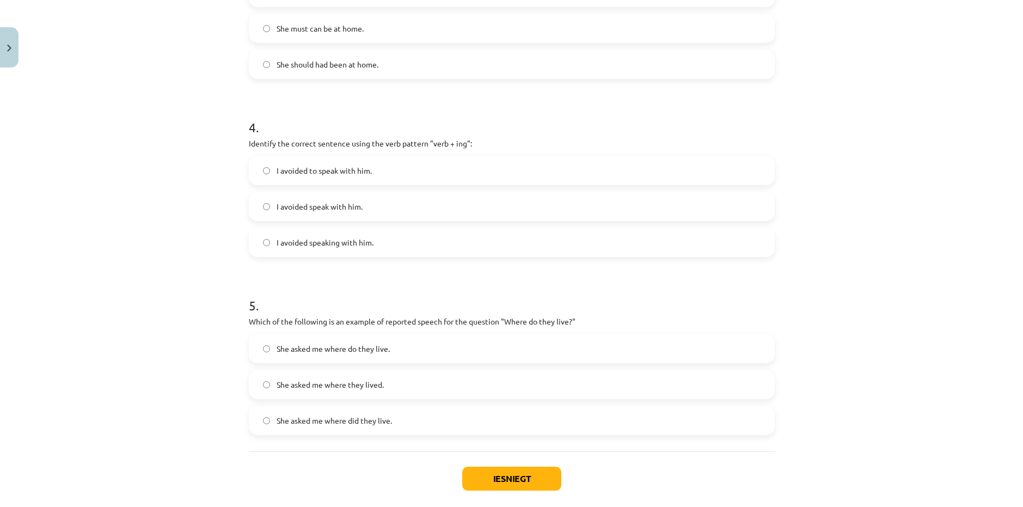
scroll to position [705, 0]
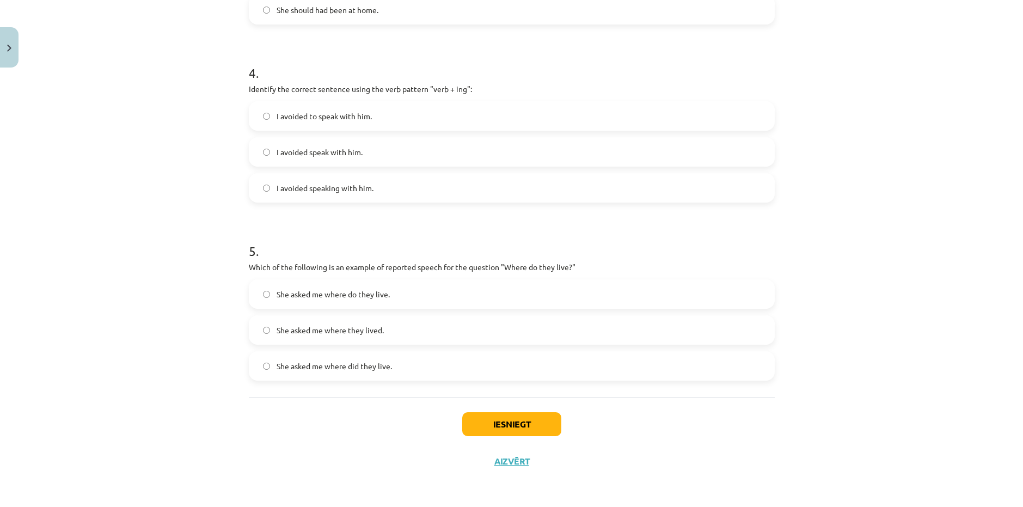
click at [365, 374] on label "She asked me where did they live." at bounding box center [512, 365] width 524 height 27
click at [533, 428] on button "Iesniegt" at bounding box center [511, 424] width 99 height 24
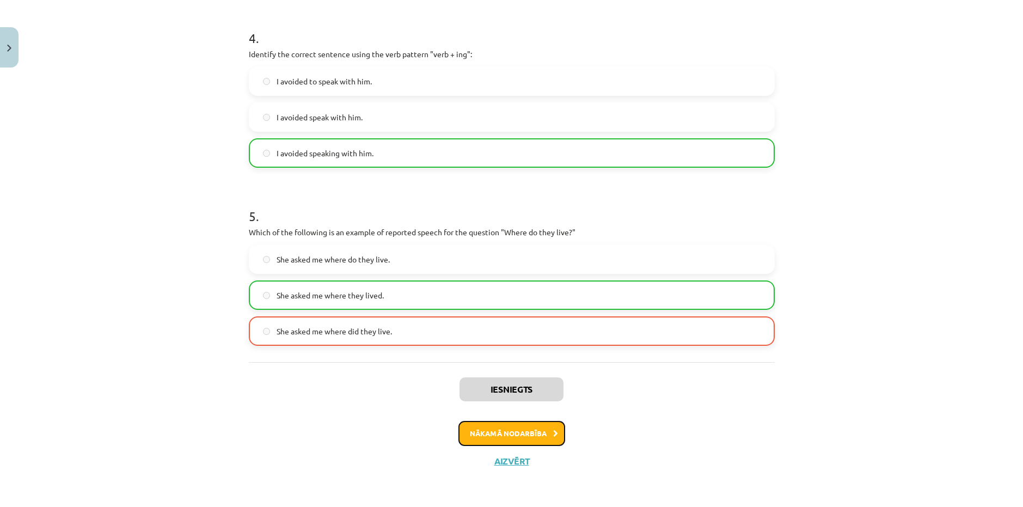
click at [538, 430] on button "Nākamā nodarbība" at bounding box center [512, 433] width 107 height 25
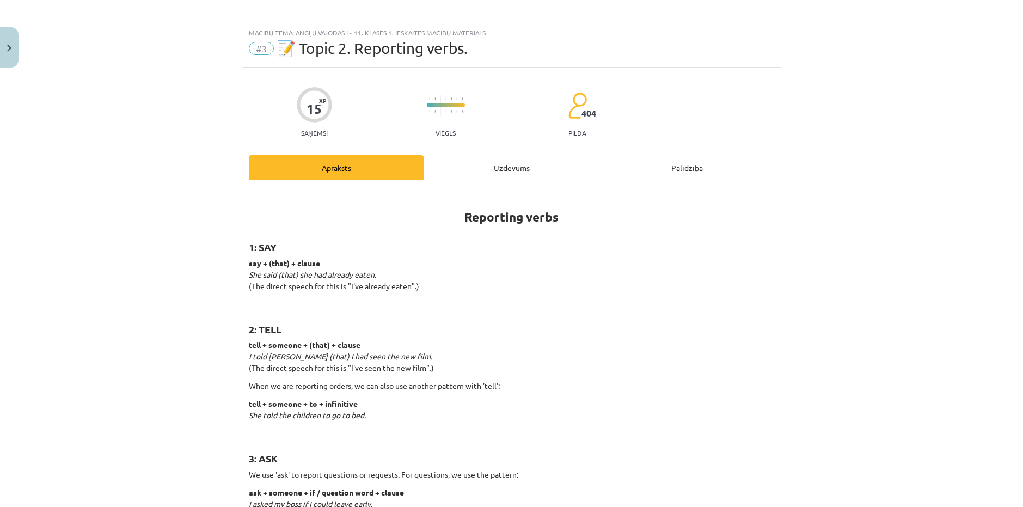
scroll to position [0, 0]
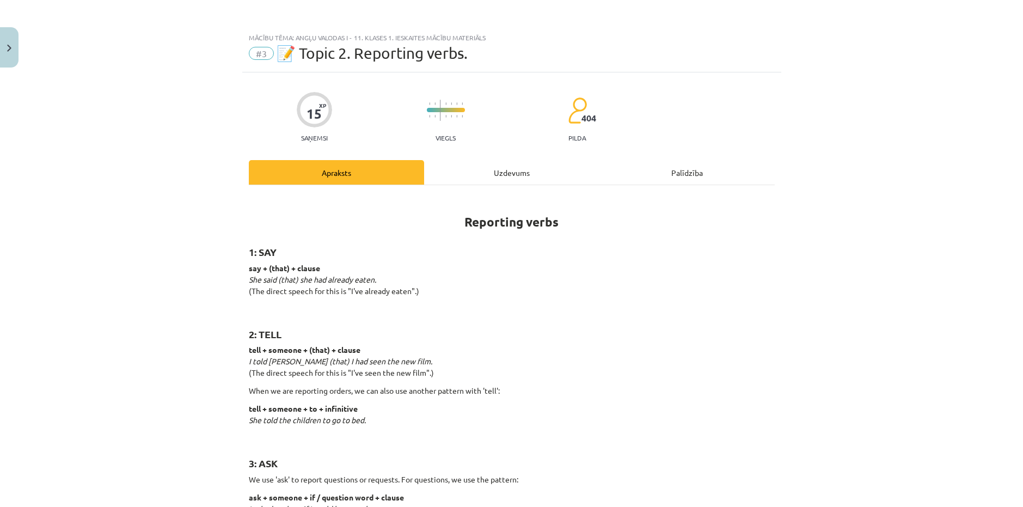
click at [669, 176] on div "Palīdzība" at bounding box center [687, 172] width 175 height 25
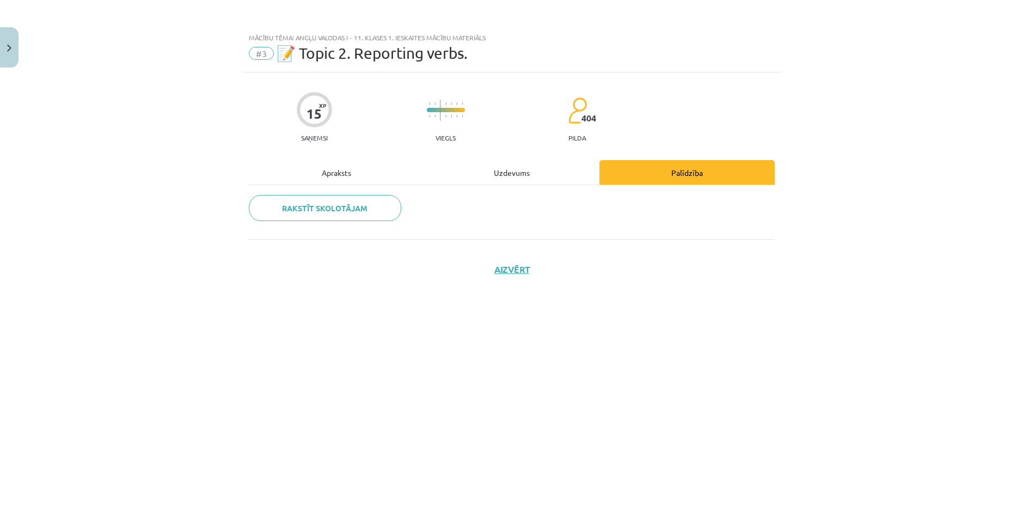
click at [332, 175] on div "Apraksts" at bounding box center [336, 172] width 175 height 25
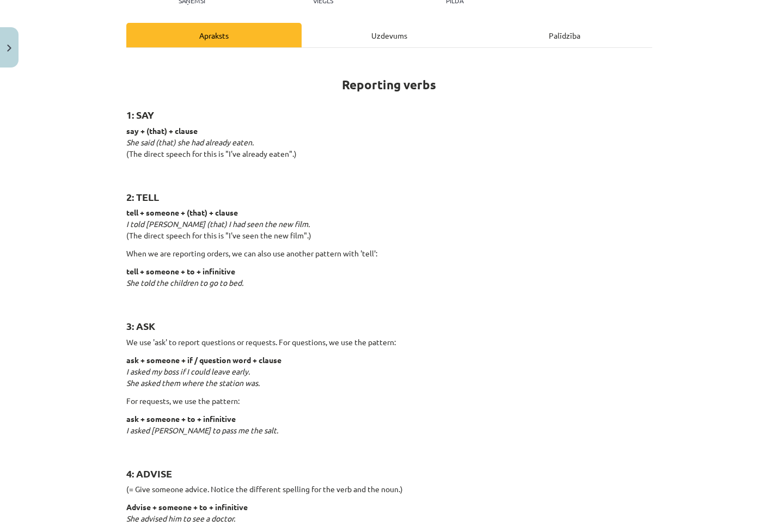
scroll to position [272, 0]
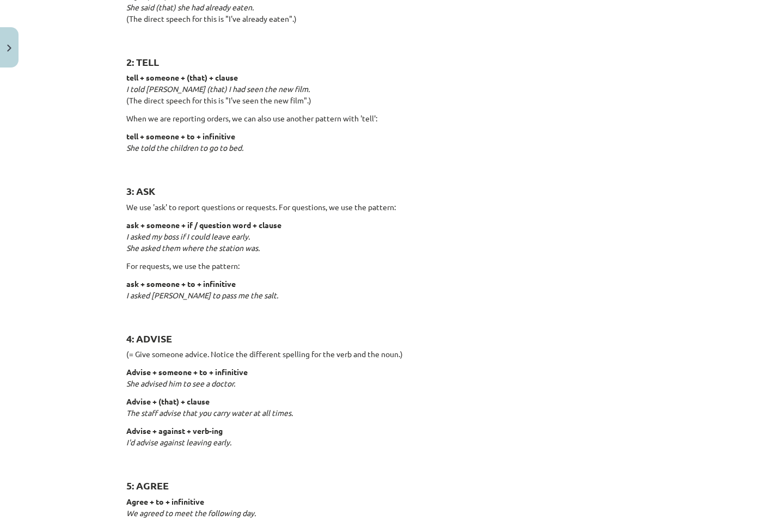
click at [96, 319] on div "Mācību tēma: Angļu valodas i - 11. klases 1. ieskaites mācību materiāls #3 📝 To…" at bounding box center [389, 263] width 778 height 527
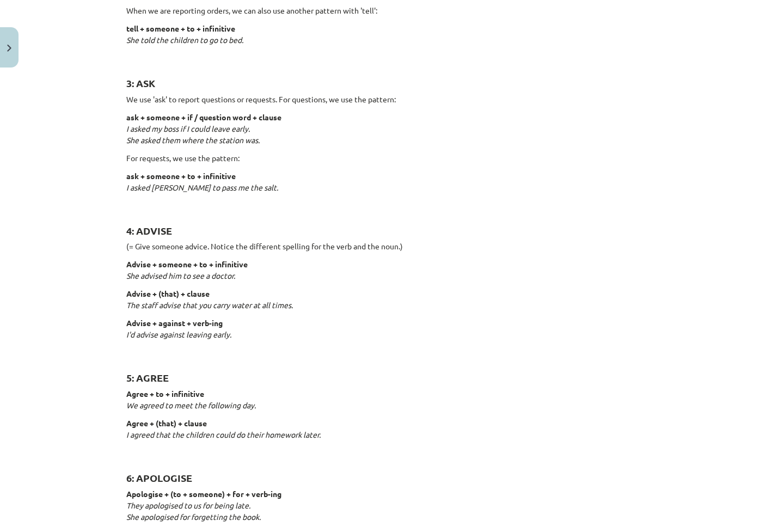
scroll to position [381, 0]
drag, startPoint x: 725, startPoint y: 153, endPoint x: 734, endPoint y: 160, distance: 10.9
click at [731, 158] on div "Mācību tēma: Angļu valodas i - 11. klases 1. ieskaites mācību materiāls #3 📝 To…" at bounding box center [389, 263] width 778 height 527
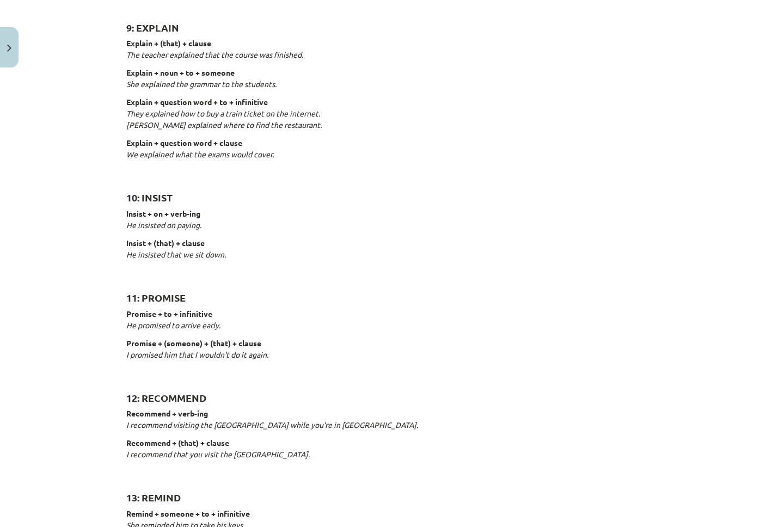
scroll to position [1144, 0]
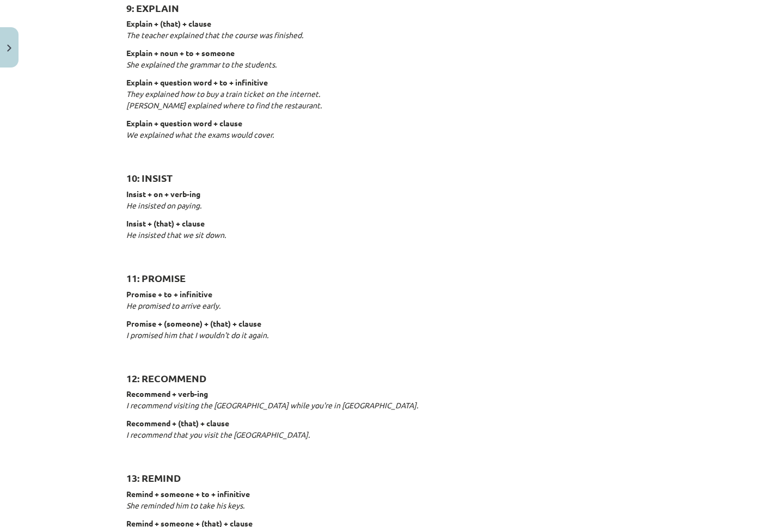
click at [468, 481] on h2 "13: REMIND" at bounding box center [389, 472] width 526 height 27
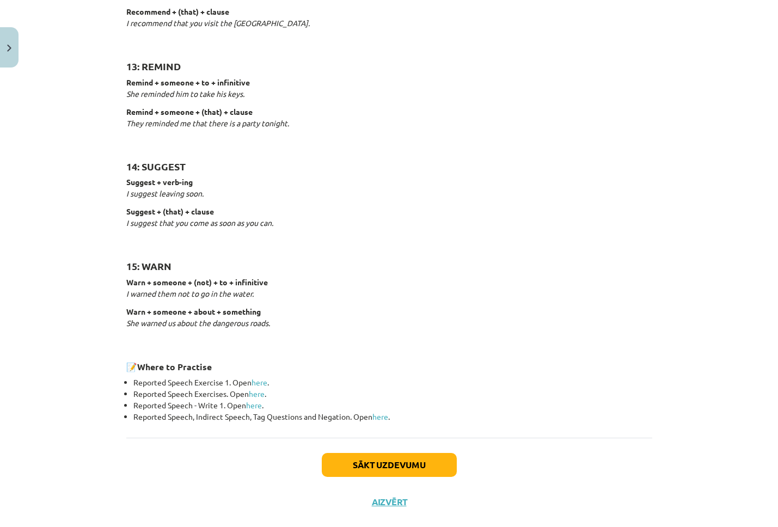
scroll to position [1575, 0]
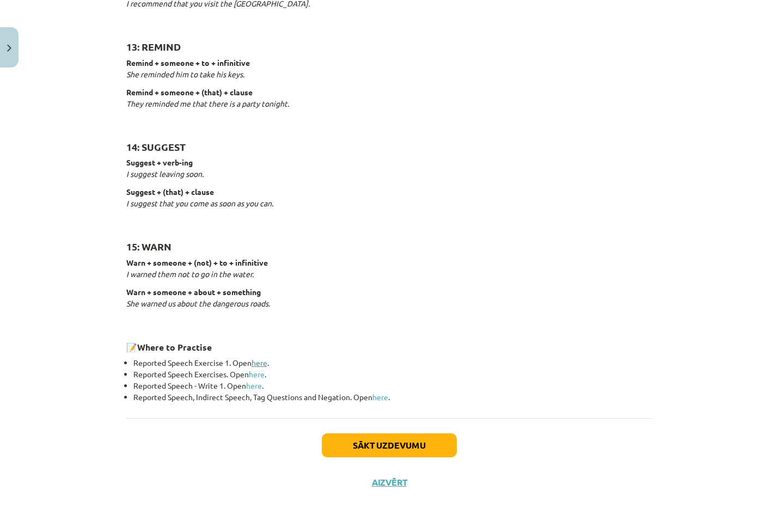
click at [253, 359] on link "here" at bounding box center [260, 363] width 16 height 10
click at [381, 448] on button "Sākt uzdevumu" at bounding box center [389, 445] width 135 height 24
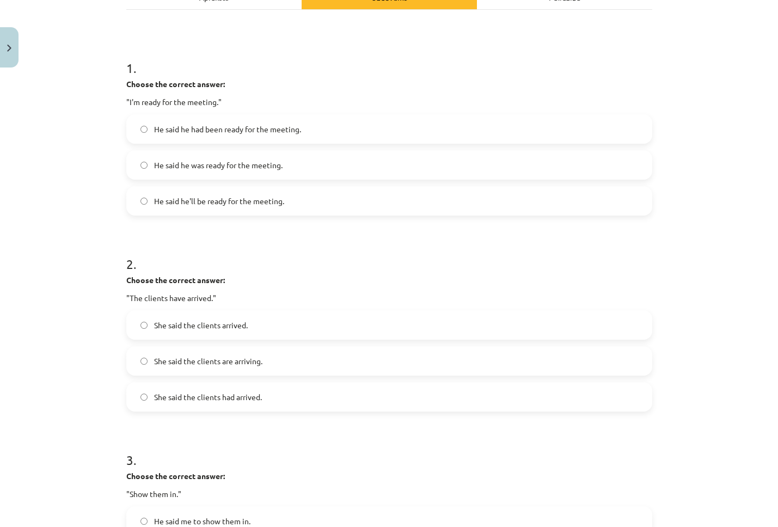
scroll to position [0, 0]
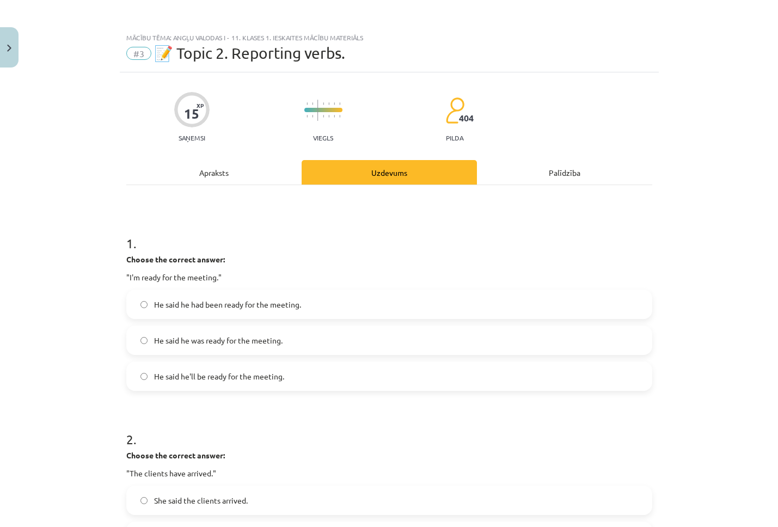
click at [235, 347] on label "He said he was ready for the meeting." at bounding box center [389, 340] width 524 height 27
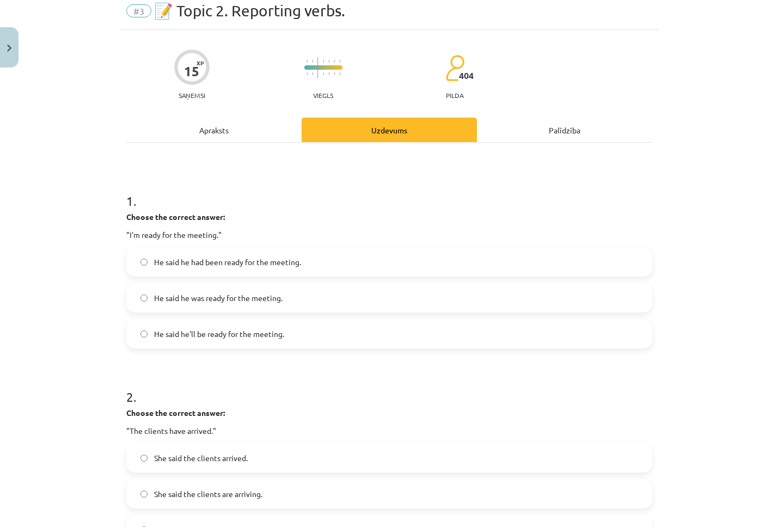
scroll to position [218, 0]
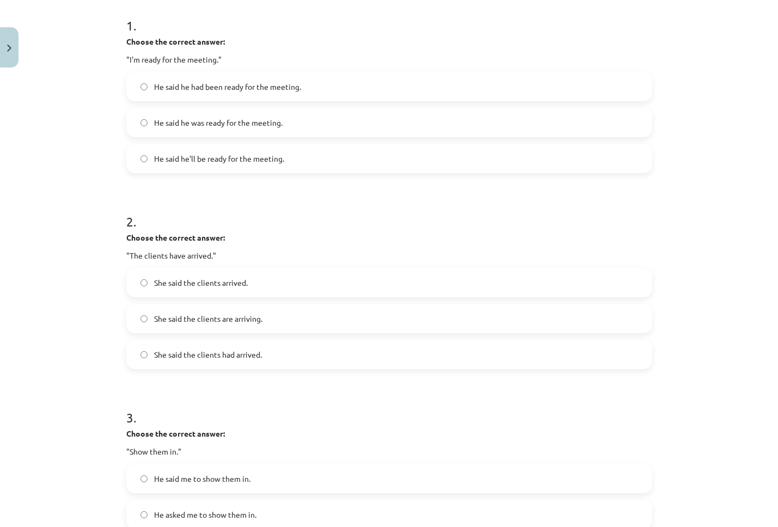
click at [228, 363] on label "She said the clients had arrived." at bounding box center [389, 354] width 524 height 27
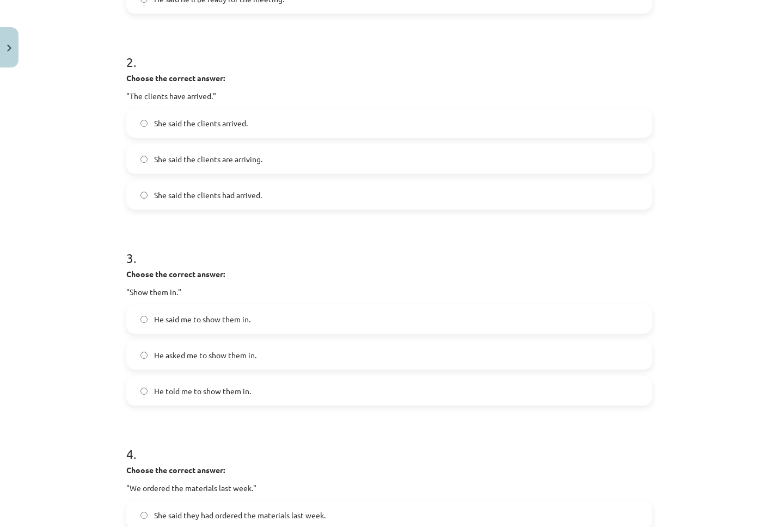
scroll to position [381, 0]
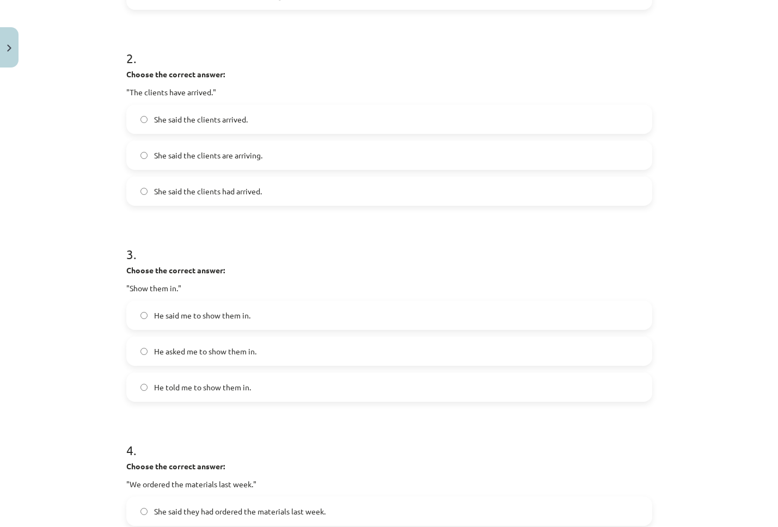
click at [215, 394] on label "He told me to show them in." at bounding box center [389, 387] width 524 height 27
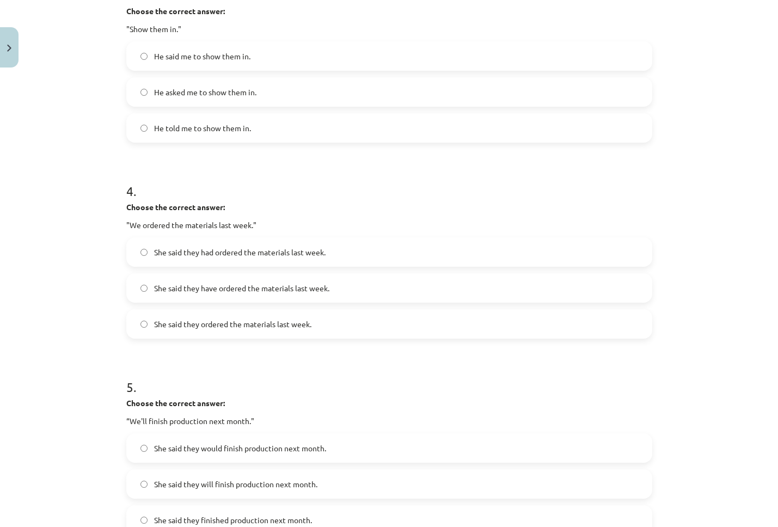
scroll to position [653, 0]
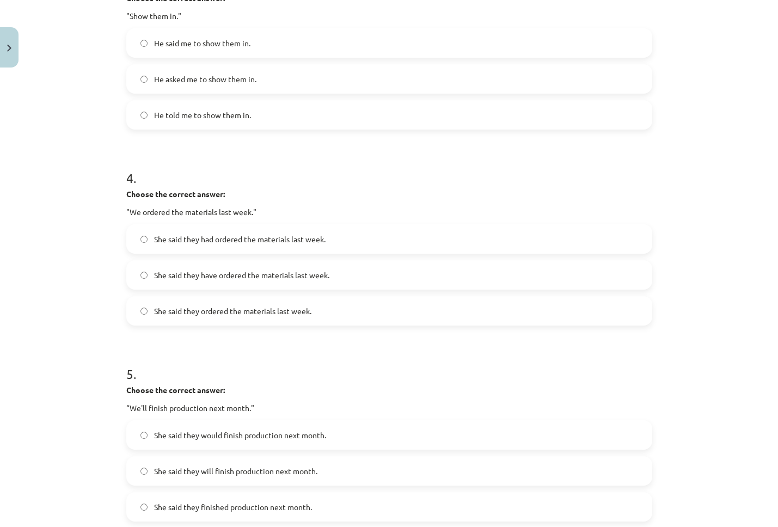
click at [329, 280] on label "She said they have ordered the materials last week." at bounding box center [389, 274] width 524 height 27
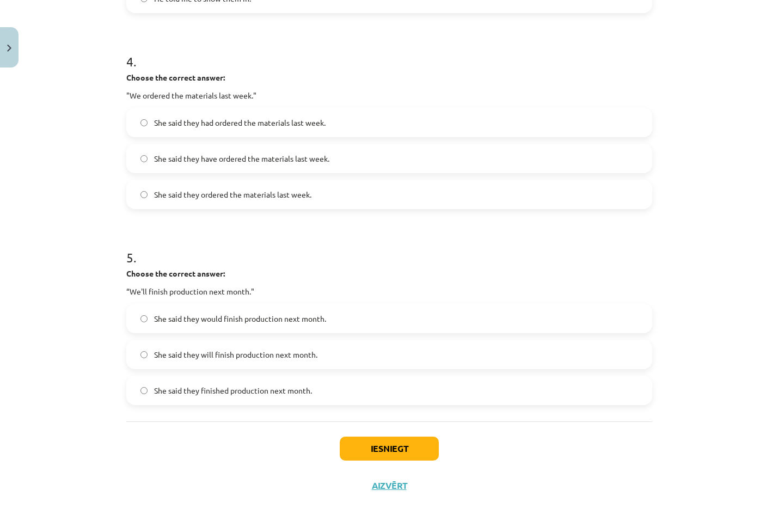
scroll to position [774, 0]
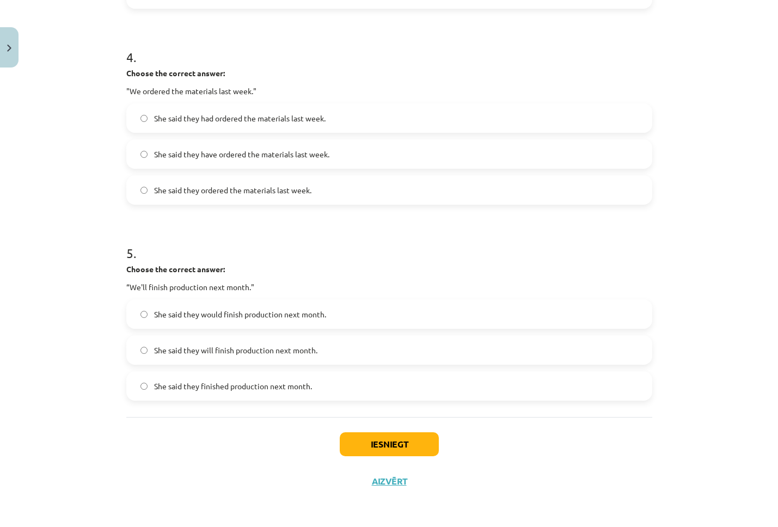
click at [308, 356] on label "She said they will finish production next month." at bounding box center [389, 350] width 524 height 27
click at [406, 445] on button "Iesniegt" at bounding box center [389, 444] width 99 height 24
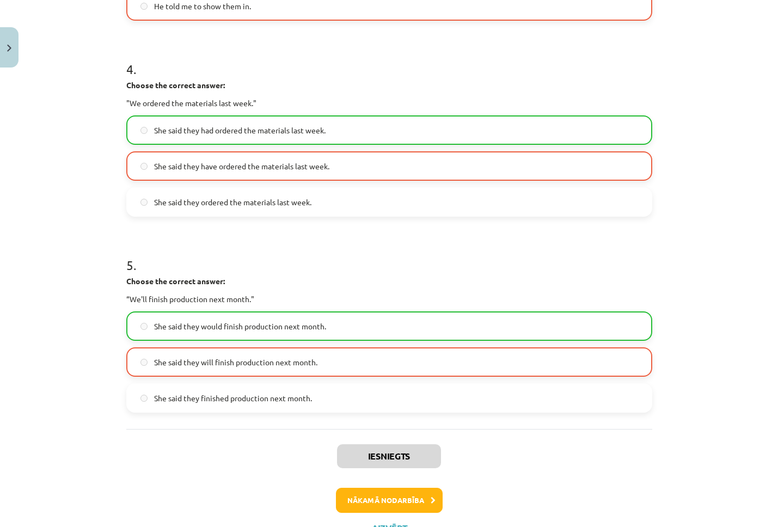
scroll to position [809, 0]
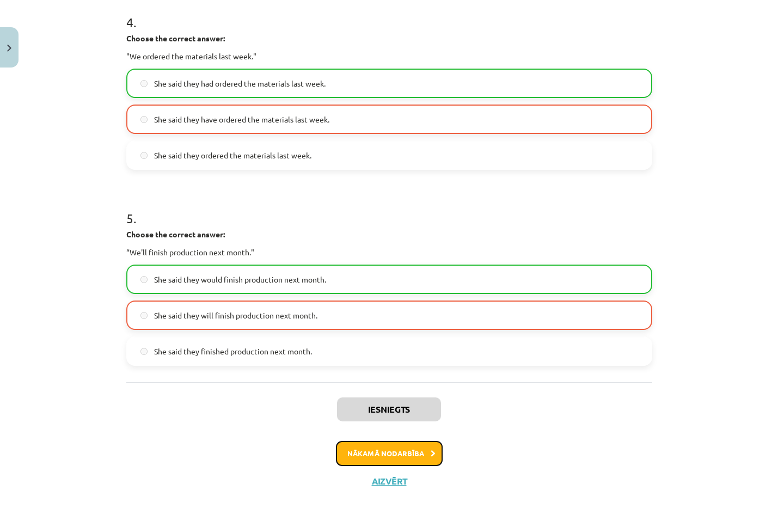
click at [383, 451] on button "Nākamā nodarbība" at bounding box center [389, 453] width 107 height 25
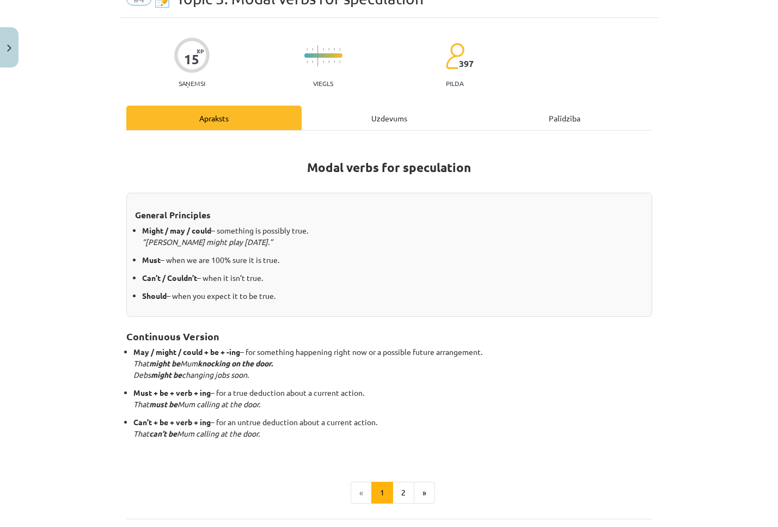
scroll to position [0, 0]
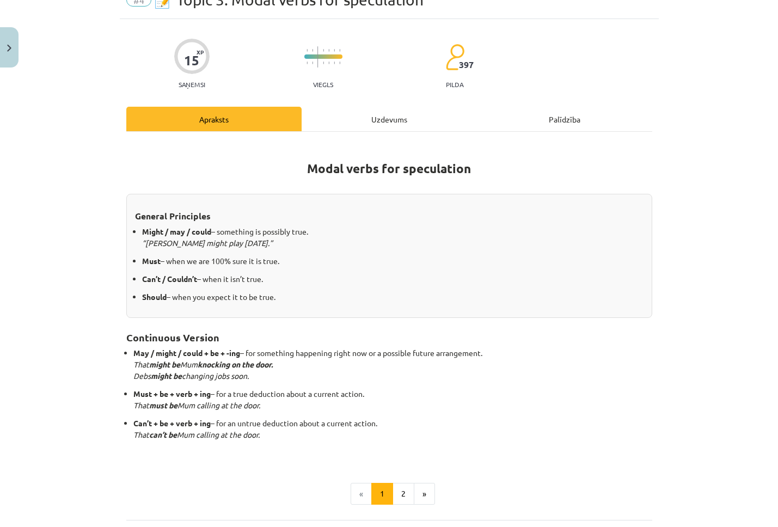
click at [105, 260] on div "Mācību tēma: Angļu valodas i - 11. klases 1. ieskaites mācību materiāls #4 📝 To…" at bounding box center [389, 263] width 778 height 527
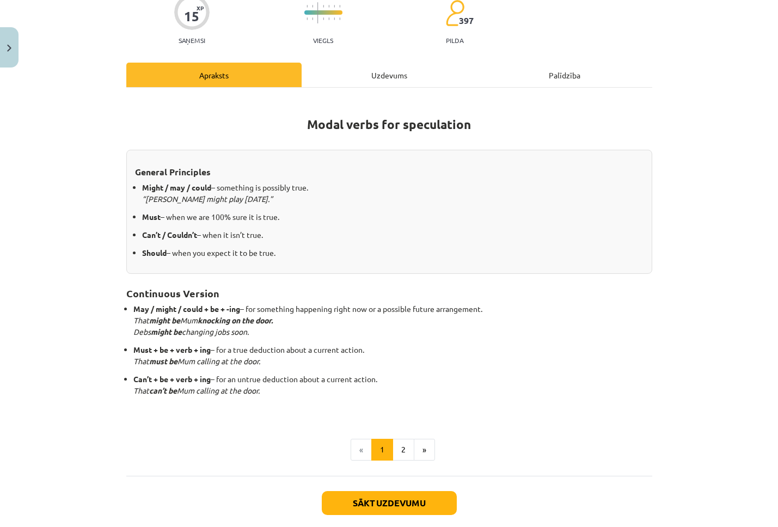
scroll to position [155, 0]
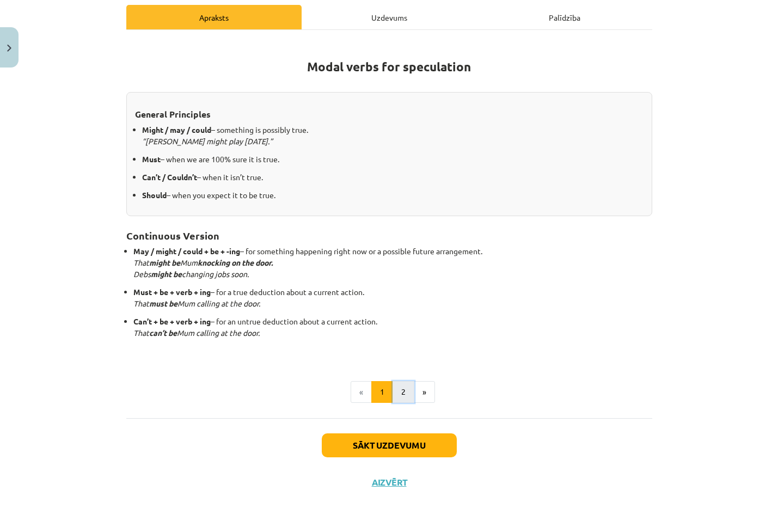
click at [405, 393] on button "2" at bounding box center [404, 392] width 22 height 22
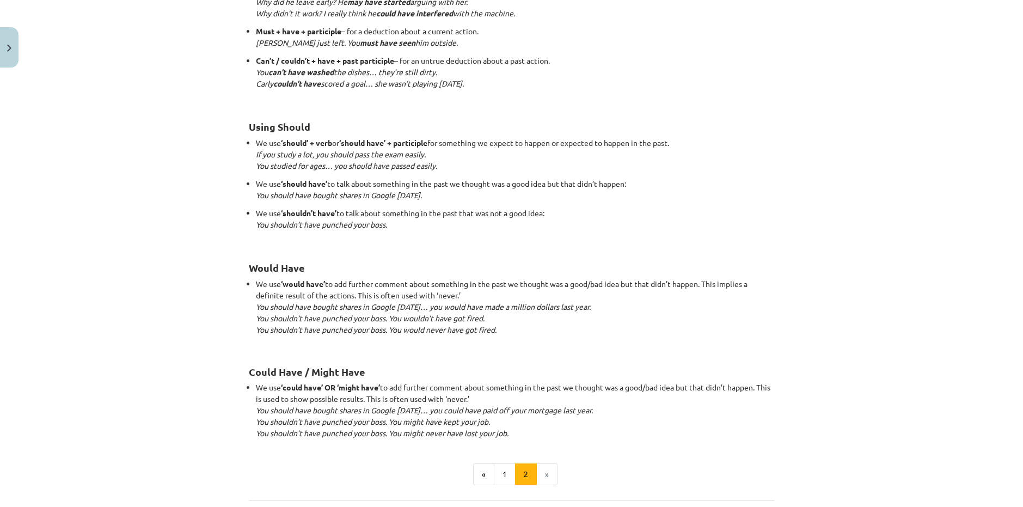
scroll to position [958, 0]
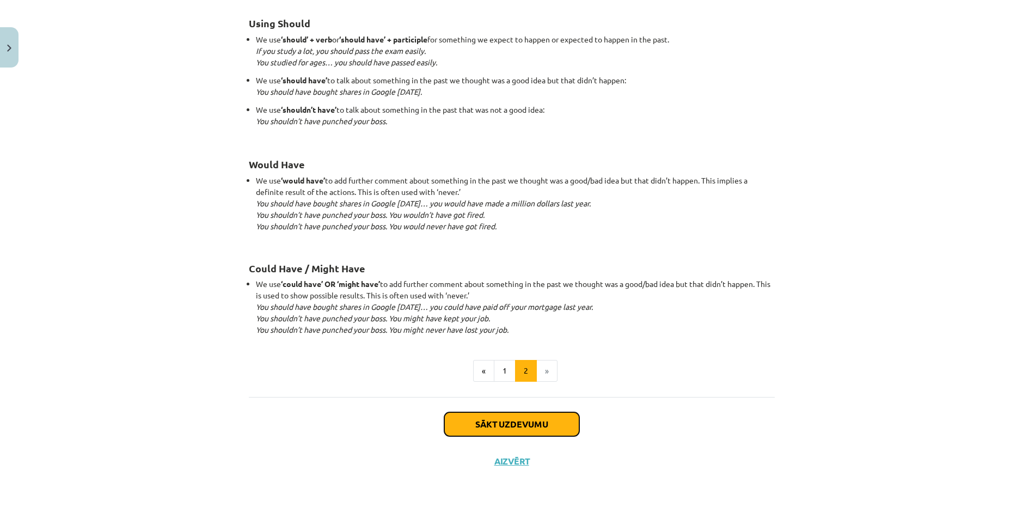
click at [500, 431] on button "Sākt uzdevumu" at bounding box center [511, 424] width 135 height 24
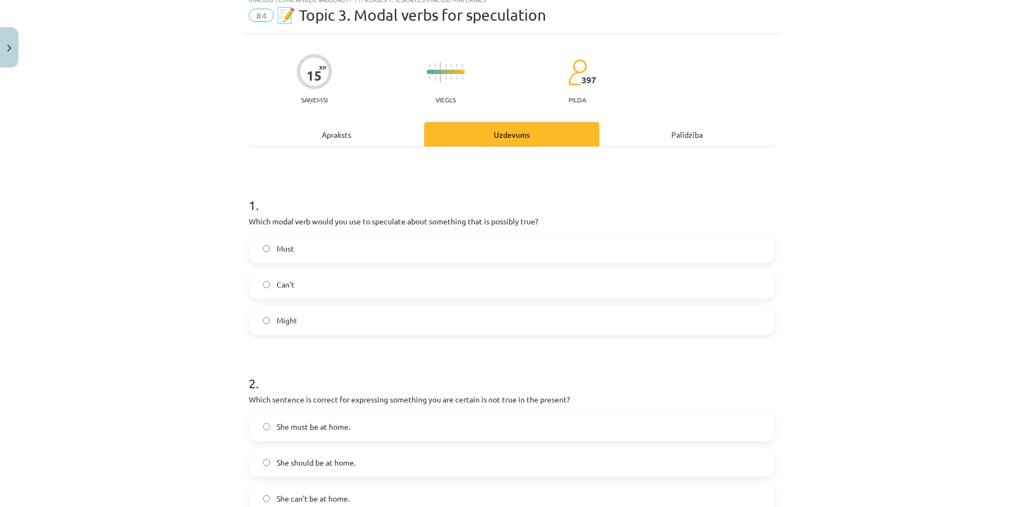
scroll to position [27, 0]
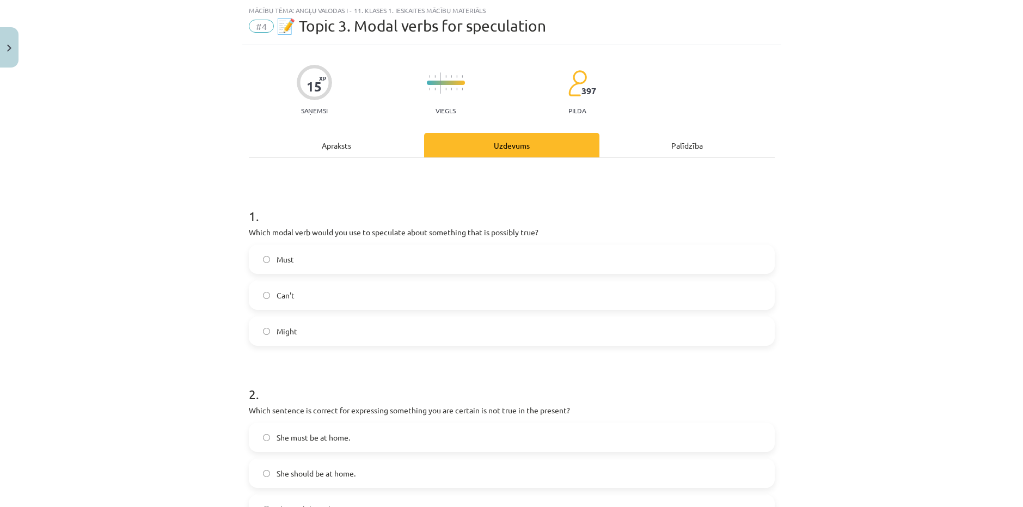
click at [352, 269] on label "Must" at bounding box center [512, 259] width 524 height 27
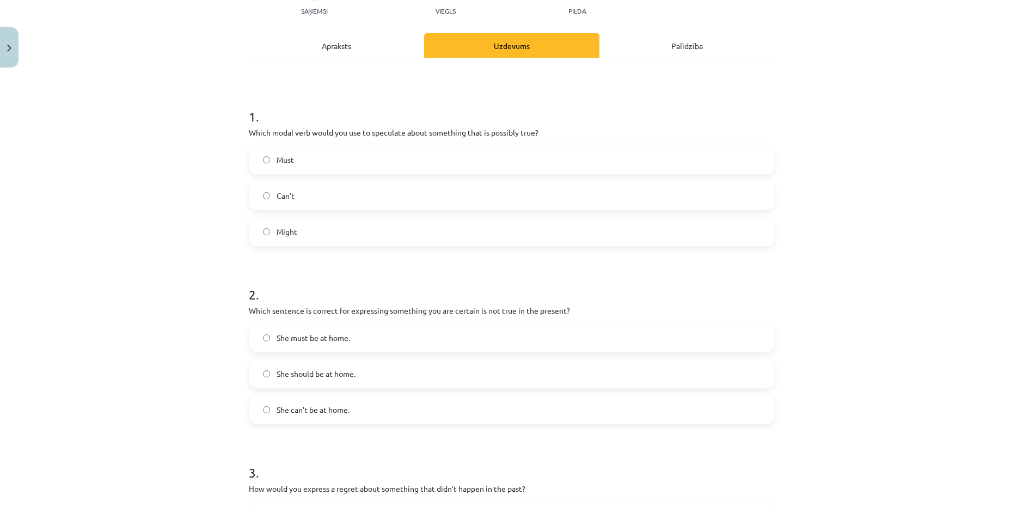
scroll to position [136, 0]
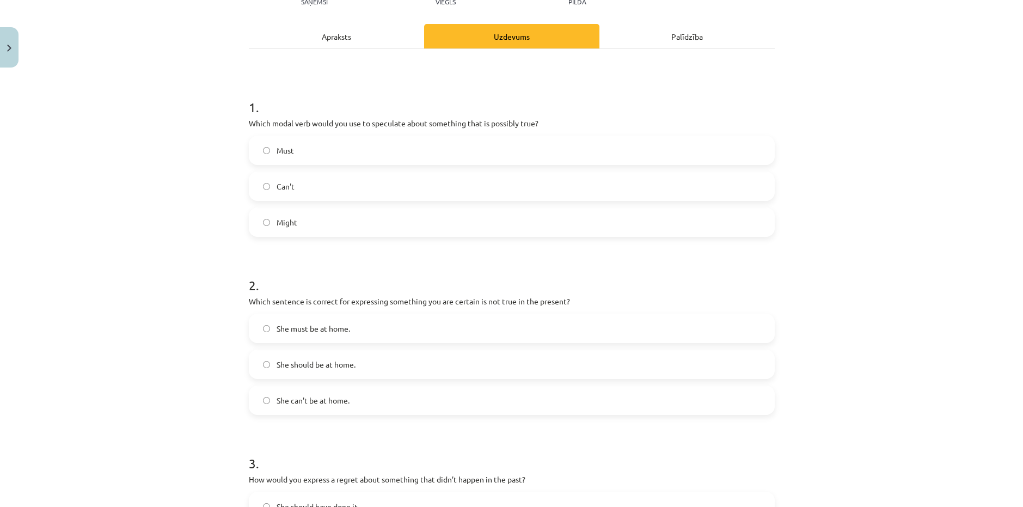
click at [320, 405] on span "She can't be at home." at bounding box center [313, 400] width 73 height 11
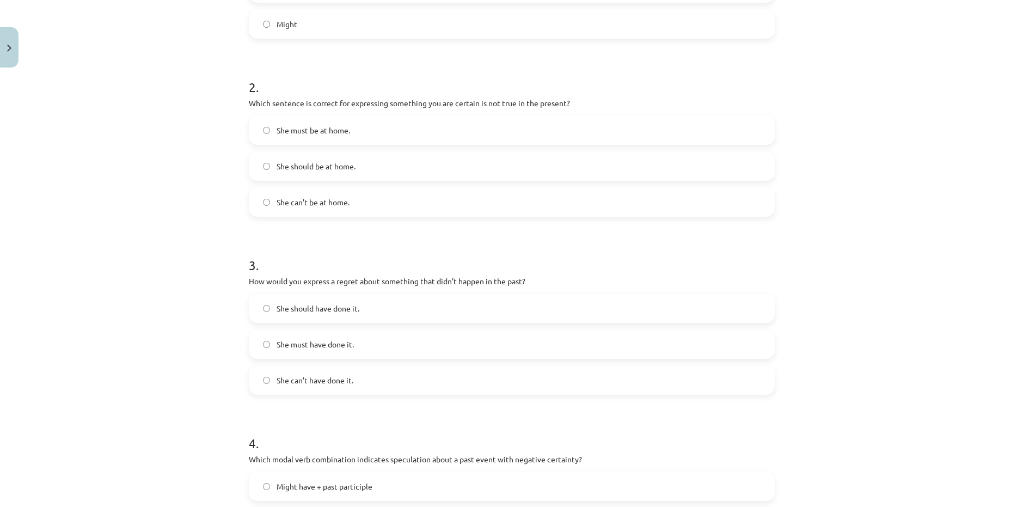
scroll to position [354, 0]
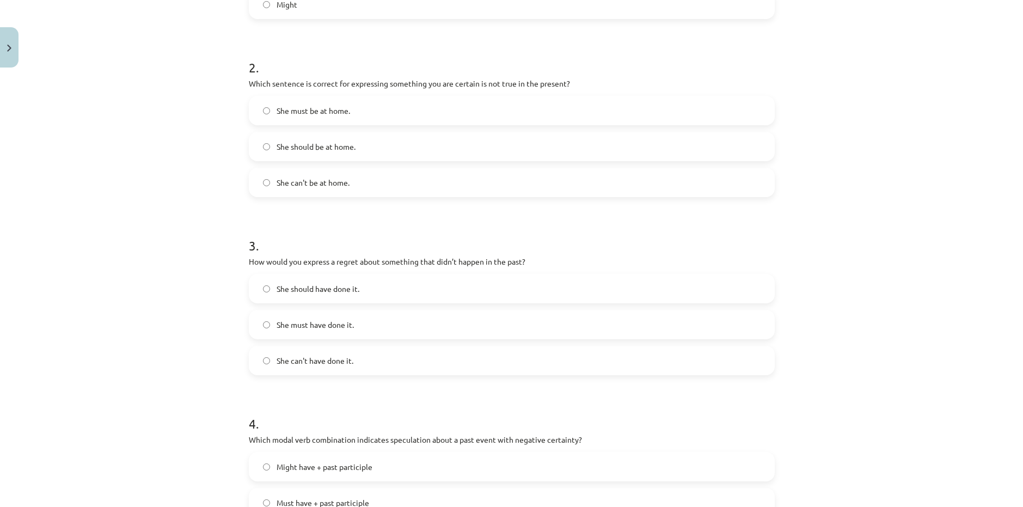
click at [327, 295] on label "She should have done it." at bounding box center [512, 288] width 524 height 27
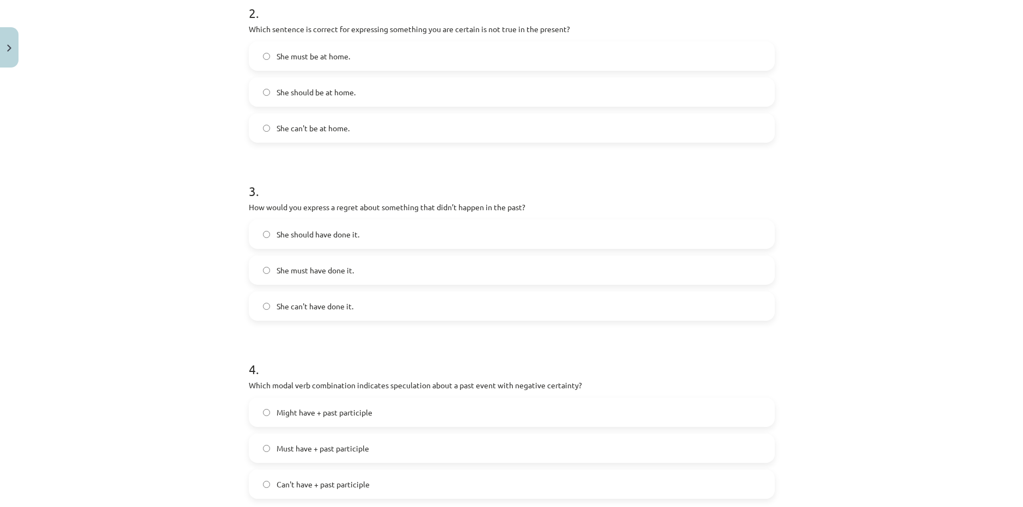
scroll to position [572, 0]
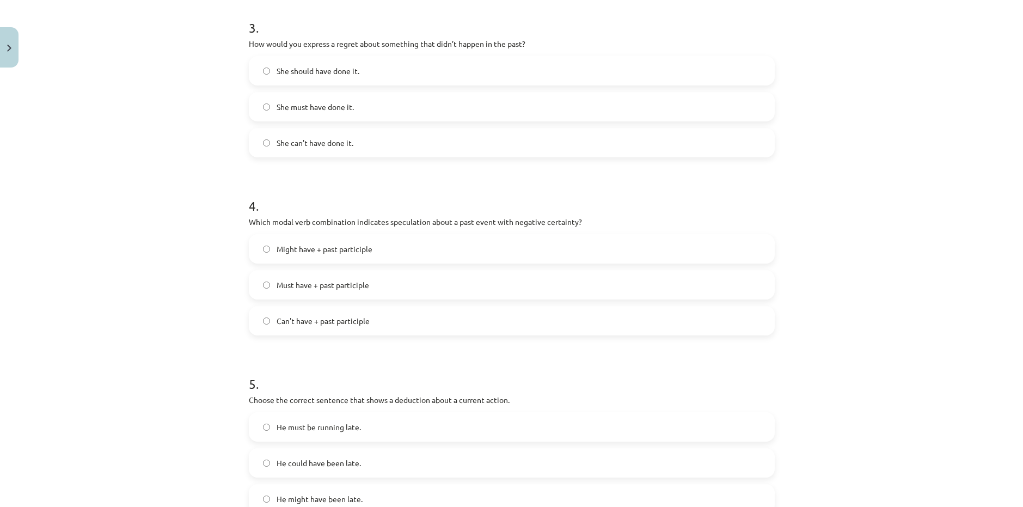
click at [421, 323] on label "Can't have + past participle" at bounding box center [512, 320] width 524 height 27
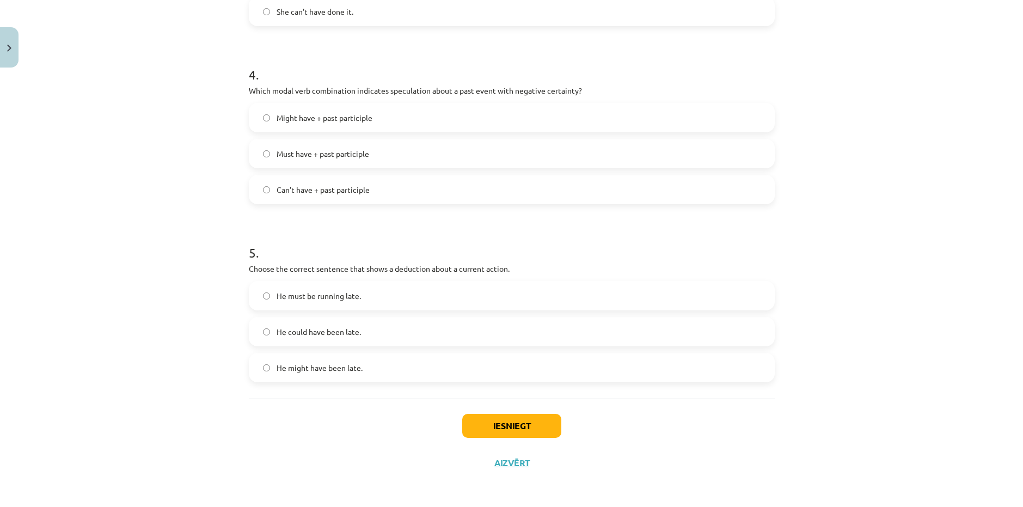
scroll to position [705, 0]
click at [342, 297] on span "He must be running late." at bounding box center [319, 294] width 84 height 11
click at [505, 430] on button "Iesniegt" at bounding box center [511, 424] width 99 height 24
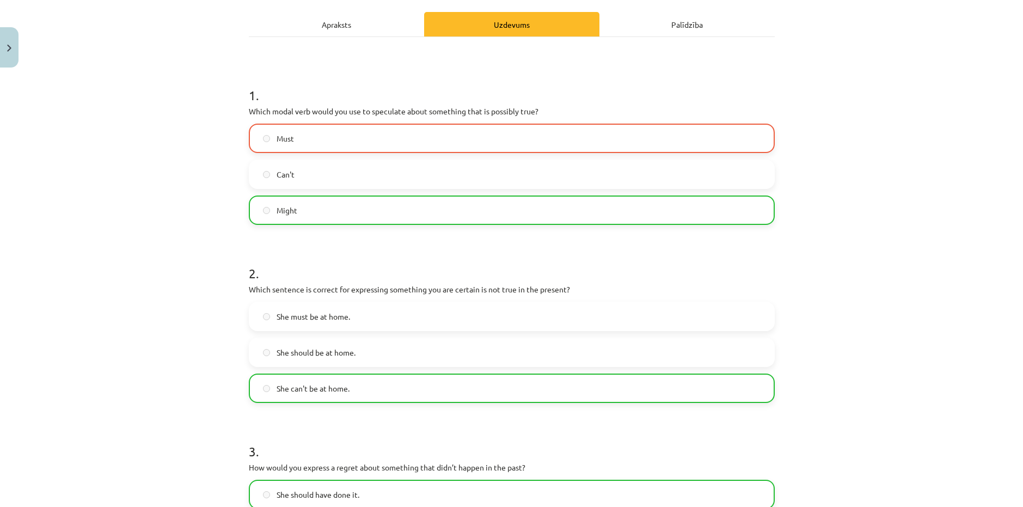
scroll to position [106, 0]
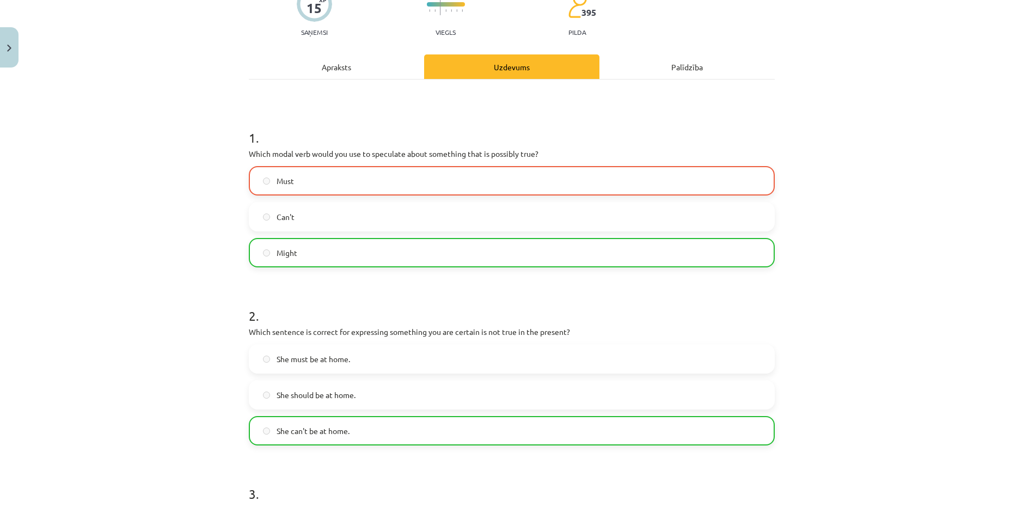
drag, startPoint x: 378, startPoint y: 251, endPoint x: 437, endPoint y: 271, distance: 61.5
click at [588, 337] on p "Which sentence is correct for expressing something you are certain is not true …" at bounding box center [512, 331] width 526 height 11
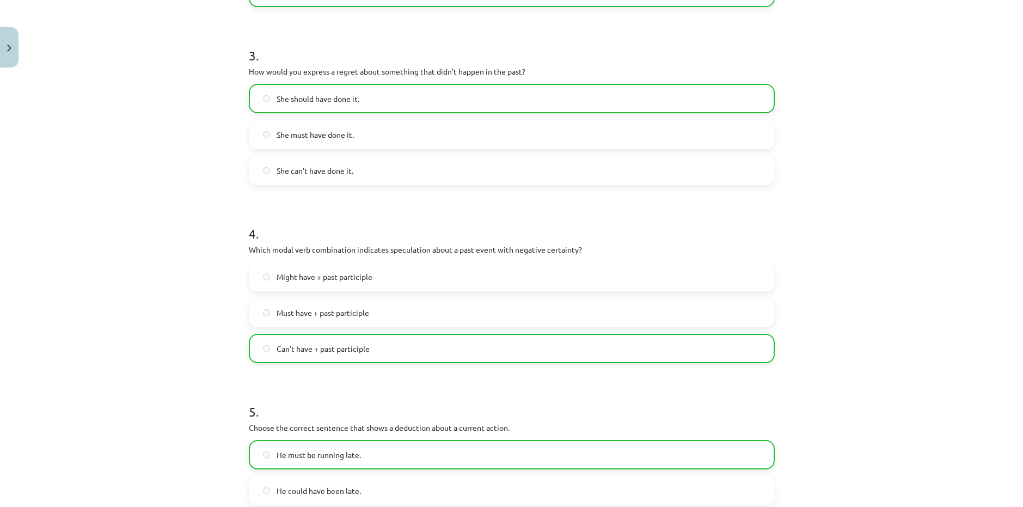
scroll to position [739, 0]
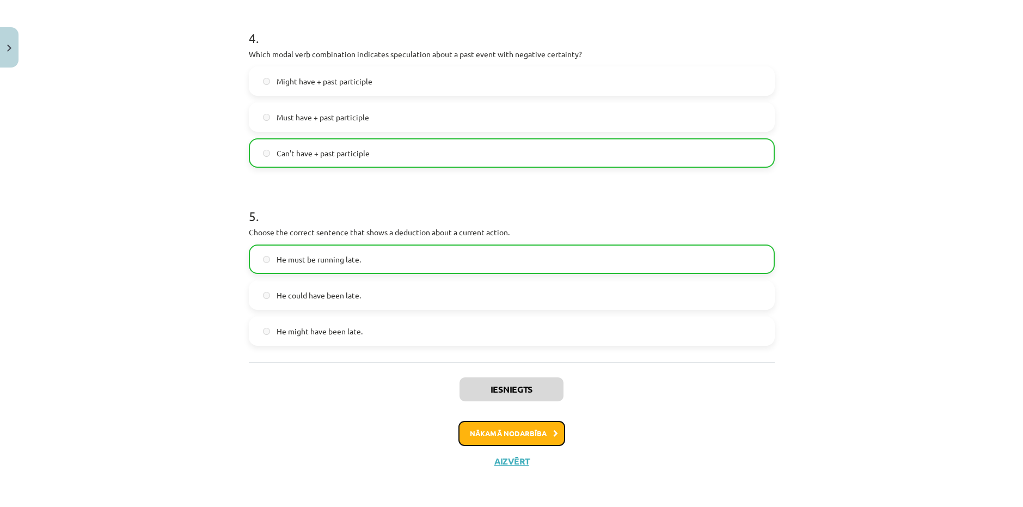
click at [517, 430] on button "Nākamā nodarbība" at bounding box center [512, 433] width 107 height 25
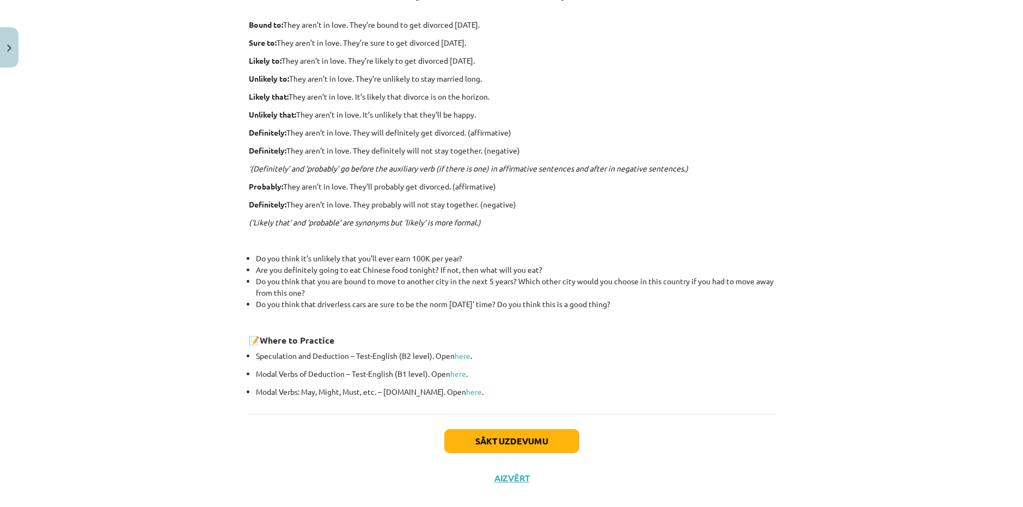
scroll to position [244, 0]
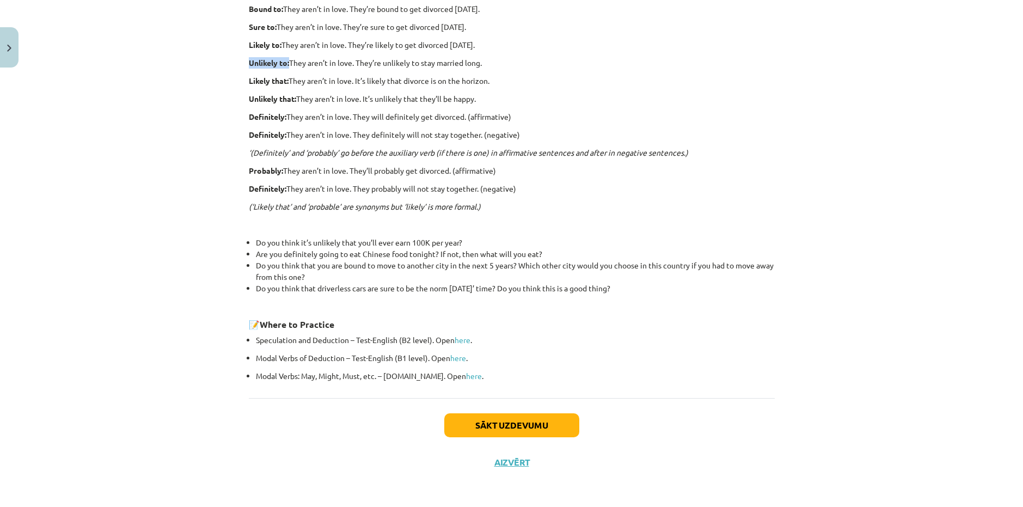
drag, startPoint x: 237, startPoint y: 54, endPoint x: 285, endPoint y: 65, distance: 48.5
click at [285, 65] on div "Mācību tēma: Angļu valodas i - 11. klases 1. ieskaites mācību materiāls #5 📝 To…" at bounding box center [511, 253] width 1023 height 507
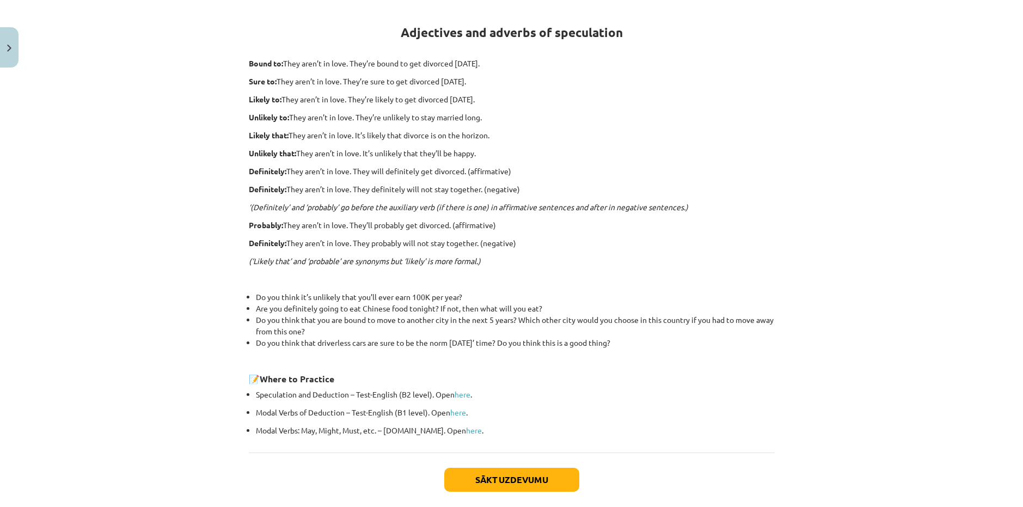
click at [568, 99] on p "Likely to: They aren’t in love. They’re likely to get divorced within six month…" at bounding box center [512, 99] width 526 height 11
click at [493, 477] on button "Sākt uzdevumu" at bounding box center [511, 480] width 135 height 24
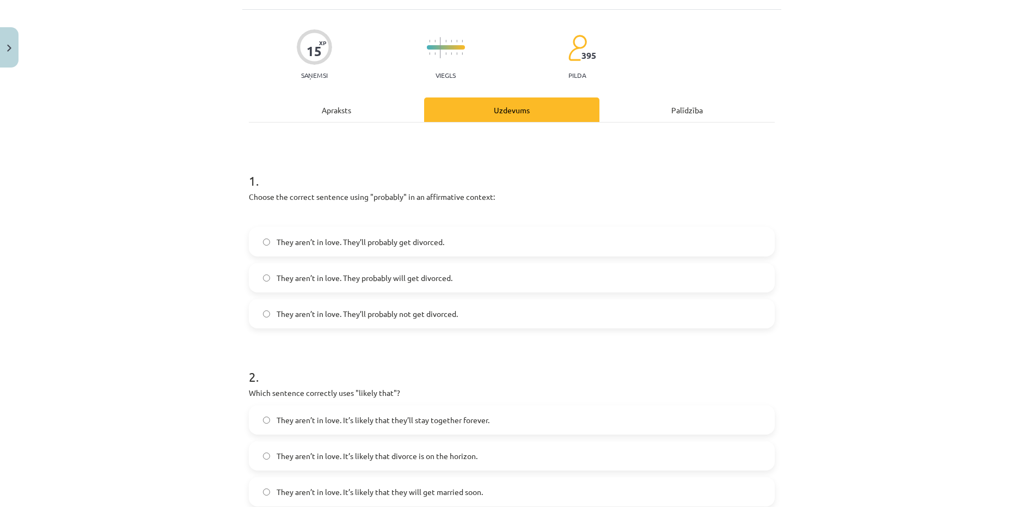
scroll to position [82, 0]
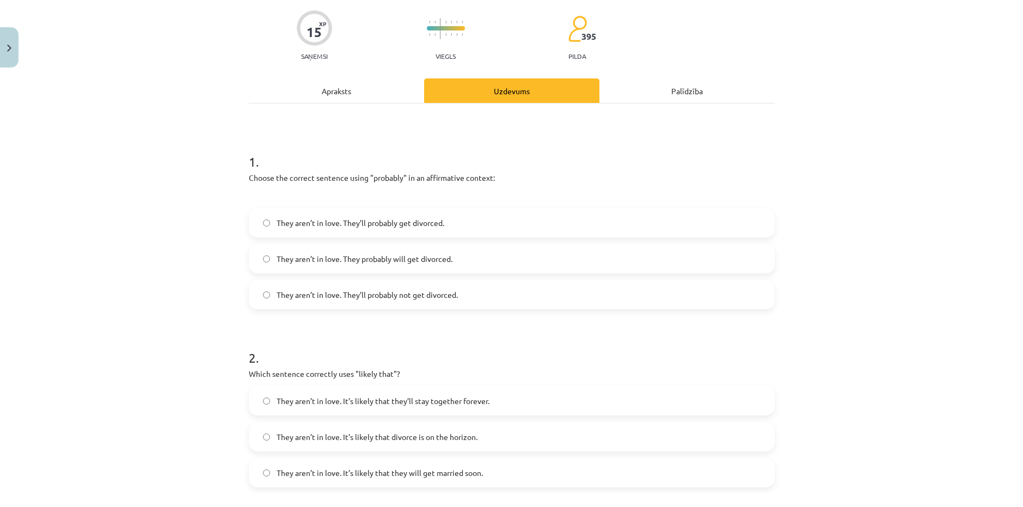
click at [405, 227] on span "They aren’t in love. They’ll probably get divorced." at bounding box center [361, 222] width 168 height 11
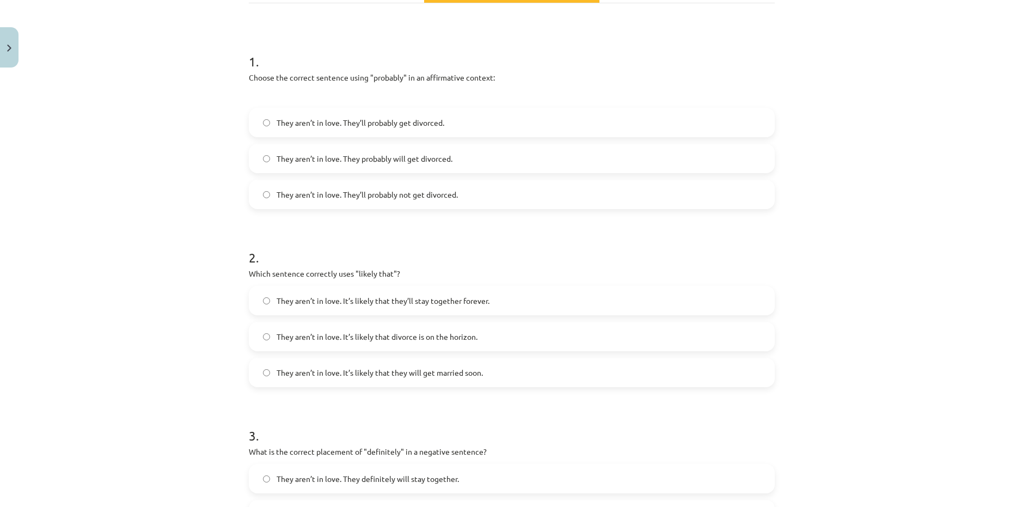
scroll to position [191, 0]
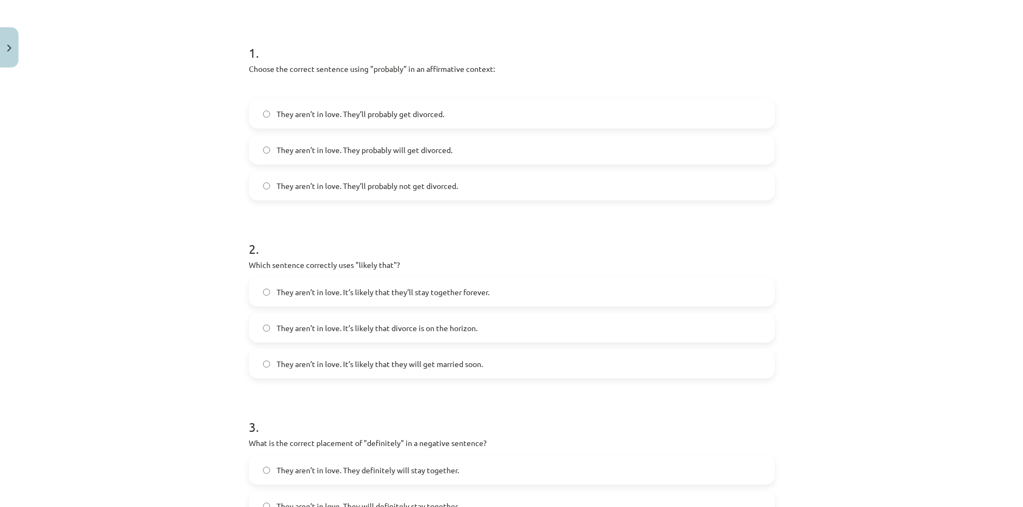
click at [409, 335] on label "They aren’t in love. It’s likely that divorce is on the horizon." at bounding box center [512, 327] width 524 height 27
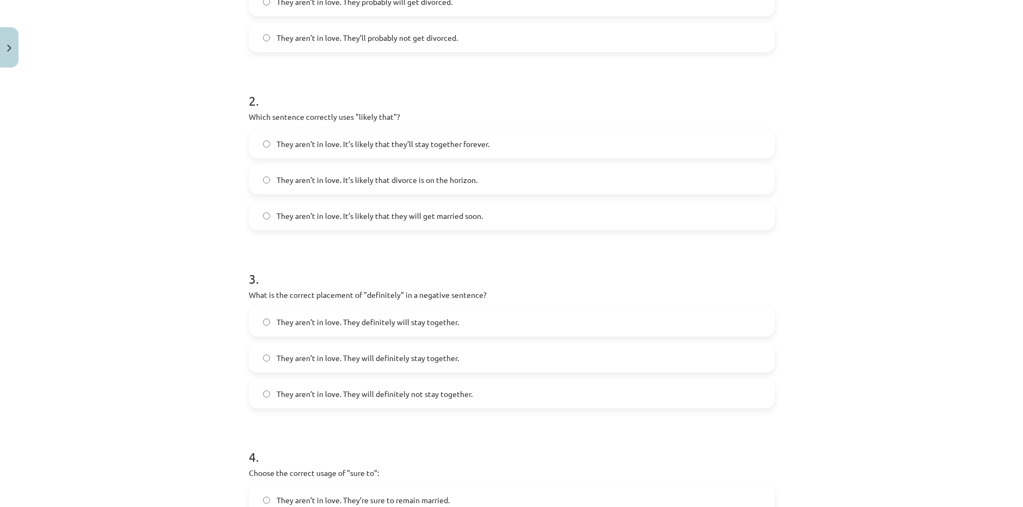
scroll to position [354, 0]
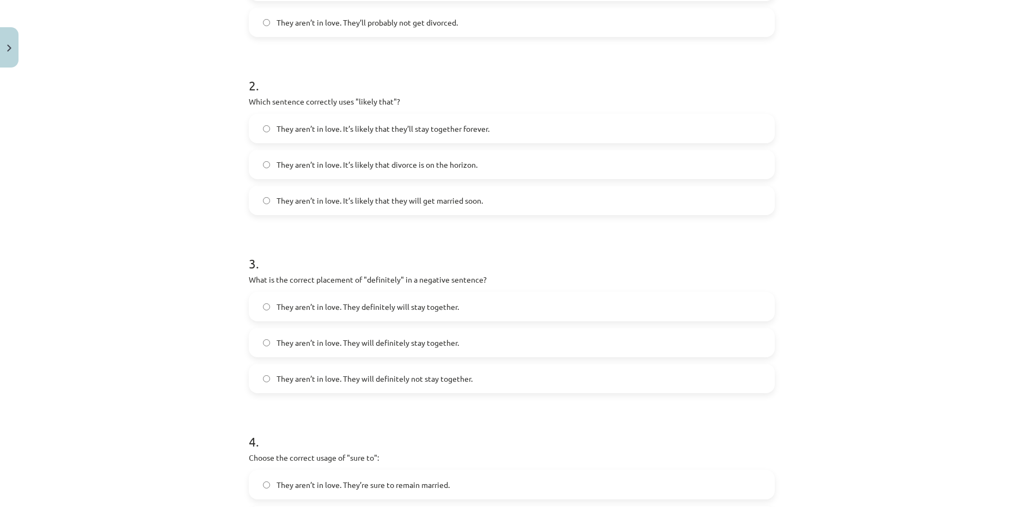
click at [395, 383] on span "They aren’t in love. They will definitely not stay together." at bounding box center [375, 378] width 196 height 11
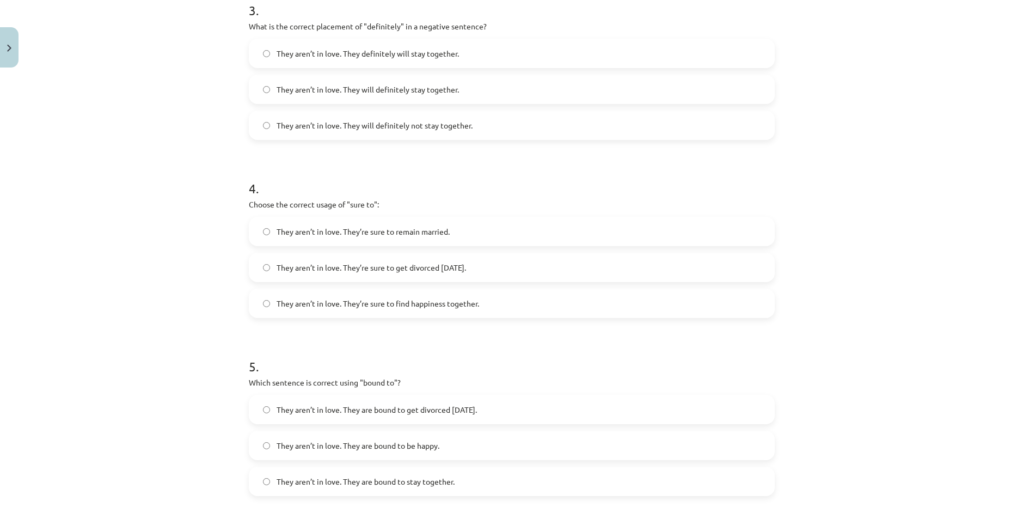
scroll to position [626, 0]
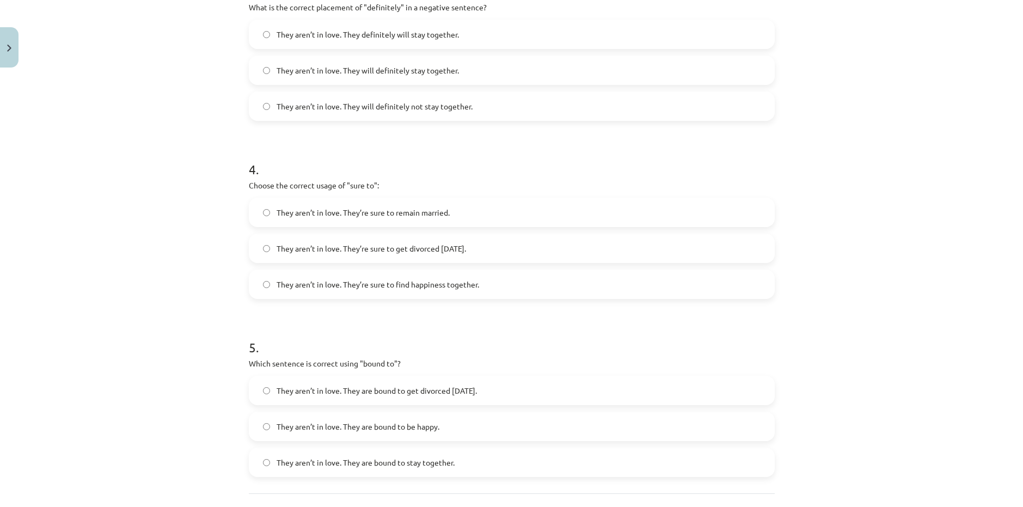
click at [407, 256] on label "They aren’t in love. They’re sure to get divorced within six months." at bounding box center [512, 248] width 524 height 27
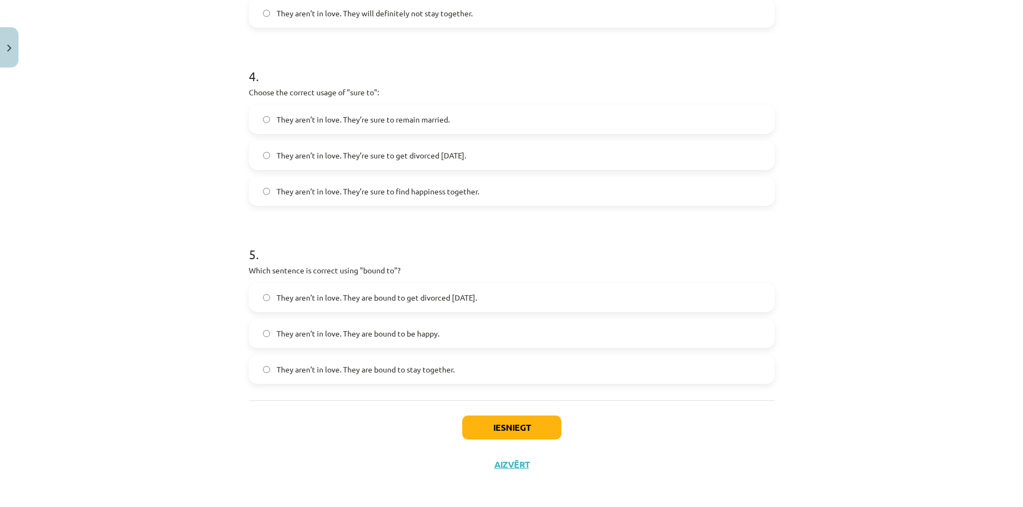
scroll to position [723, 0]
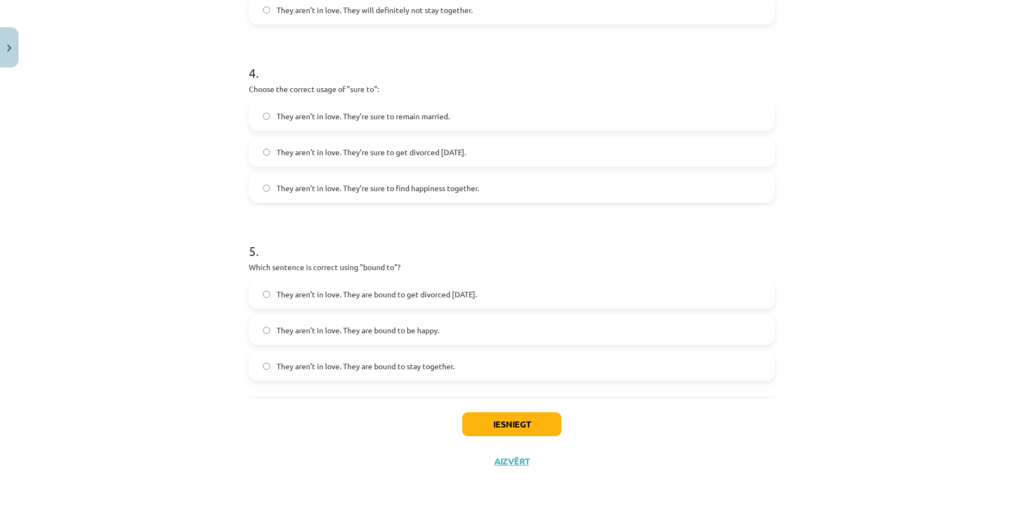
click at [427, 302] on label "They aren’t in love. They are bound to get divorced within six months." at bounding box center [512, 293] width 524 height 27
click at [495, 424] on button "Iesniegt" at bounding box center [511, 424] width 99 height 24
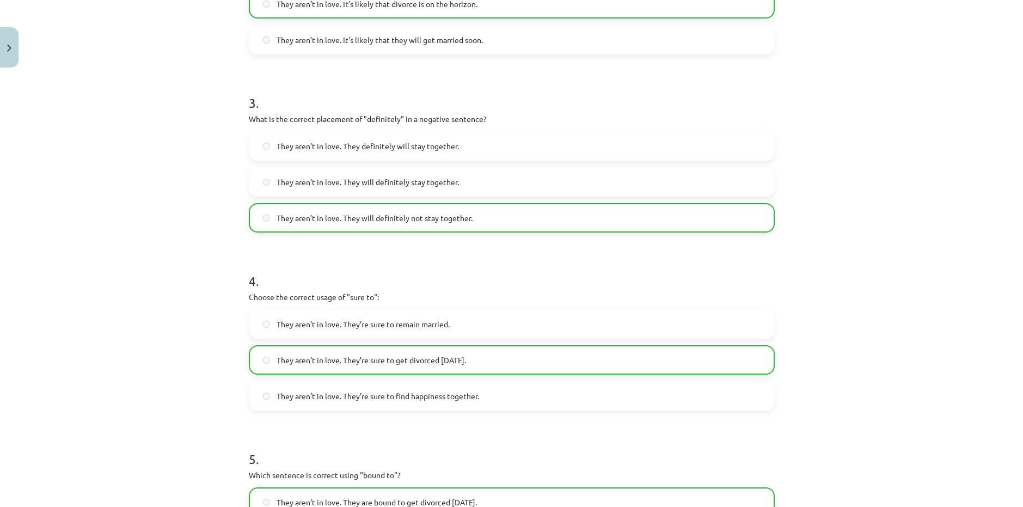
scroll to position [757, 0]
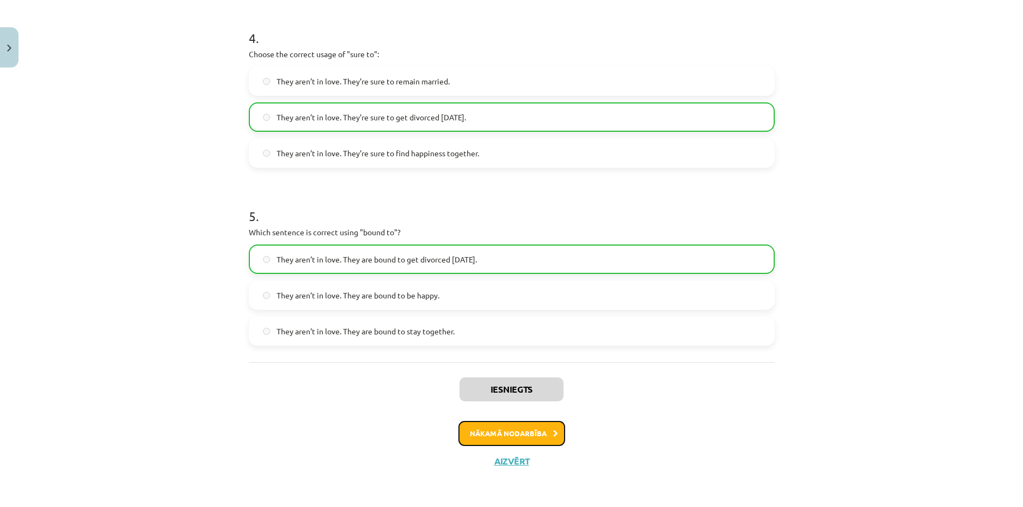
click at [548, 435] on button "Nākamā nodarbība" at bounding box center [512, 433] width 107 height 25
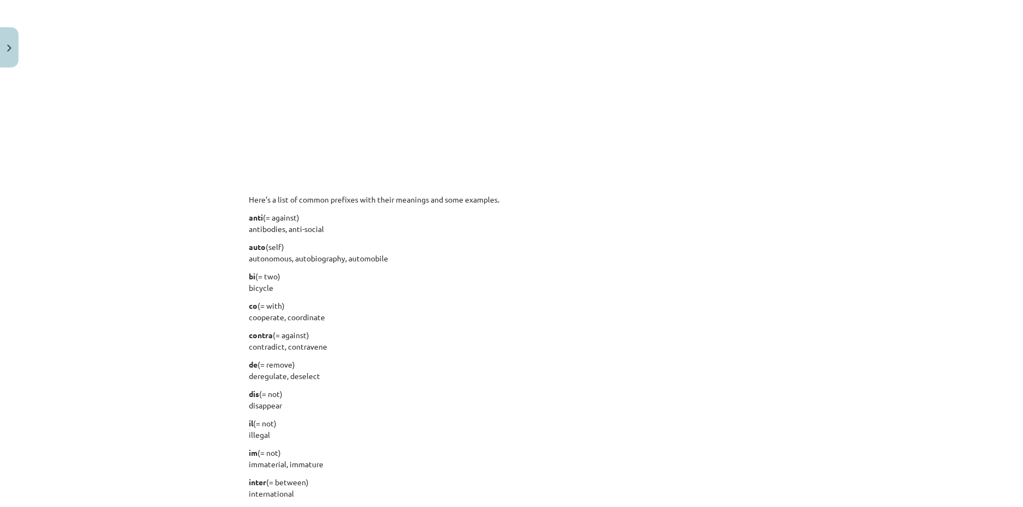
scroll to position [762, 0]
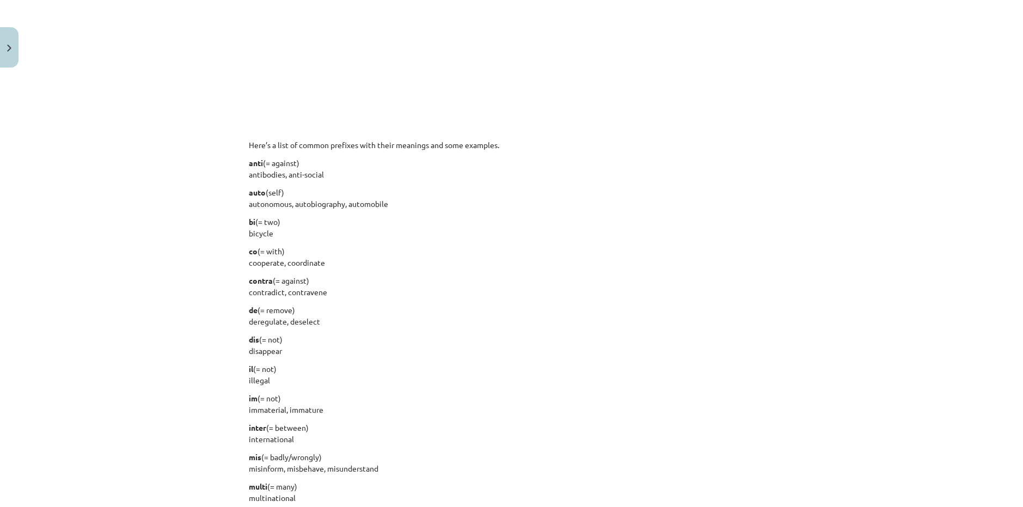
drag, startPoint x: 242, startPoint y: 222, endPoint x: 282, endPoint y: 221, distance: 39.8
click at [282, 221] on div "15 XP Saņemsi Viegls 395 pilda Apraksts Uzdevums Palīdzība English is a very fl…" at bounding box center [511, 149] width 539 height 1679
click at [349, 253] on p "co (= with) cooperate, coordinate" at bounding box center [512, 257] width 526 height 23
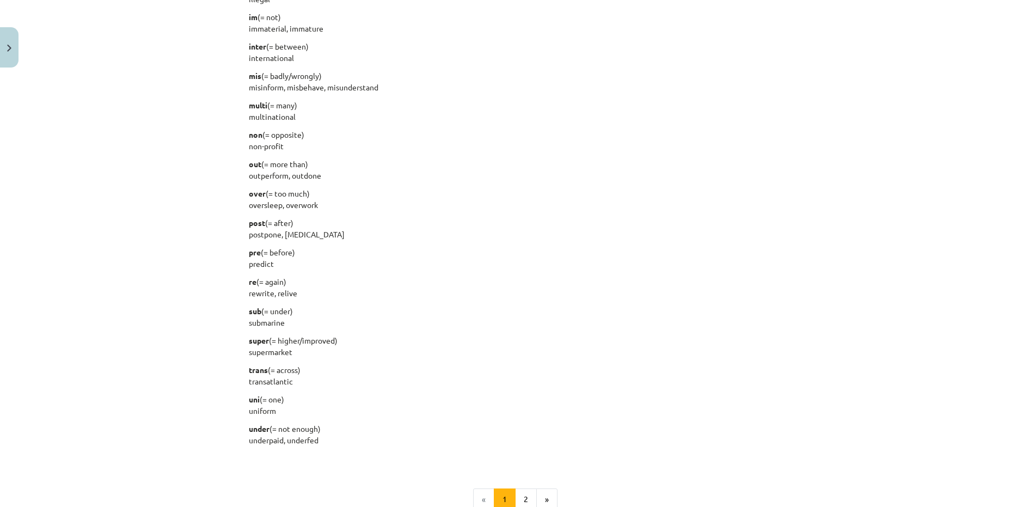
scroll to position [1198, 0]
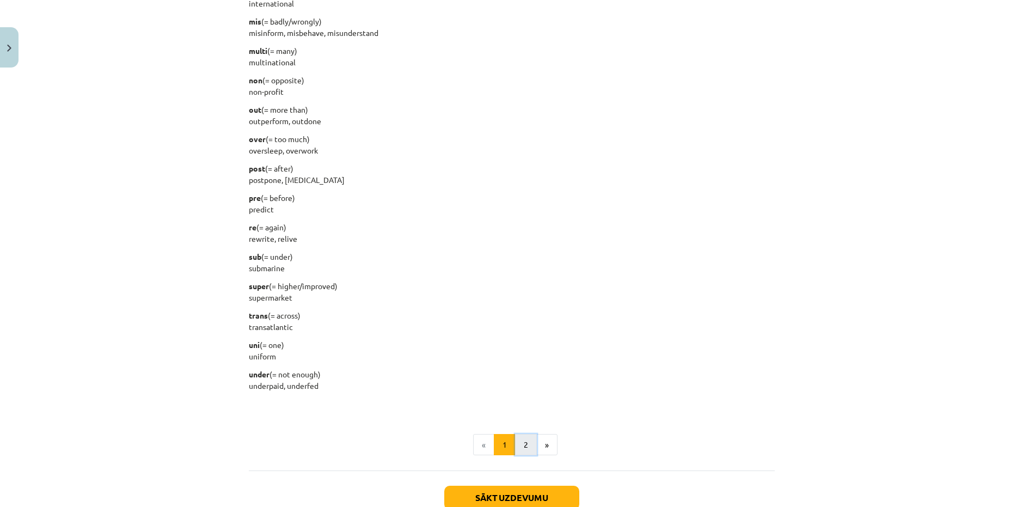
click at [525, 445] on button "2" at bounding box center [526, 445] width 22 height 22
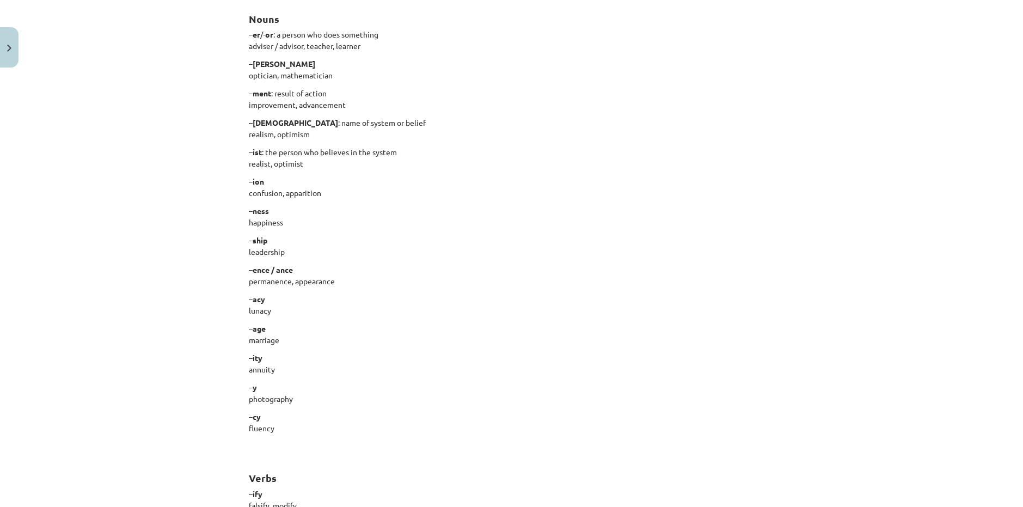
scroll to position [272, 0]
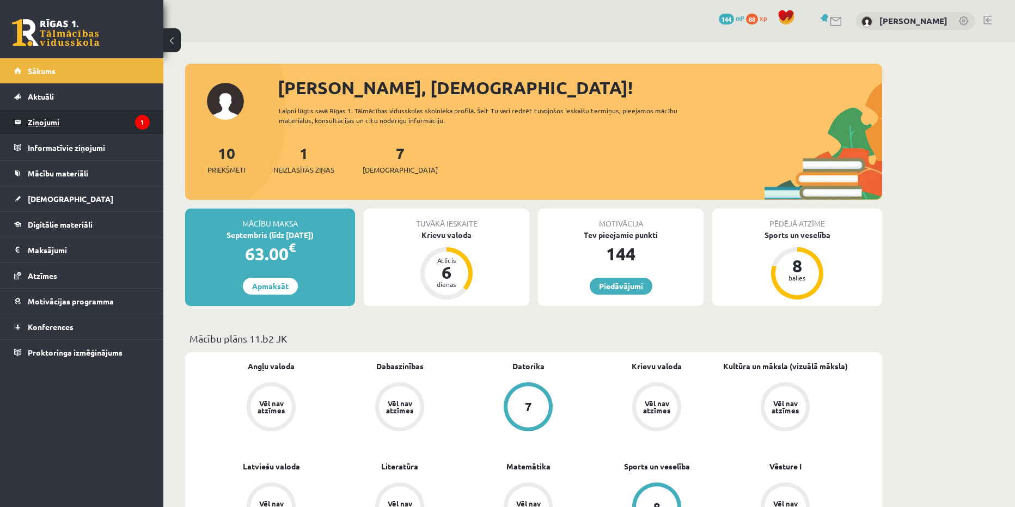
click at [69, 125] on legend "Ziņojumi 1" at bounding box center [89, 121] width 122 height 25
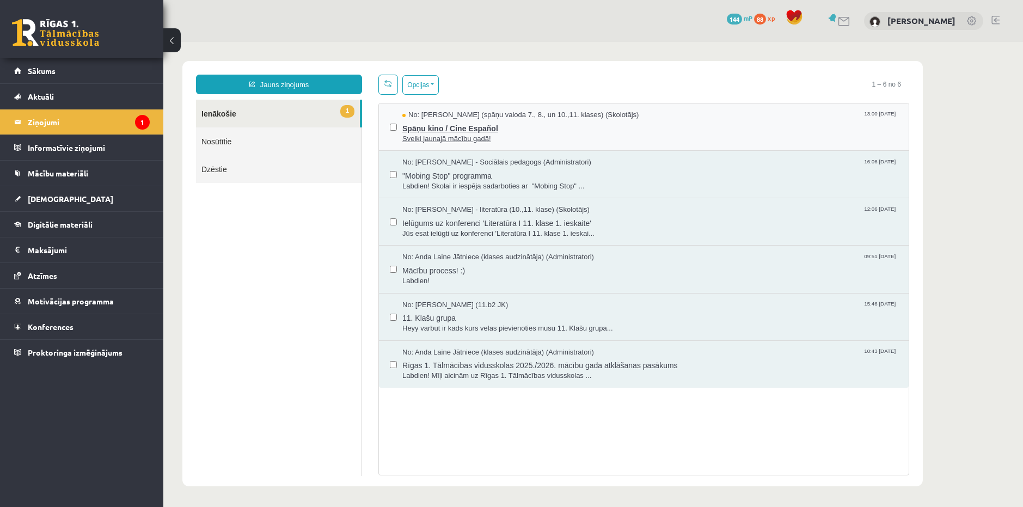
click at [469, 136] on span "Sveiki jaunajā mācību gadā!" at bounding box center [650, 139] width 496 height 10
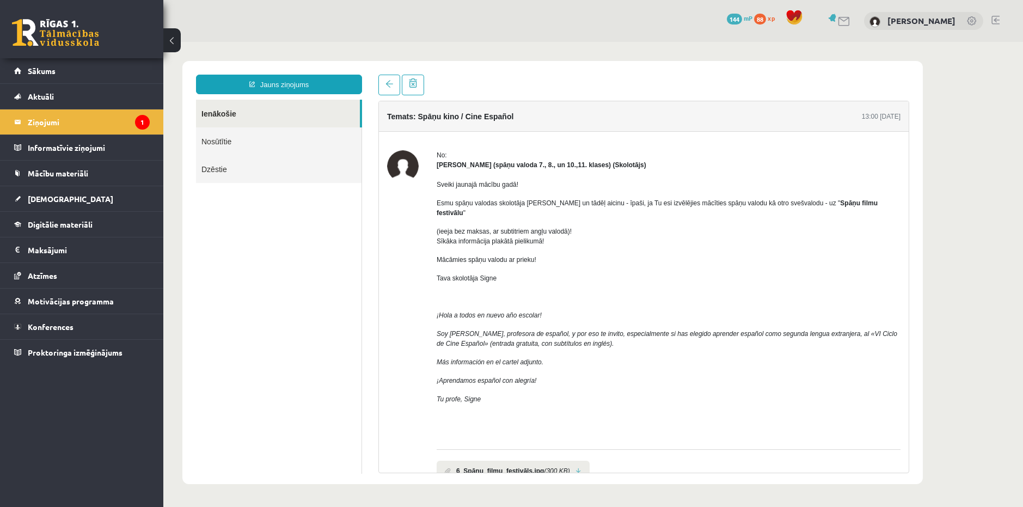
scroll to position [53, 0]
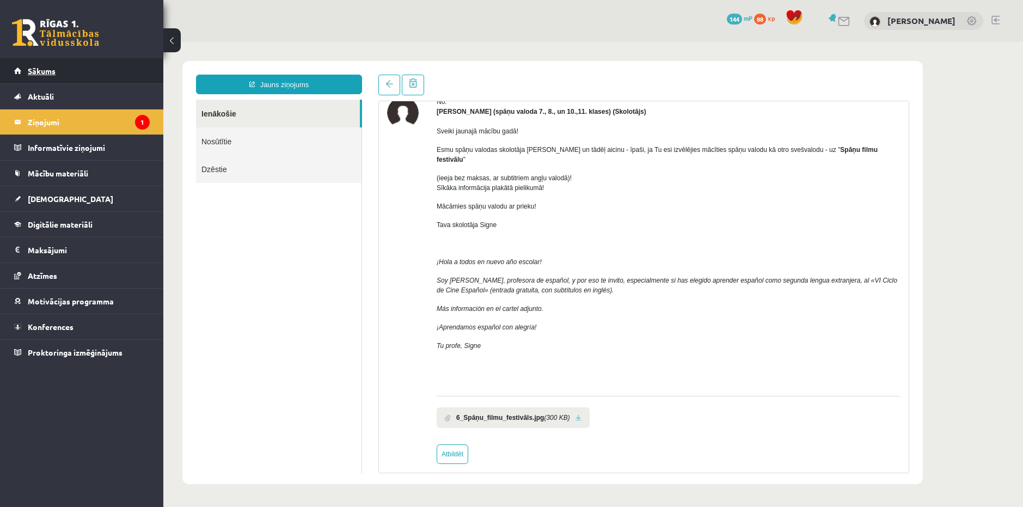
click at [38, 74] on span "Sākums" at bounding box center [42, 71] width 28 height 10
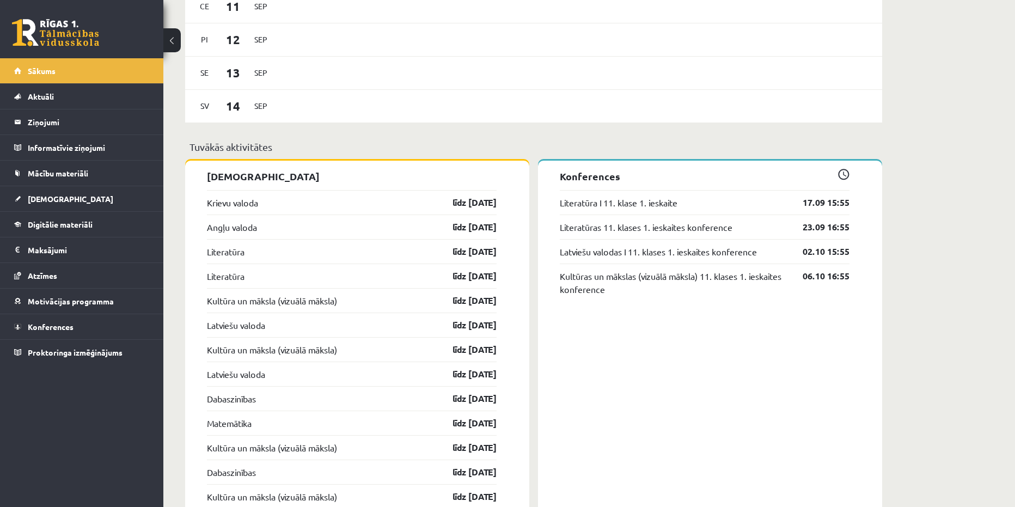
scroll to position [762, 0]
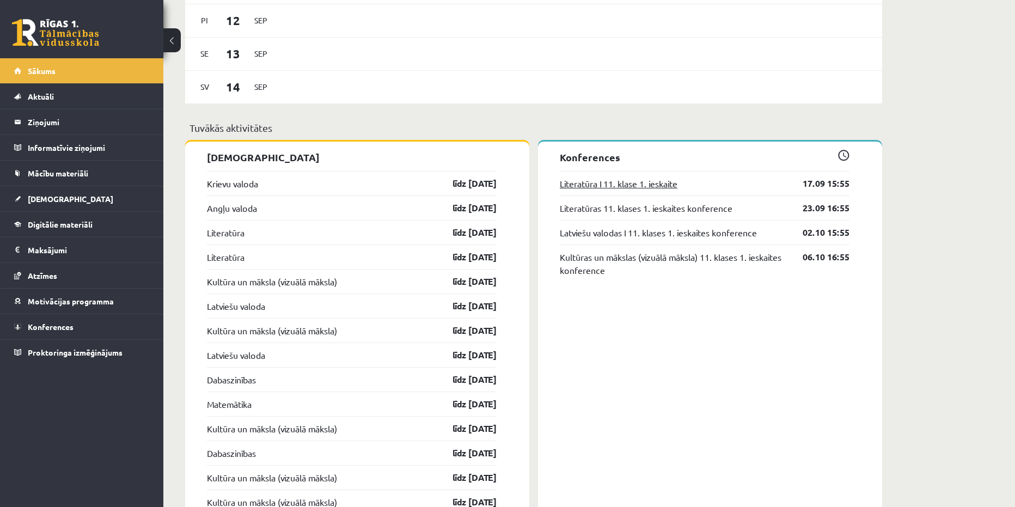
click at [615, 185] on link "Literatūra I 11. klase 1. ieskaite" at bounding box center [619, 183] width 118 height 13
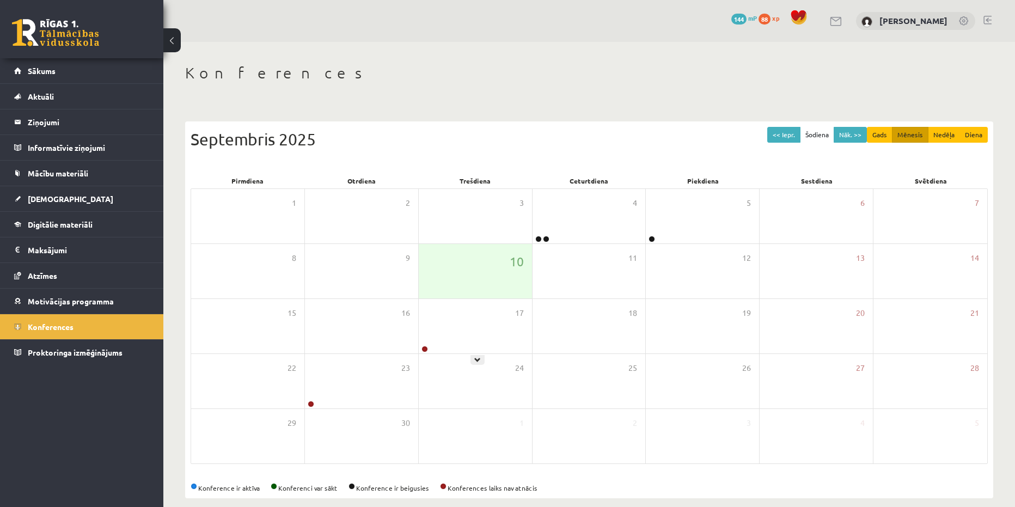
scroll to position [14, 0]
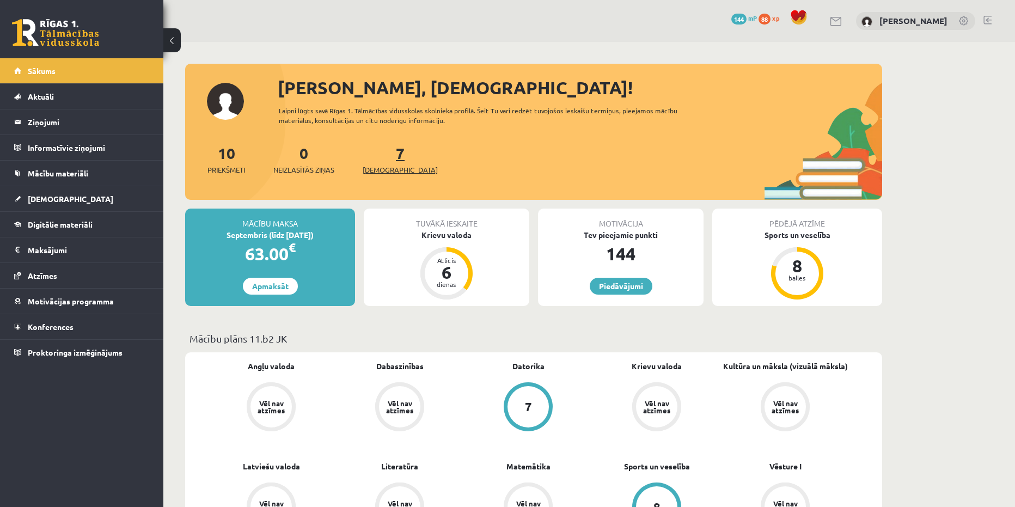
click at [391, 170] on span "[DEMOGRAPHIC_DATA]" at bounding box center [400, 169] width 75 height 11
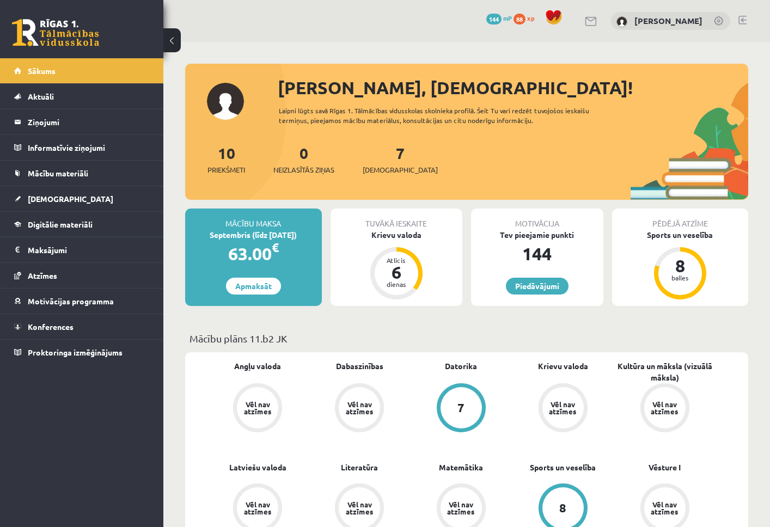
scroll to position [54, 0]
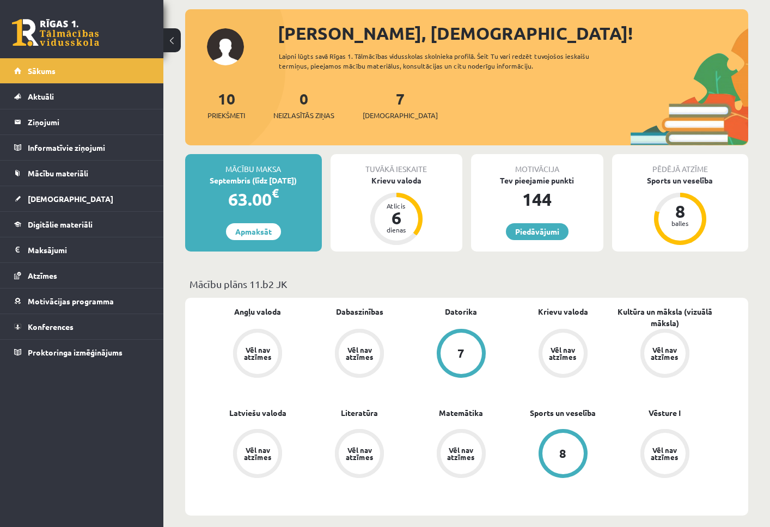
click at [272, 358] on div "Vēl nav atzīmes" at bounding box center [257, 353] width 30 height 14
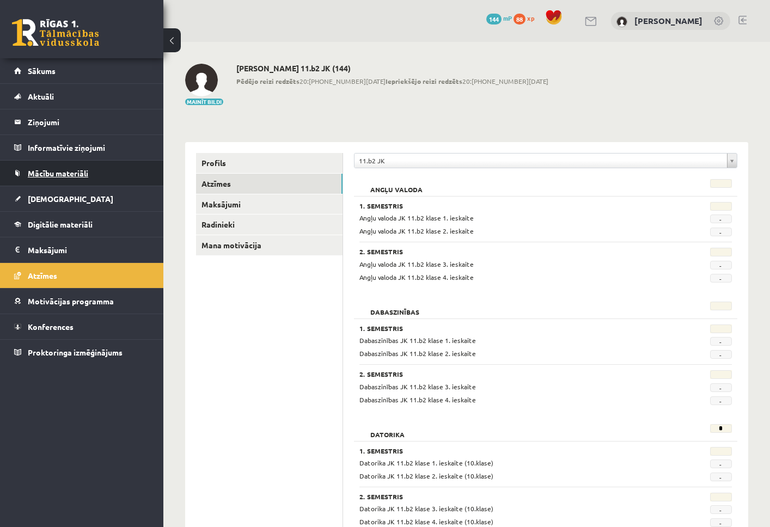
click at [67, 179] on link "Mācību materiāli" at bounding box center [82, 173] width 136 height 25
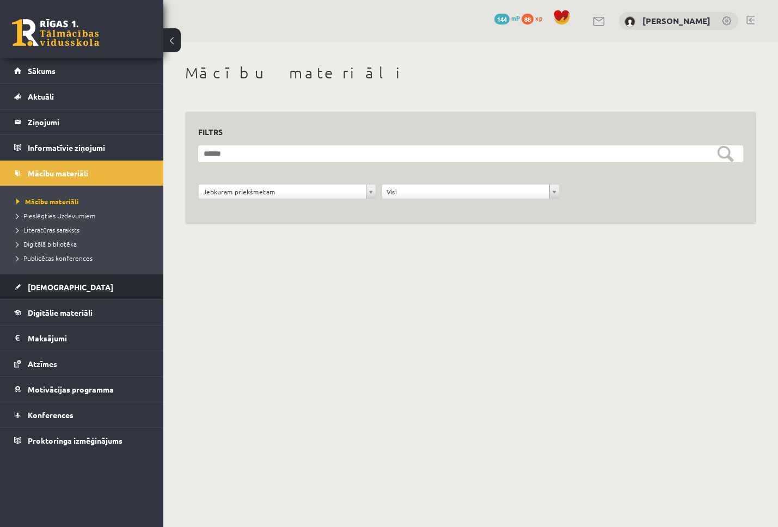
click at [58, 283] on span "[DEMOGRAPHIC_DATA]" at bounding box center [70, 287] width 85 height 10
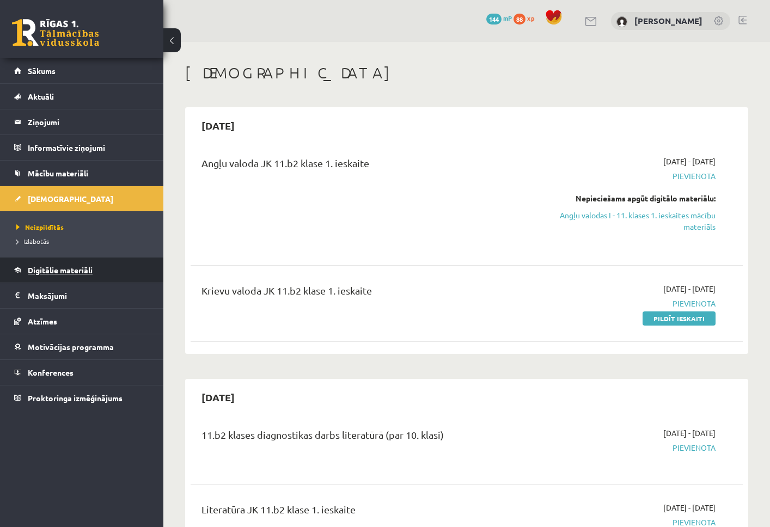
click at [77, 270] on span "Digitālie materiāli" at bounding box center [60, 270] width 65 height 10
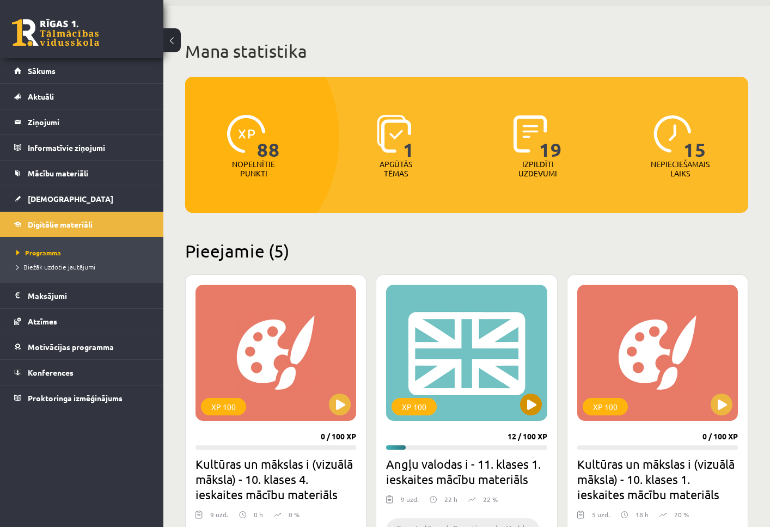
scroll to position [109, 0]
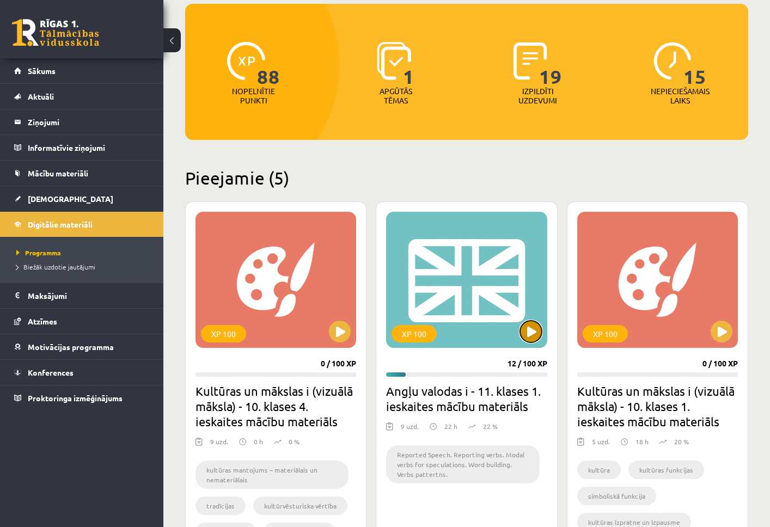
click at [536, 337] on button at bounding box center [531, 332] width 22 height 22
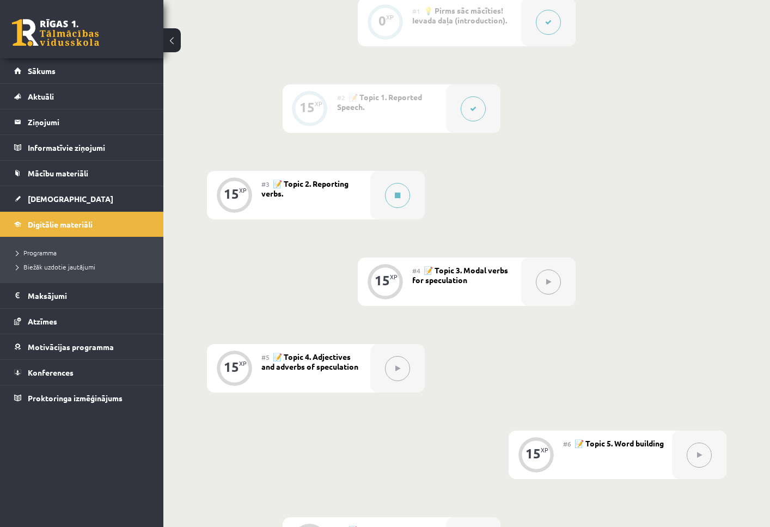
scroll to position [113, 0]
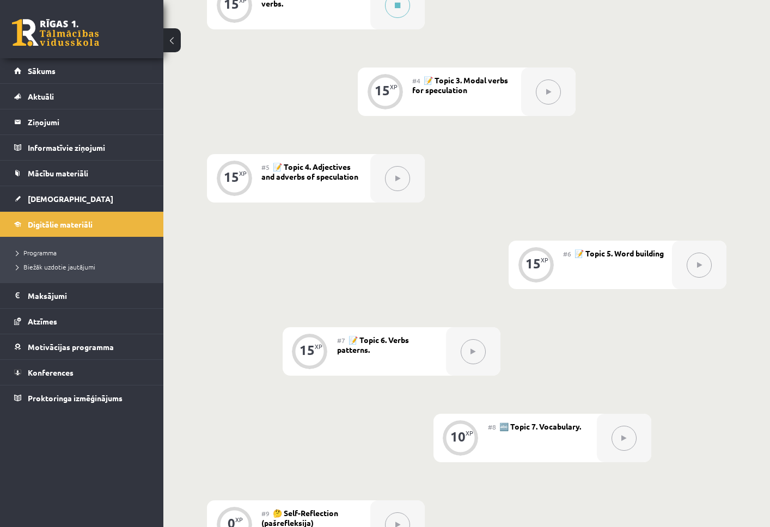
scroll to position [494, 0]
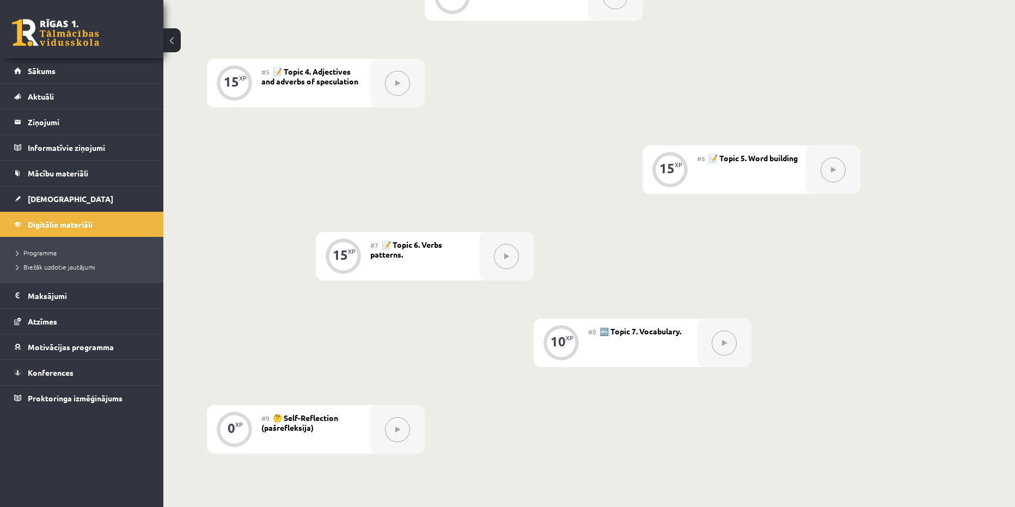
scroll to position [657, 0]
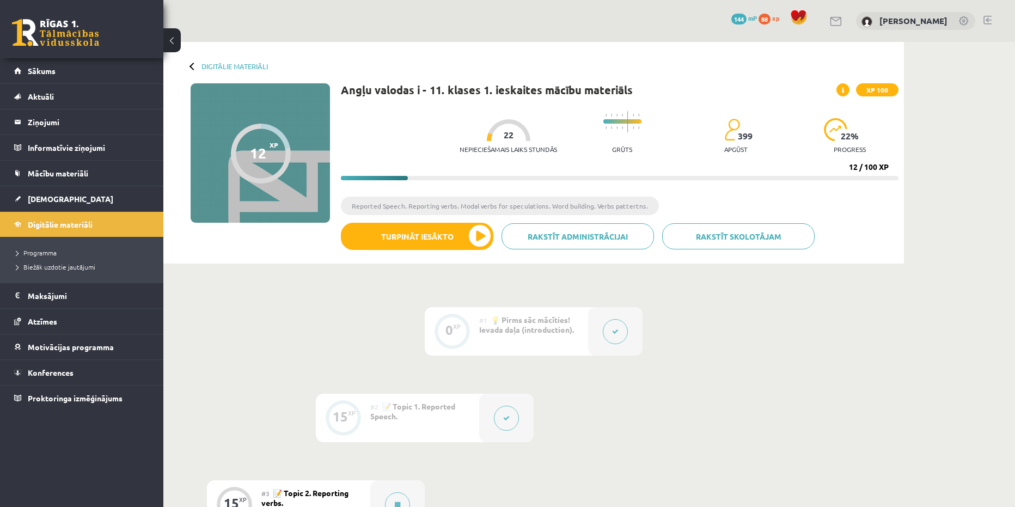
scroll to position [657, 0]
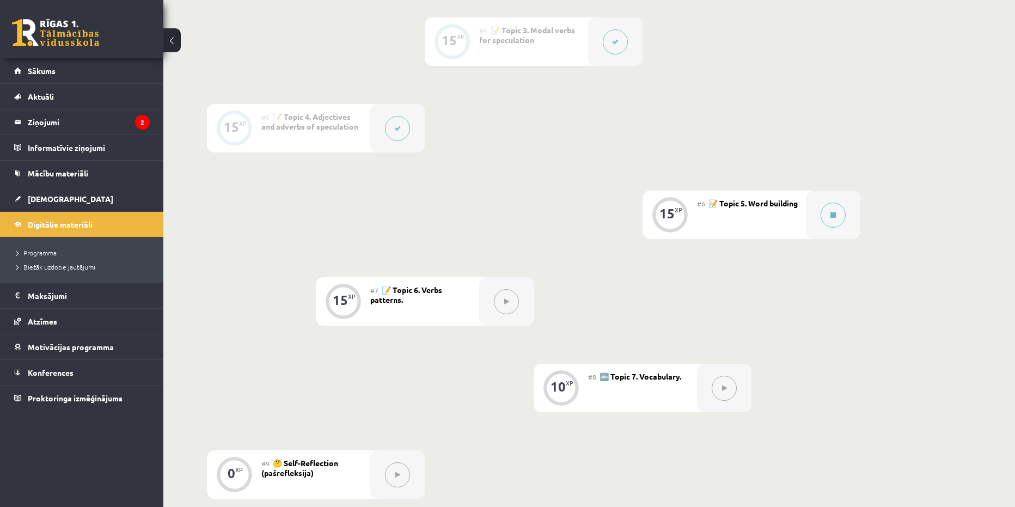
scroll to position [548, 0]
click at [103, 117] on legend "Ziņojumi 2" at bounding box center [89, 121] width 122 height 25
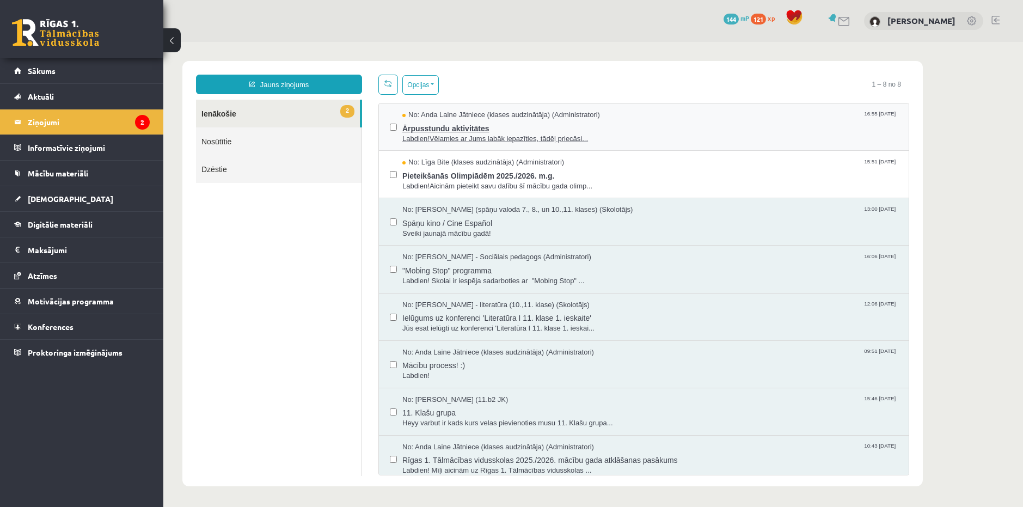
click at [437, 126] on span "Ārpusstundu aktivitātes" at bounding box center [650, 127] width 496 height 14
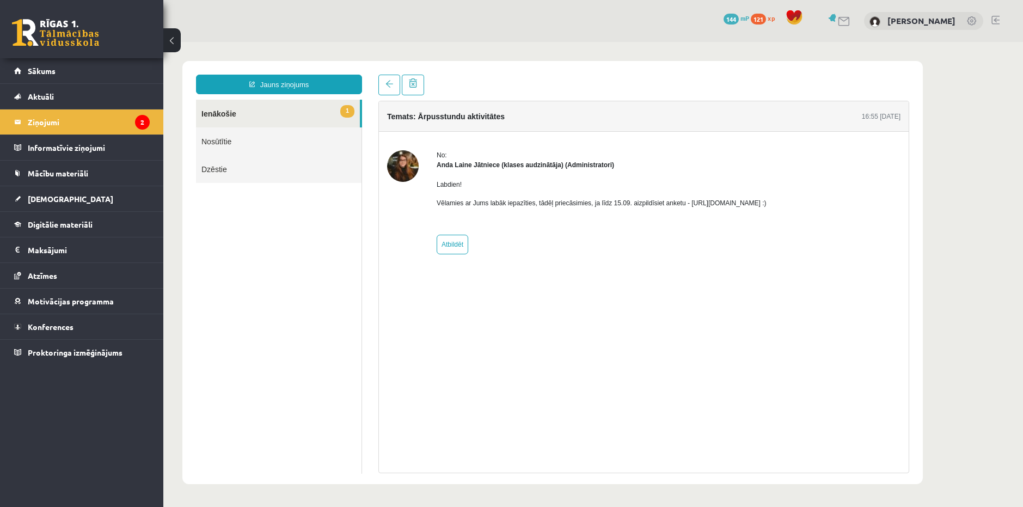
drag, startPoint x: 817, startPoint y: 201, endPoint x: 785, endPoint y: 217, distance: 36.3
click at [696, 204] on div "No: Anda Laine Jātniece (klases audzinātāja) (Administratori) Labdien! Vēlamies…" at bounding box center [643, 202] width 513 height 104
click at [767, 217] on div "Labdien! Vēlamies ar Jums labāk iepazīties, tādēļ priecāsimies, ja līdz 15.09. …" at bounding box center [602, 198] width 330 height 57
drag, startPoint x: 803, startPoint y: 202, endPoint x: 685, endPoint y: 200, distance: 117.6
click at [685, 200] on p "Vēlamies ar Jums labāk iepazīties, tādēļ priecāsimies, ja līdz 15.09. aizpildīs…" at bounding box center [602, 203] width 330 height 10
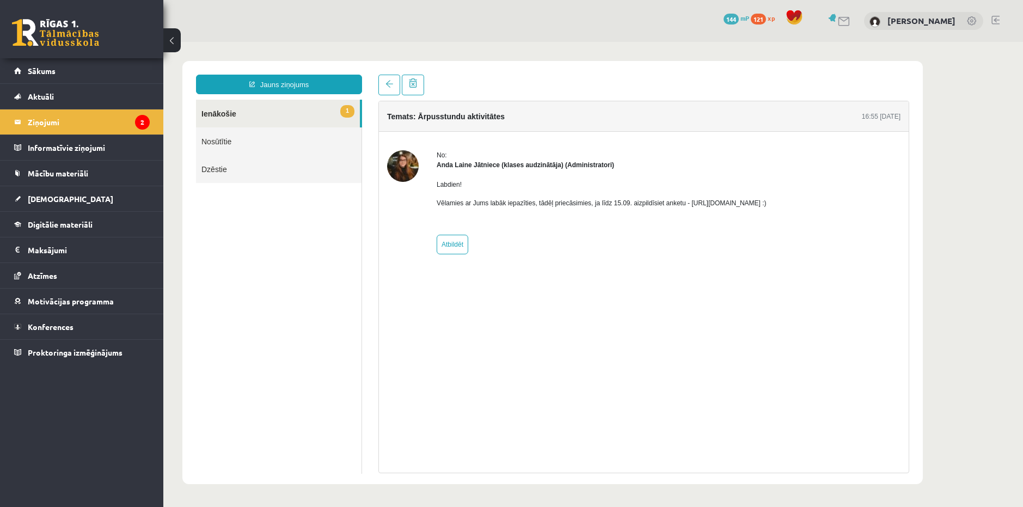
copy p "https://forms.gle/mVxkUEapGFxHM7hU7"
click at [55, 68] on span "Sākums" at bounding box center [42, 71] width 28 height 10
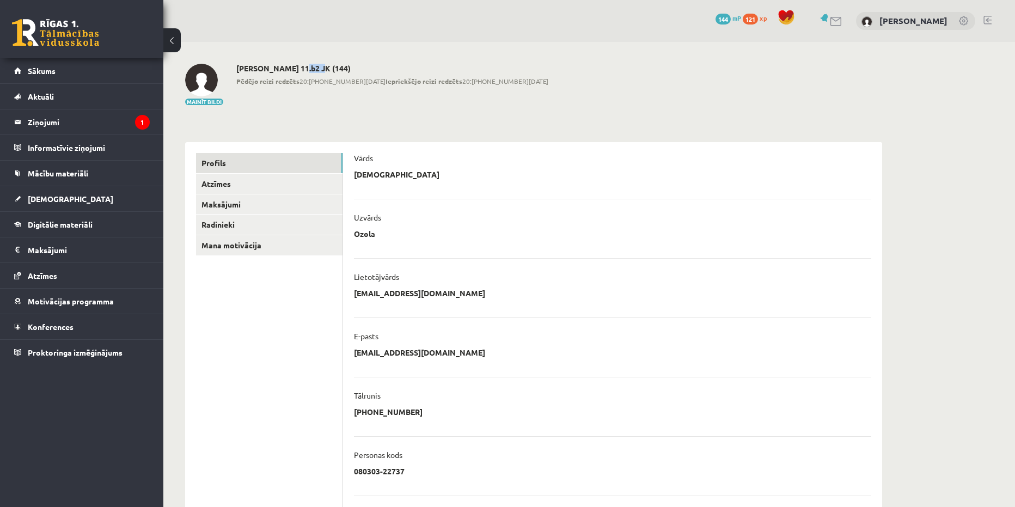
drag, startPoint x: 314, startPoint y: 68, endPoint x: 295, endPoint y: 65, distance: 19.9
click at [295, 65] on h2 "Kristiāna Ozola 11.b2 JK (144)" at bounding box center [392, 68] width 312 height 9
copy h2 "11.b2"
click at [133, 121] on legend "Ziņojumi 1" at bounding box center [89, 121] width 122 height 25
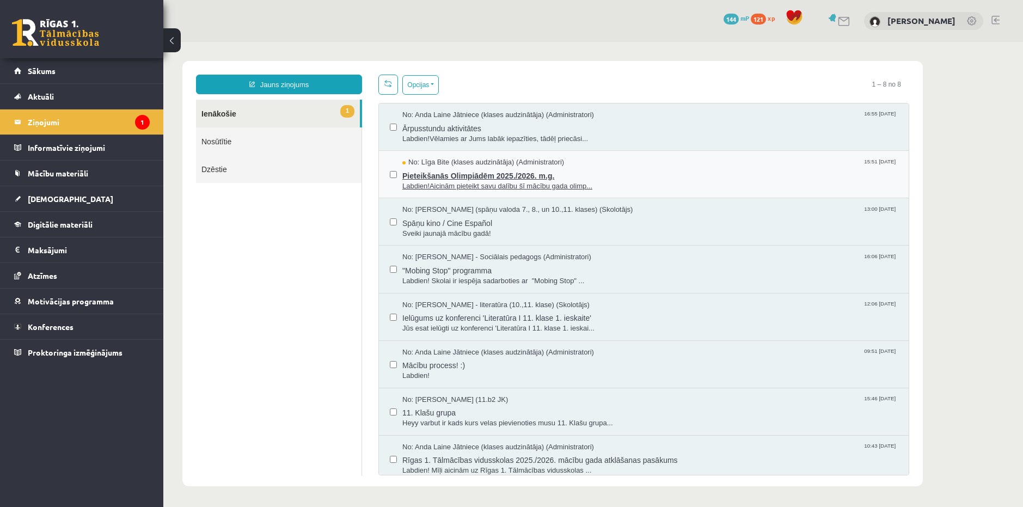
click at [494, 170] on span "Pieteikšanās Olimpiādēm 2025./2026. m.g." at bounding box center [650, 175] width 496 height 14
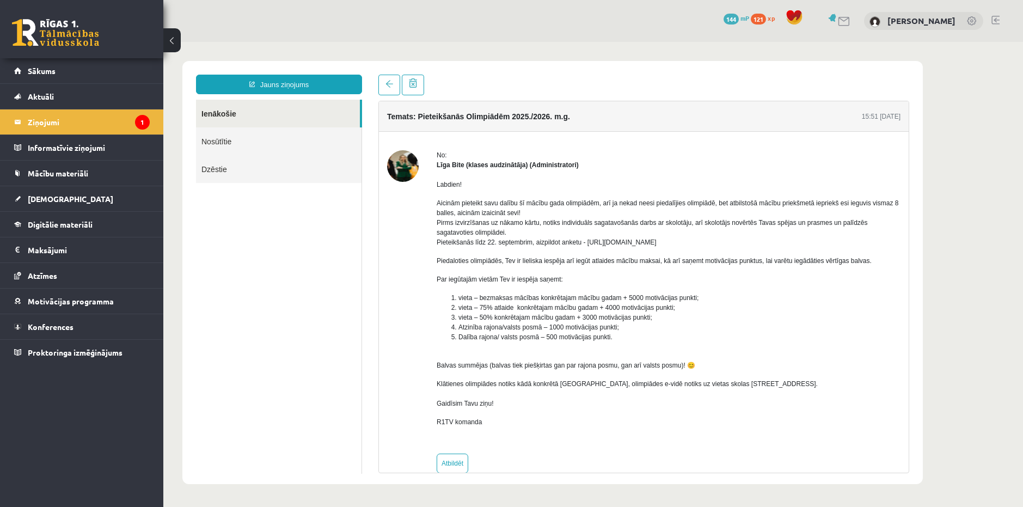
click at [405, 172] on img at bounding box center [403, 166] width 32 height 32
click at [107, 118] on legend "Ziņojumi 1" at bounding box center [89, 121] width 122 height 25
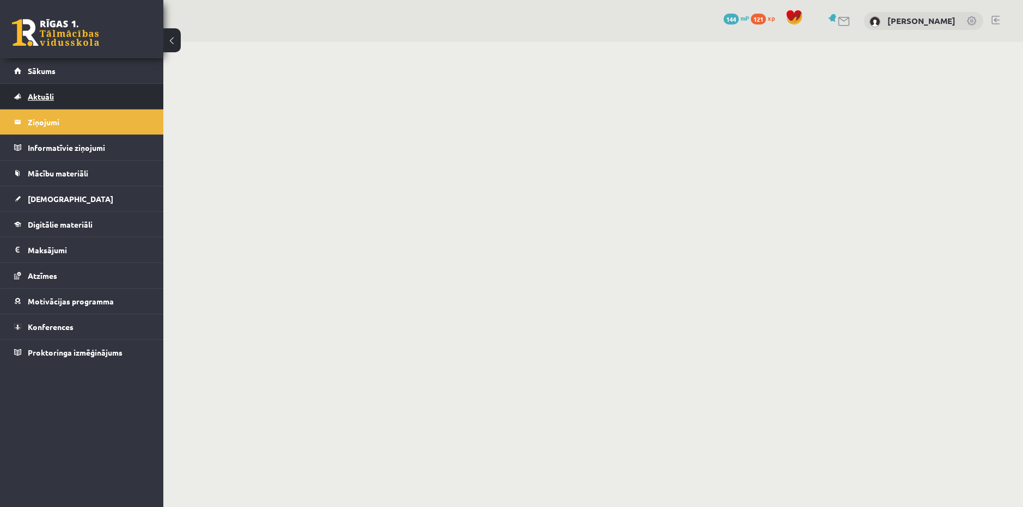
click at [55, 102] on link "Aktuāli" at bounding box center [82, 96] width 136 height 25
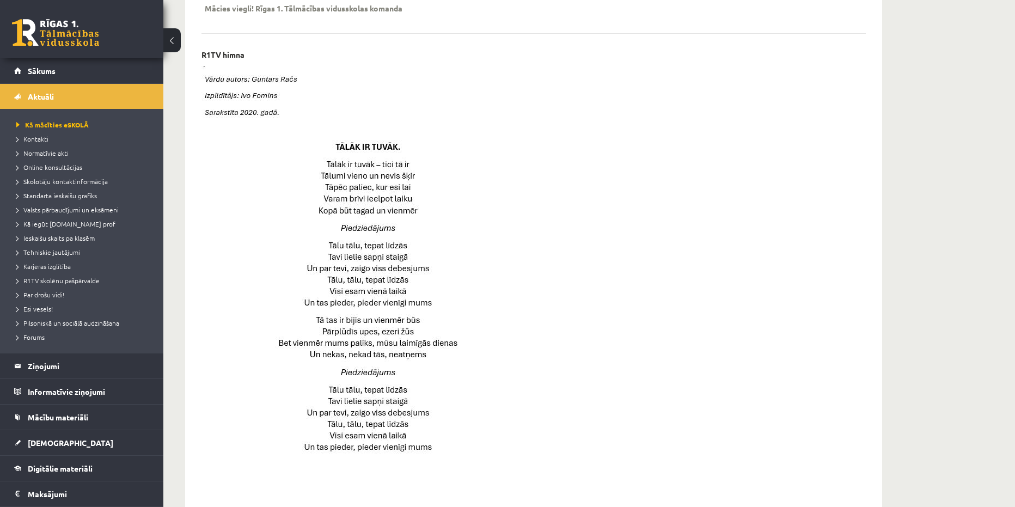
scroll to position [298, 0]
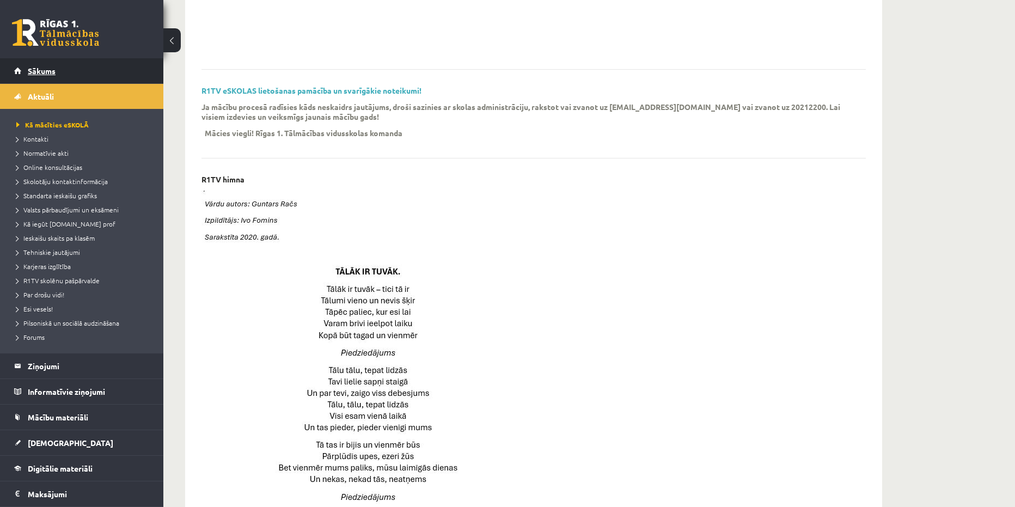
click at [38, 66] on link "Sākums" at bounding box center [82, 70] width 136 height 25
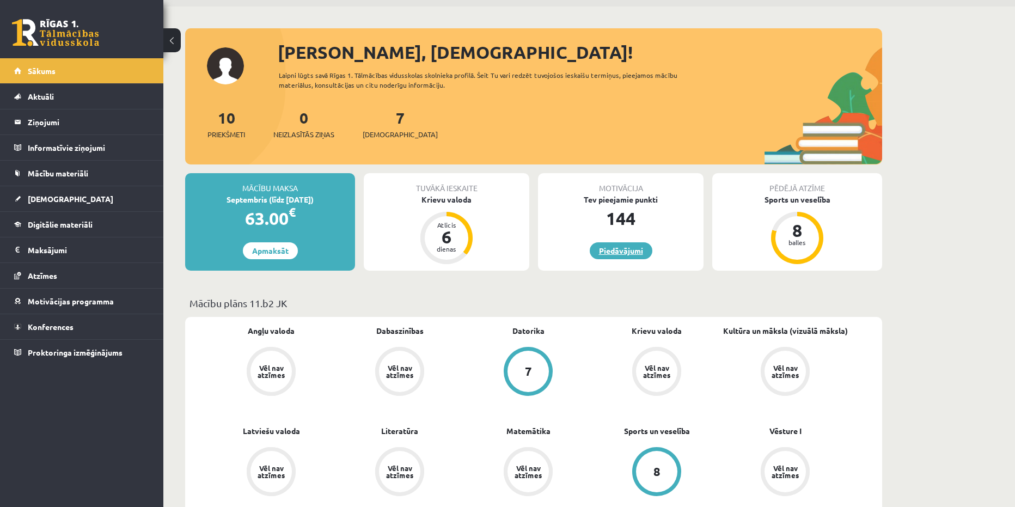
scroll to position [54, 0]
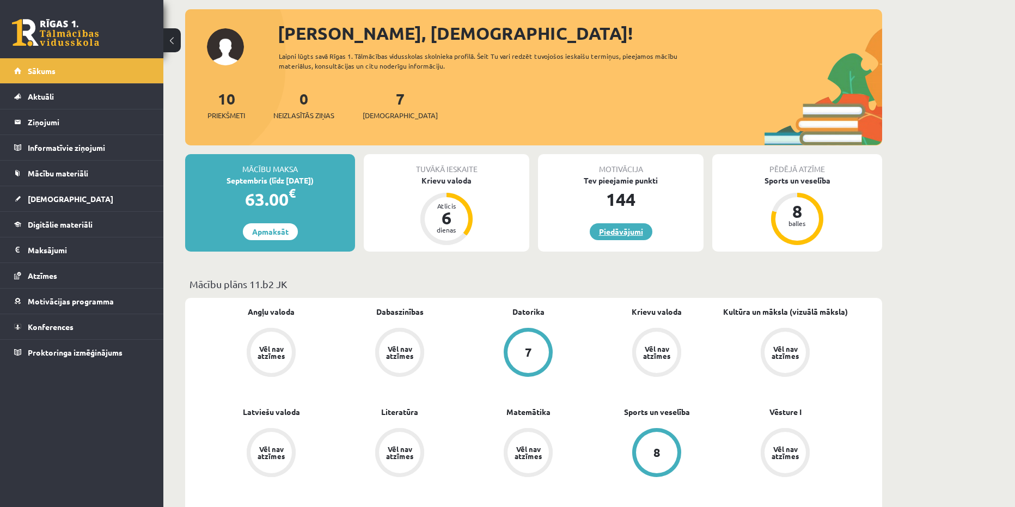
click at [618, 231] on link "Piedāvājumi" at bounding box center [621, 231] width 63 height 17
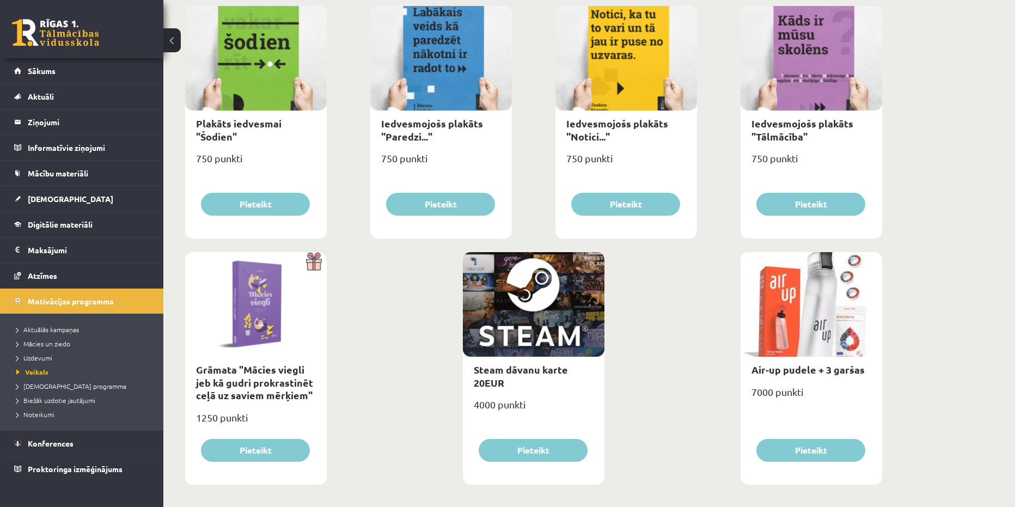
scroll to position [1166, 0]
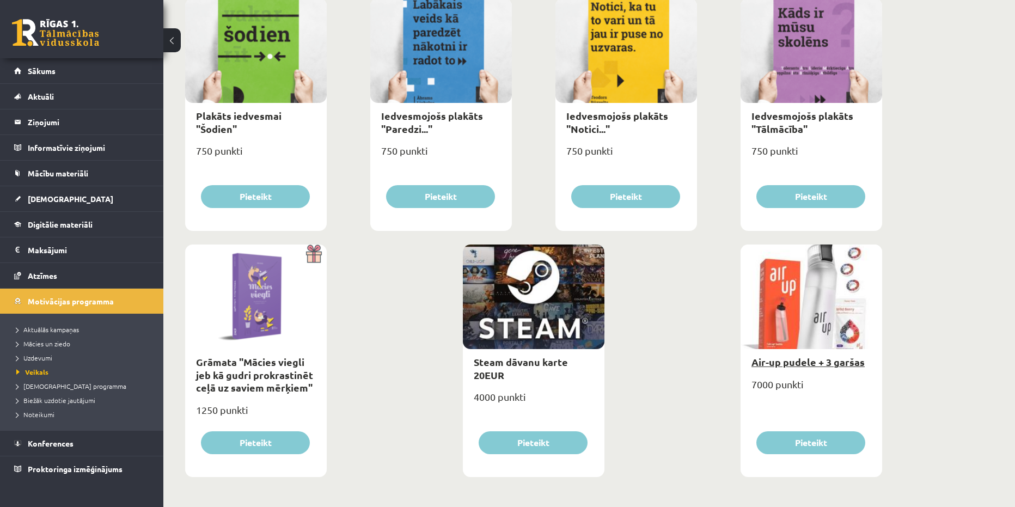
click at [822, 365] on link "Air-up pudele + 3 garšas" at bounding box center [807, 362] width 113 height 13
type input "*"
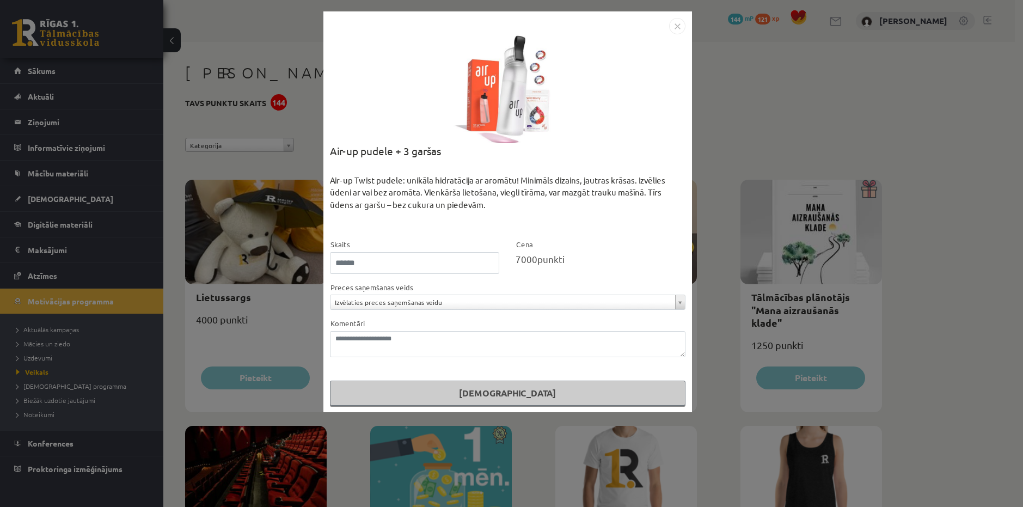
click at [680, 29] on img "Close" at bounding box center [677, 26] width 16 height 16
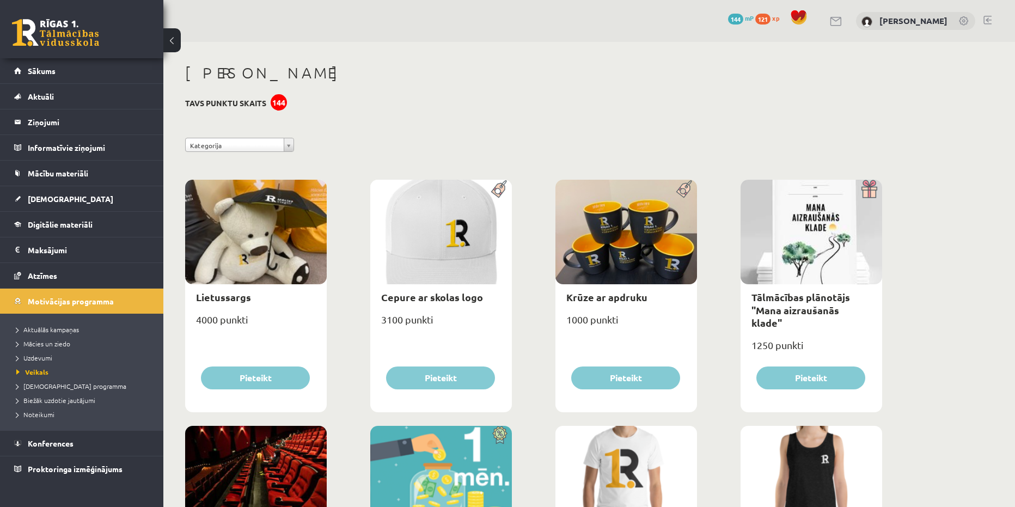
drag, startPoint x: 956, startPoint y: 352, endPoint x: 978, endPoint y: 365, distance: 25.4
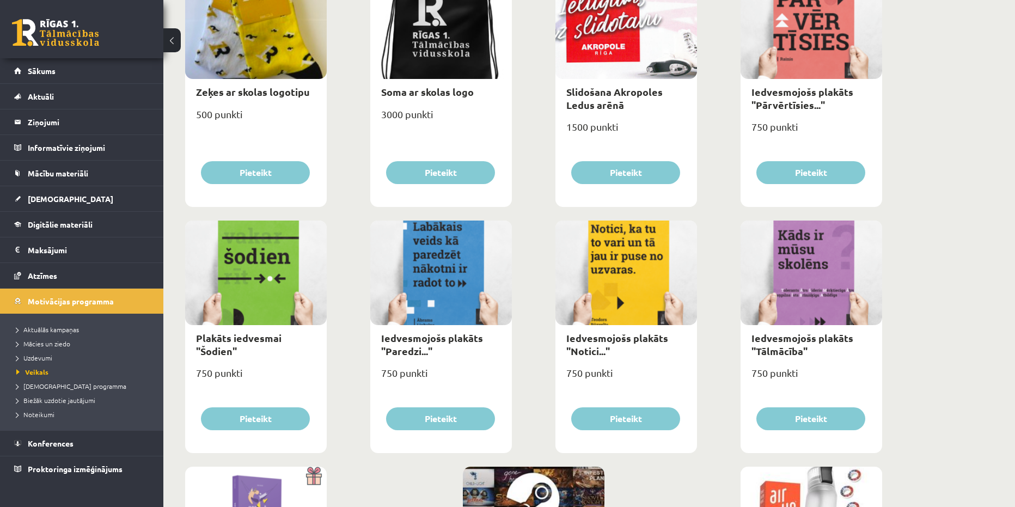
scroll to position [1089, 0]
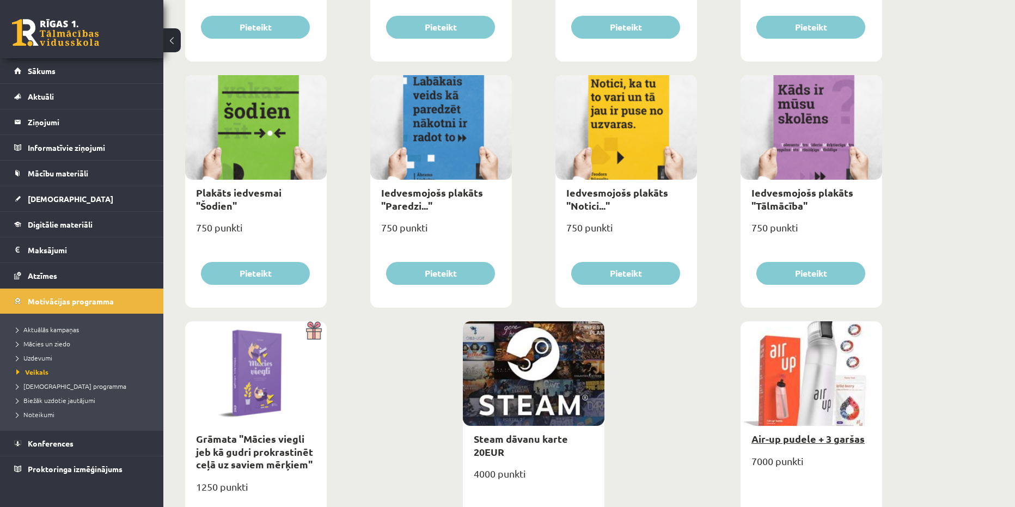
click at [821, 438] on link "Air-up pudele + 3 garšas" at bounding box center [807, 438] width 113 height 13
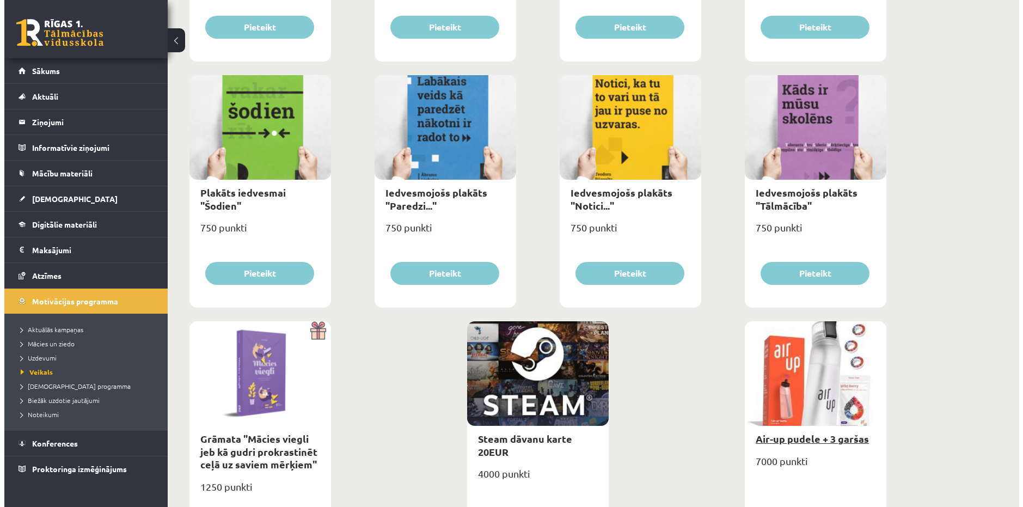
scroll to position [0, 0]
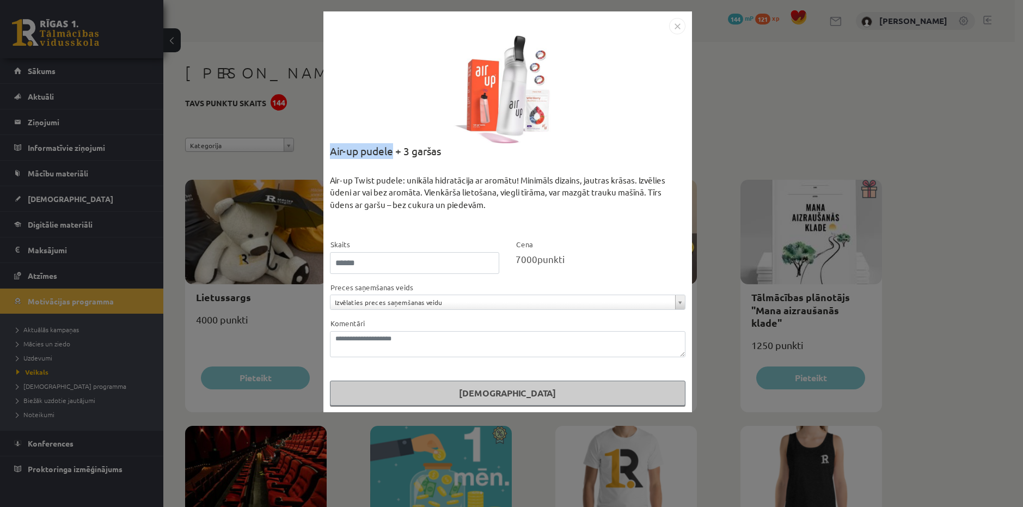
drag, startPoint x: 394, startPoint y: 151, endPoint x: 324, endPoint y: 154, distance: 69.8
click at [323, 154] on div "**********" at bounding box center [507, 211] width 369 height 401
copy div "Air-up pudele"
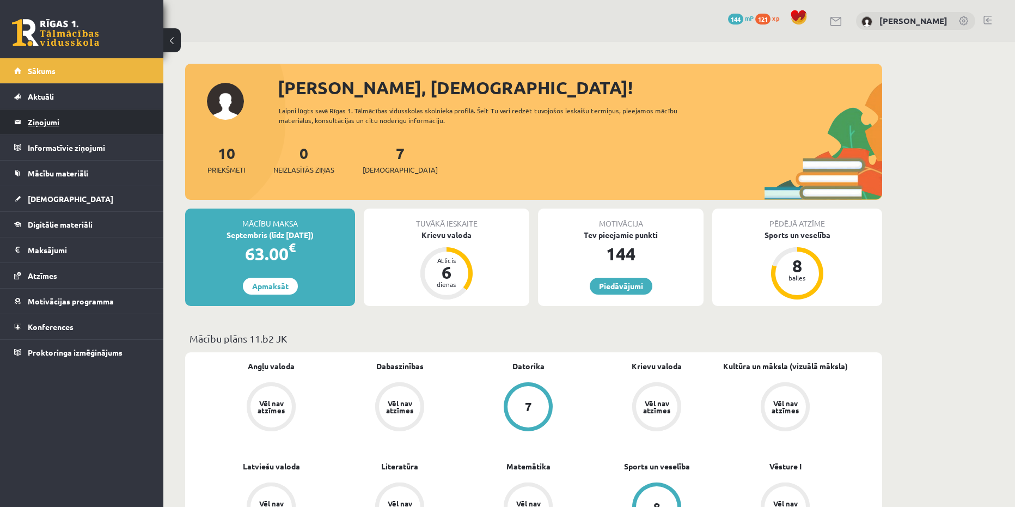
click at [55, 123] on legend "Ziņojumi 0" at bounding box center [89, 121] width 122 height 25
